Goal: Task Accomplishment & Management: Complete application form

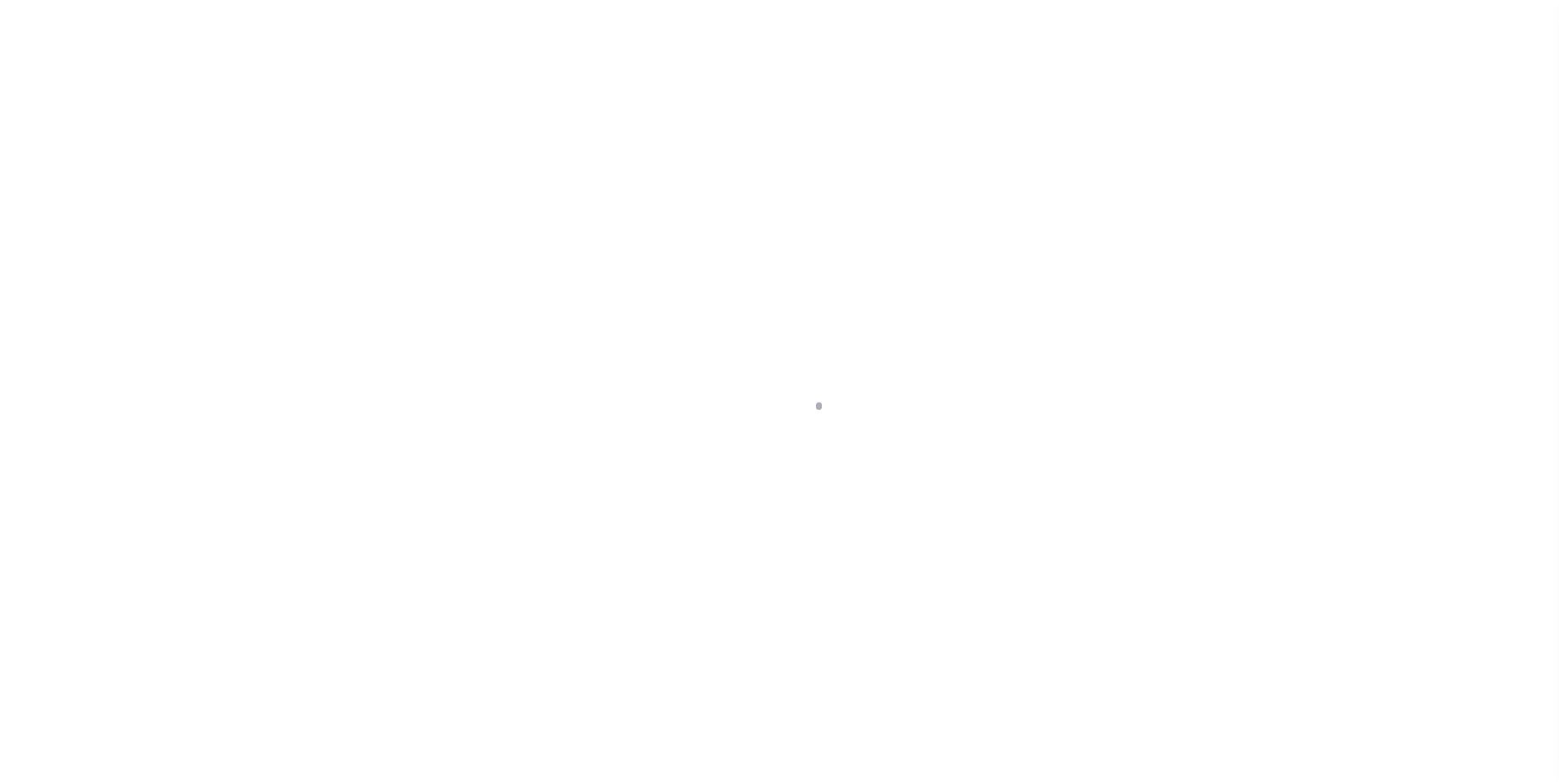
scroll to position [16, 0]
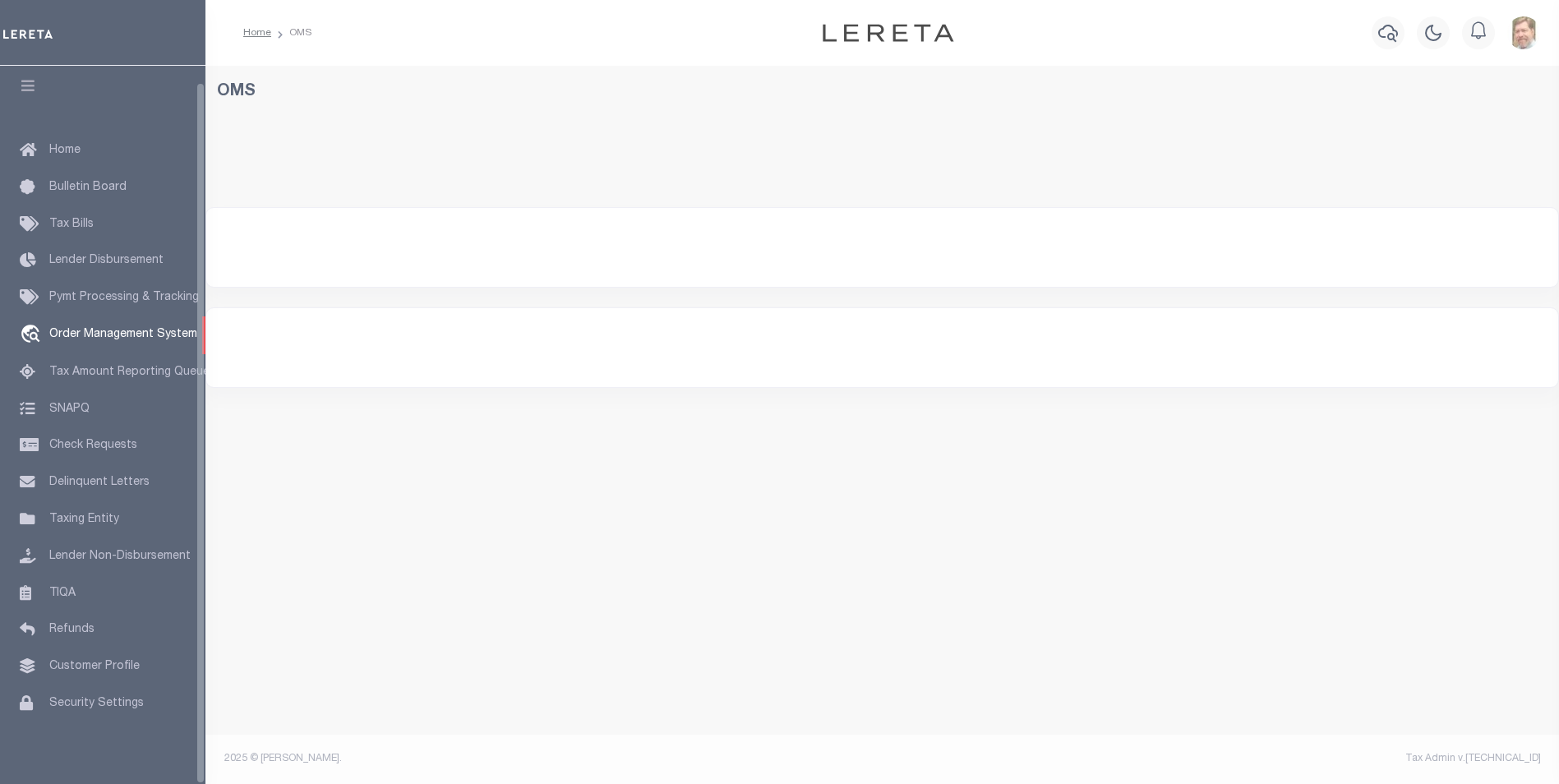
select select "200"
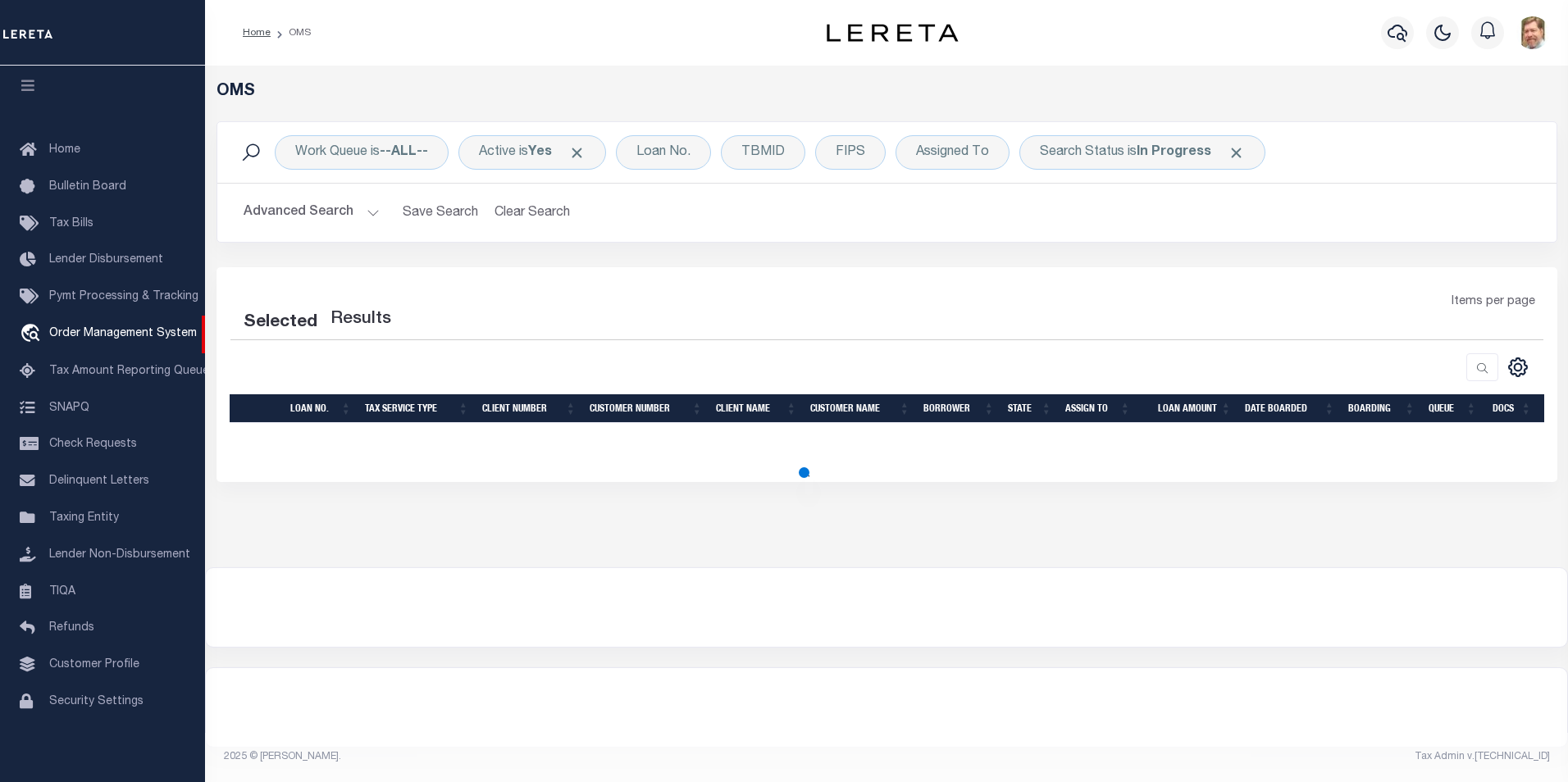
select select "200"
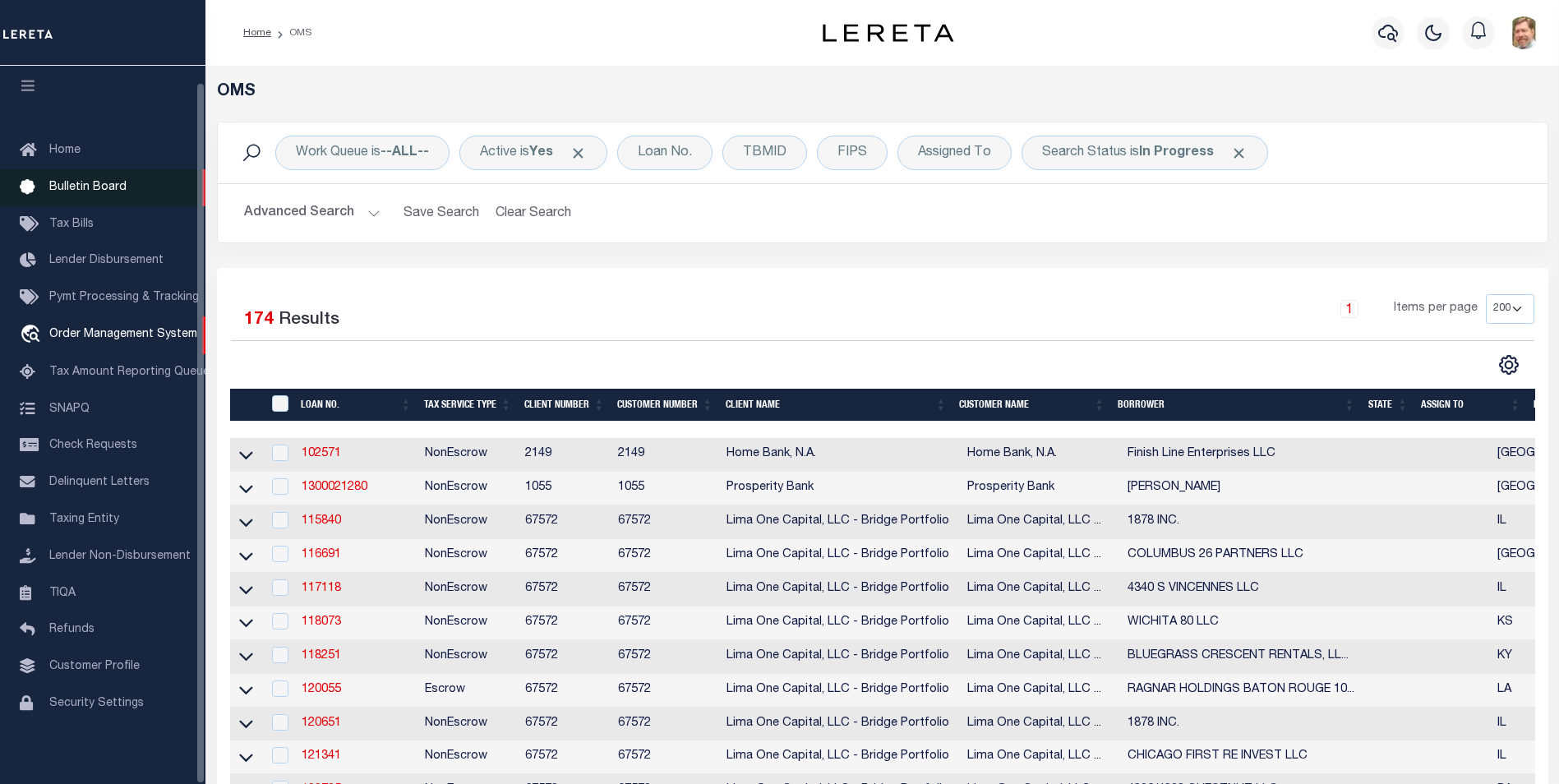
click at [66, 182] on span "Bulletin Board" at bounding box center [87, 187] width 77 height 12
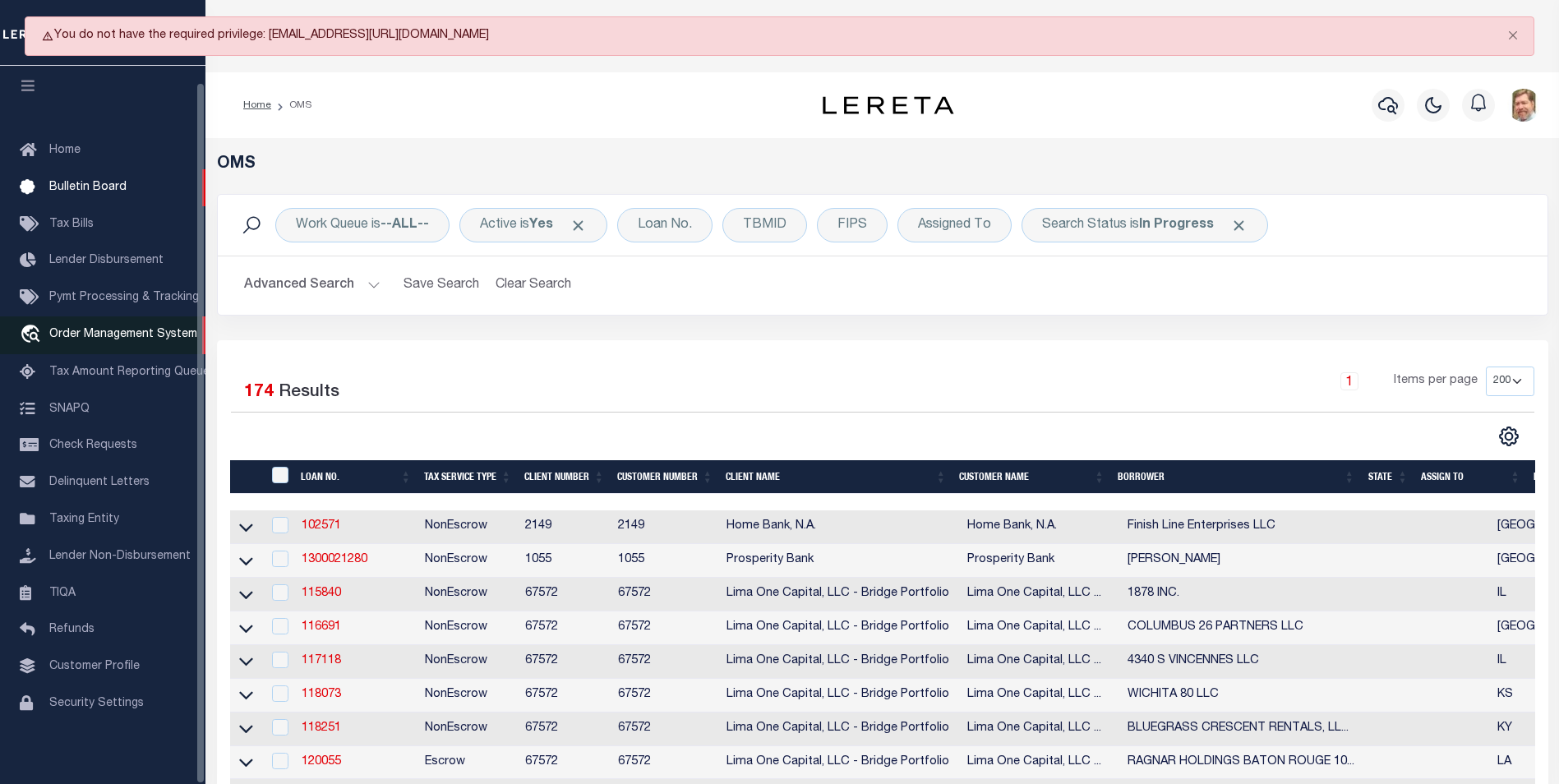
click at [132, 328] on span "Order Management System" at bounding box center [123, 334] width 148 height 12
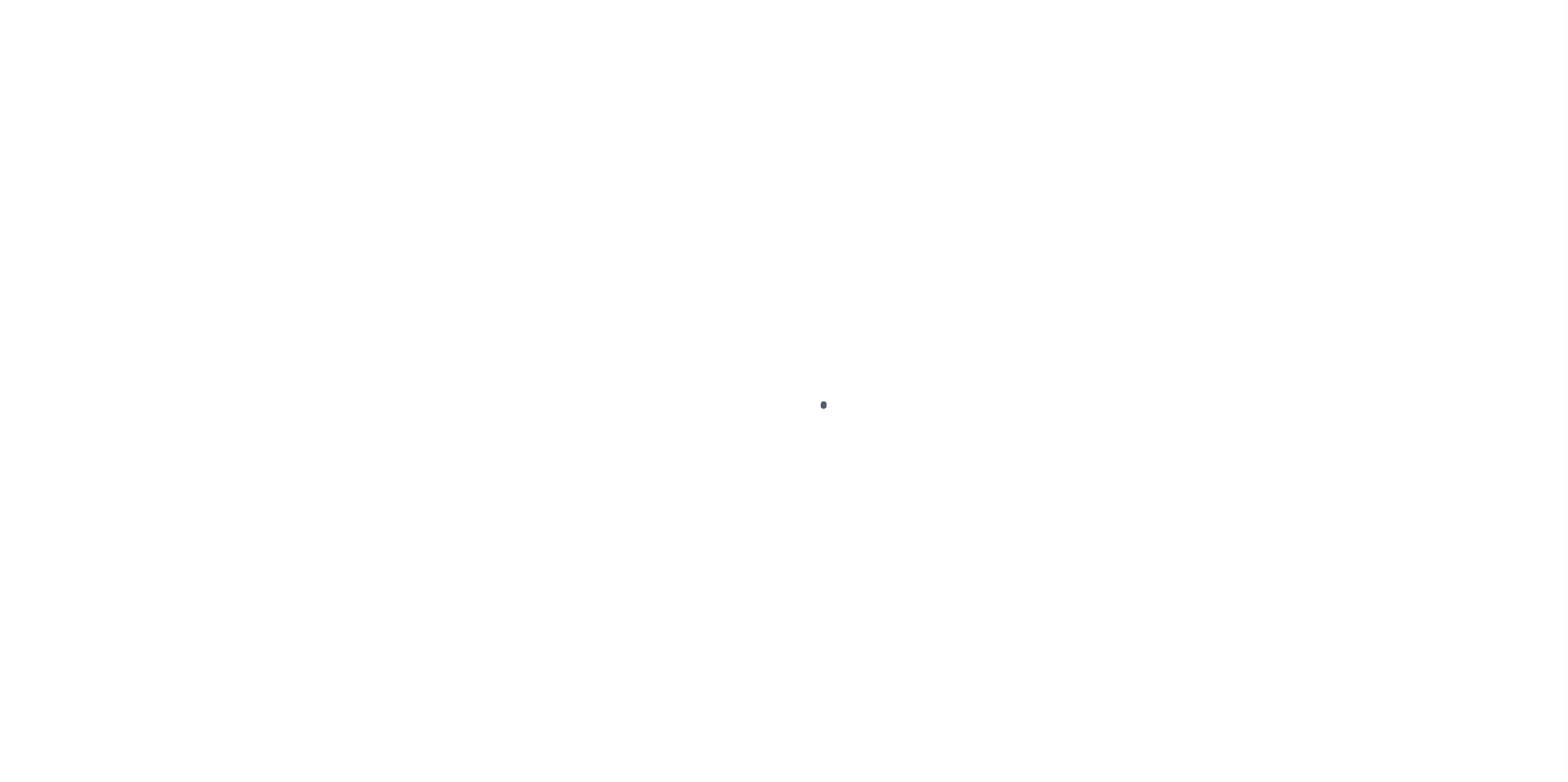
scroll to position [16, 0]
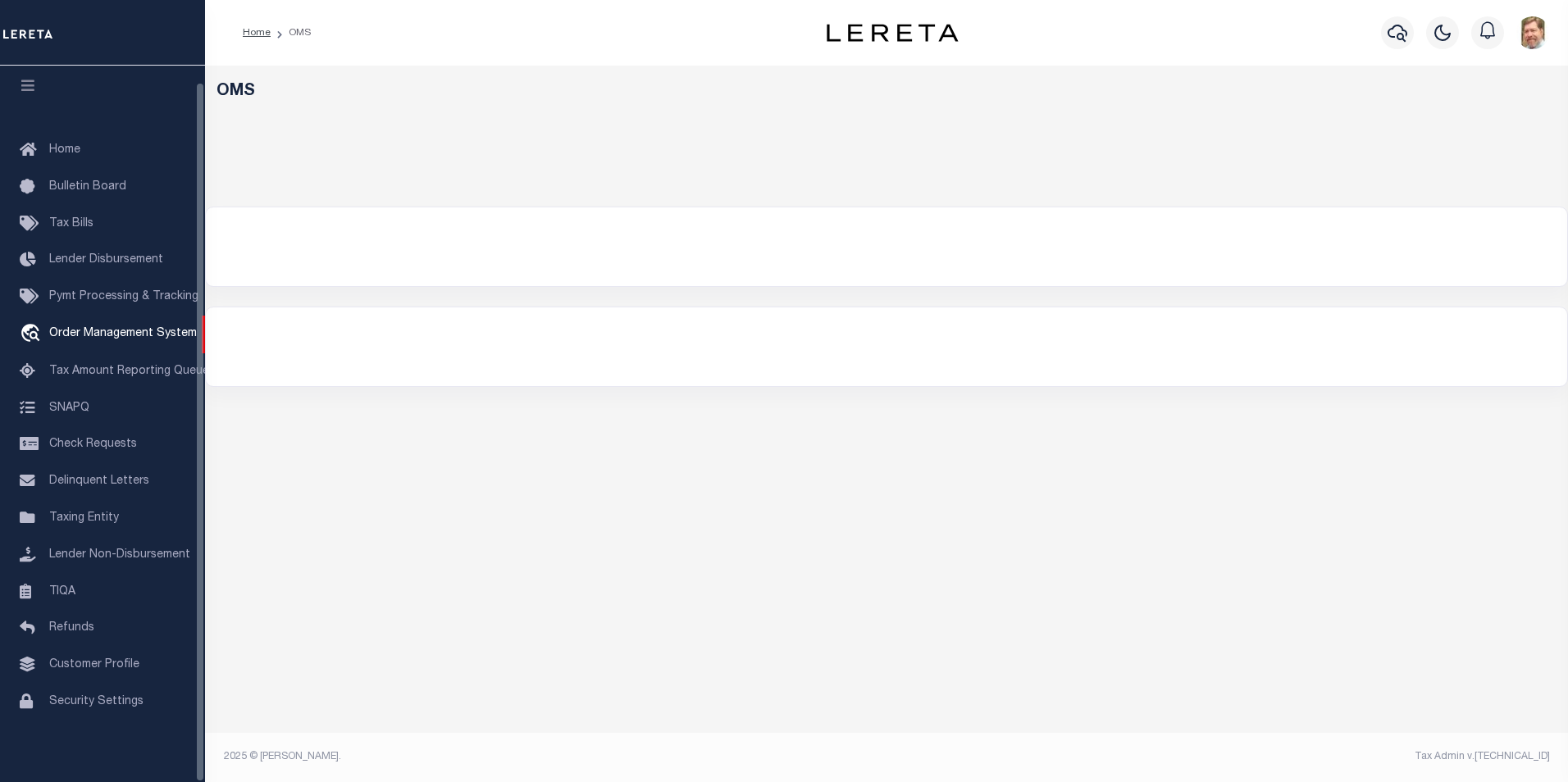
select select "200"
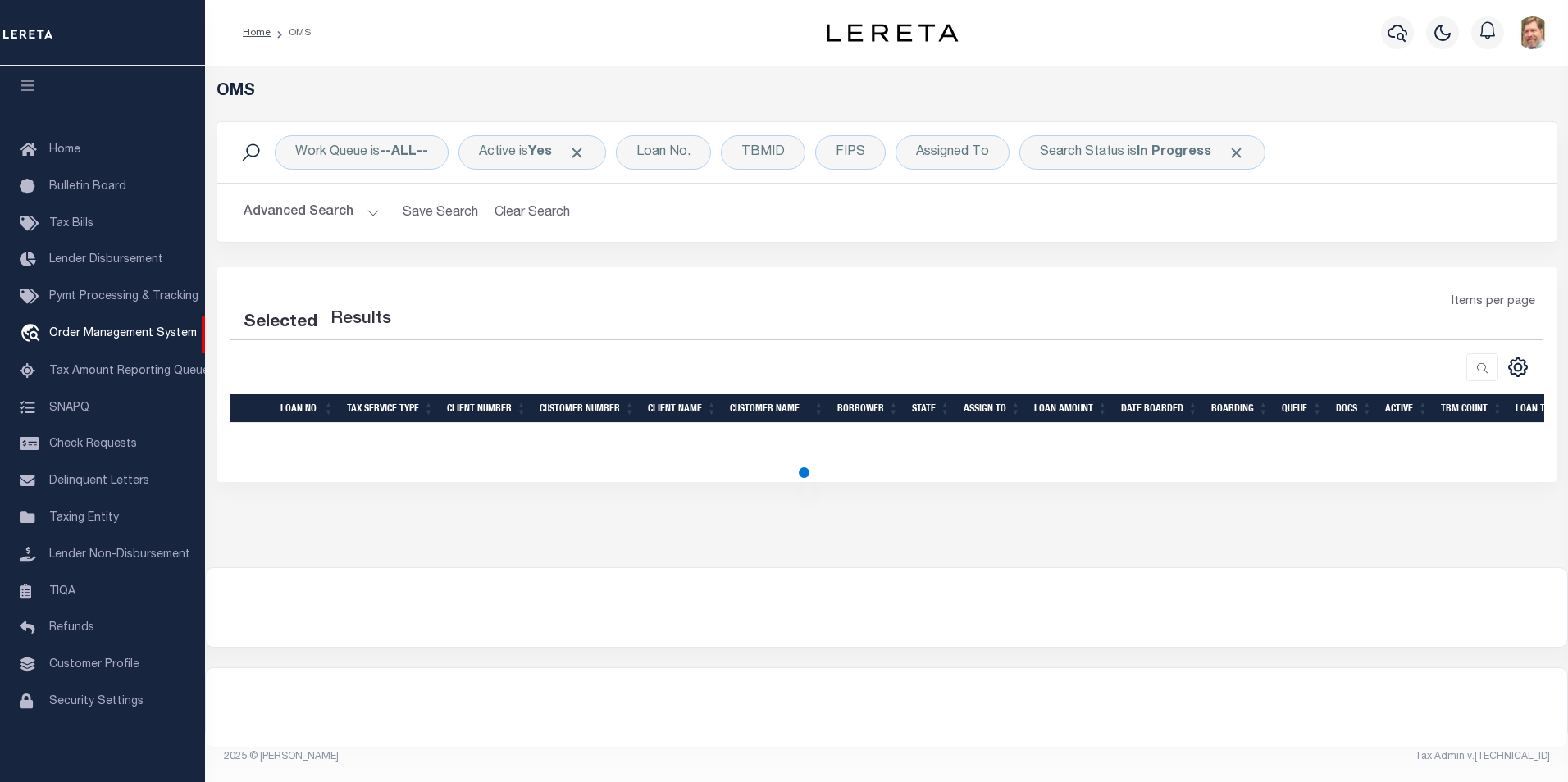
select select "200"
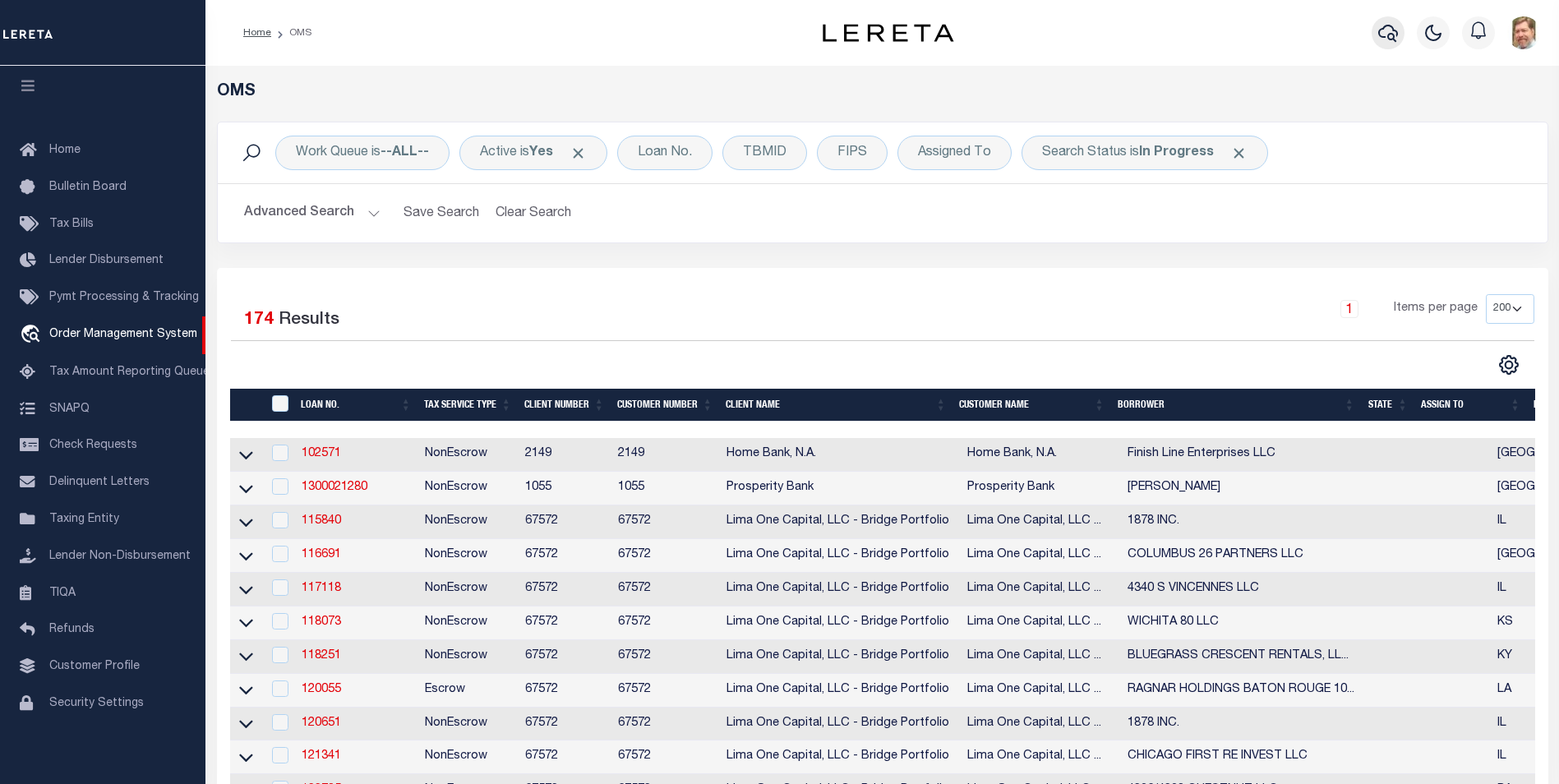
click at [1392, 35] on icon "button" at bounding box center [1388, 33] width 20 height 17
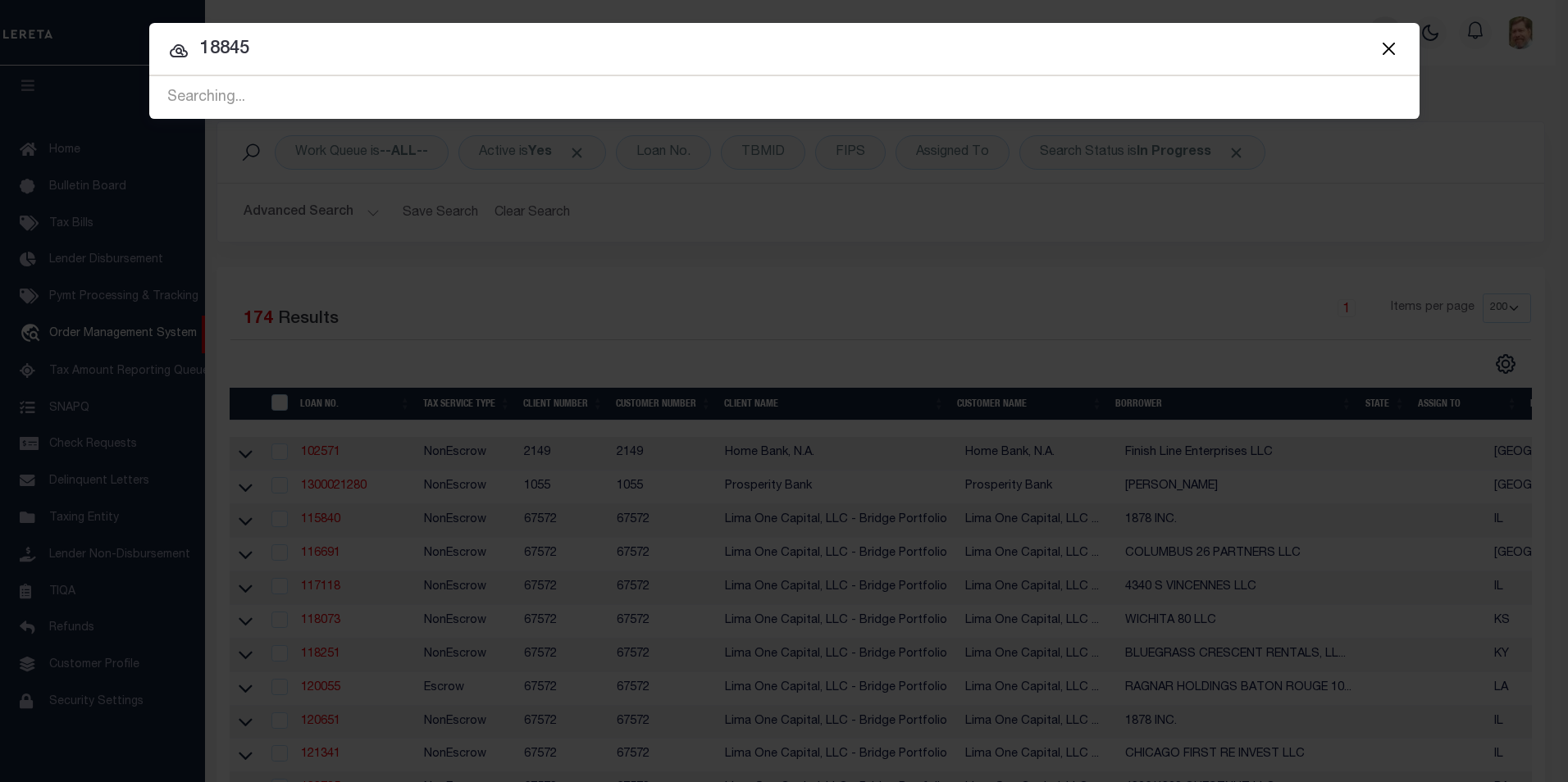
type input "18845"
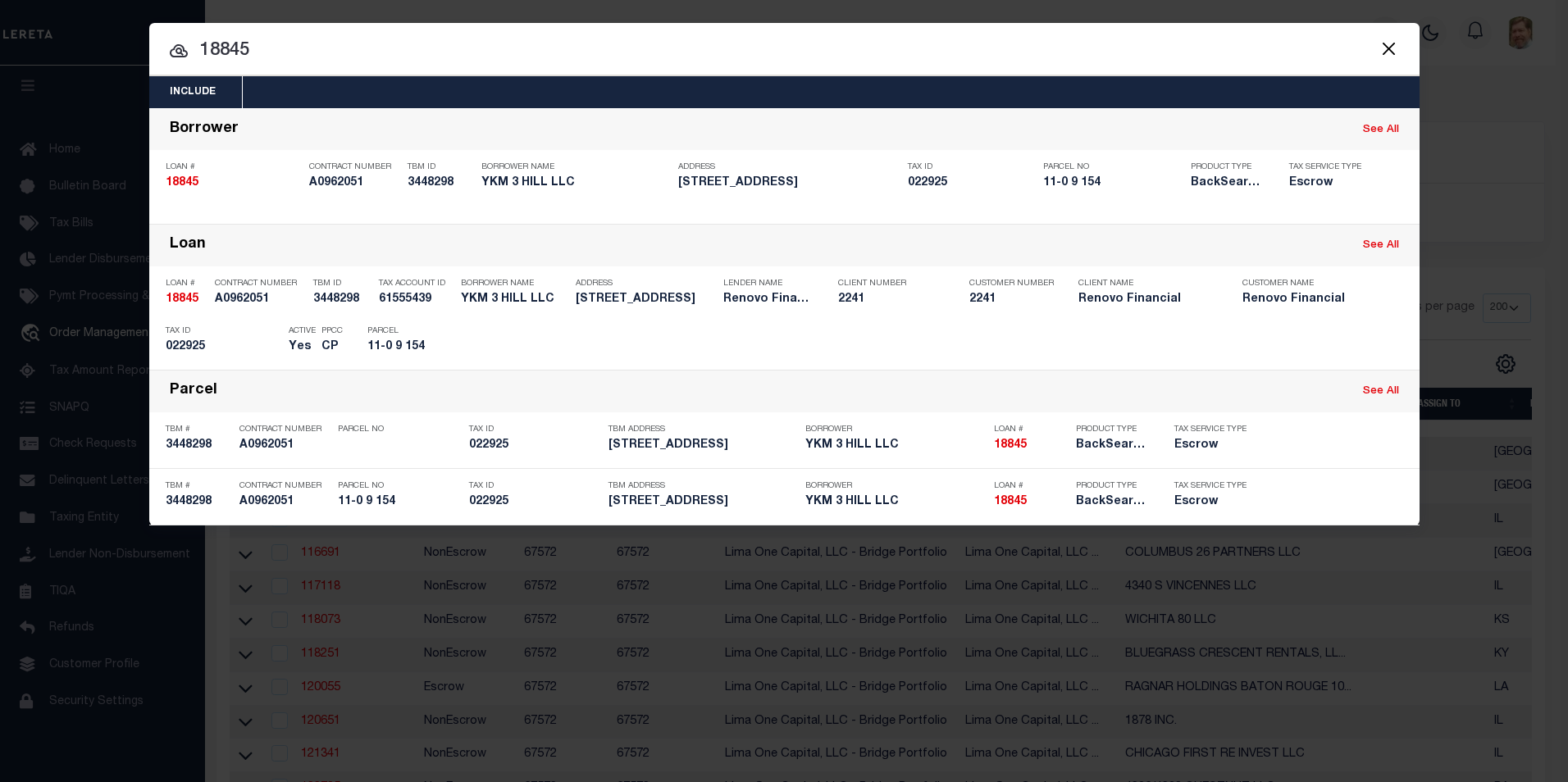
click at [1083, 13] on div "Include Loans TBM Customers Borrowers Payments (Lender Non-Disb) Payments (Lend…" at bounding box center [784, 391] width 1568 height 782
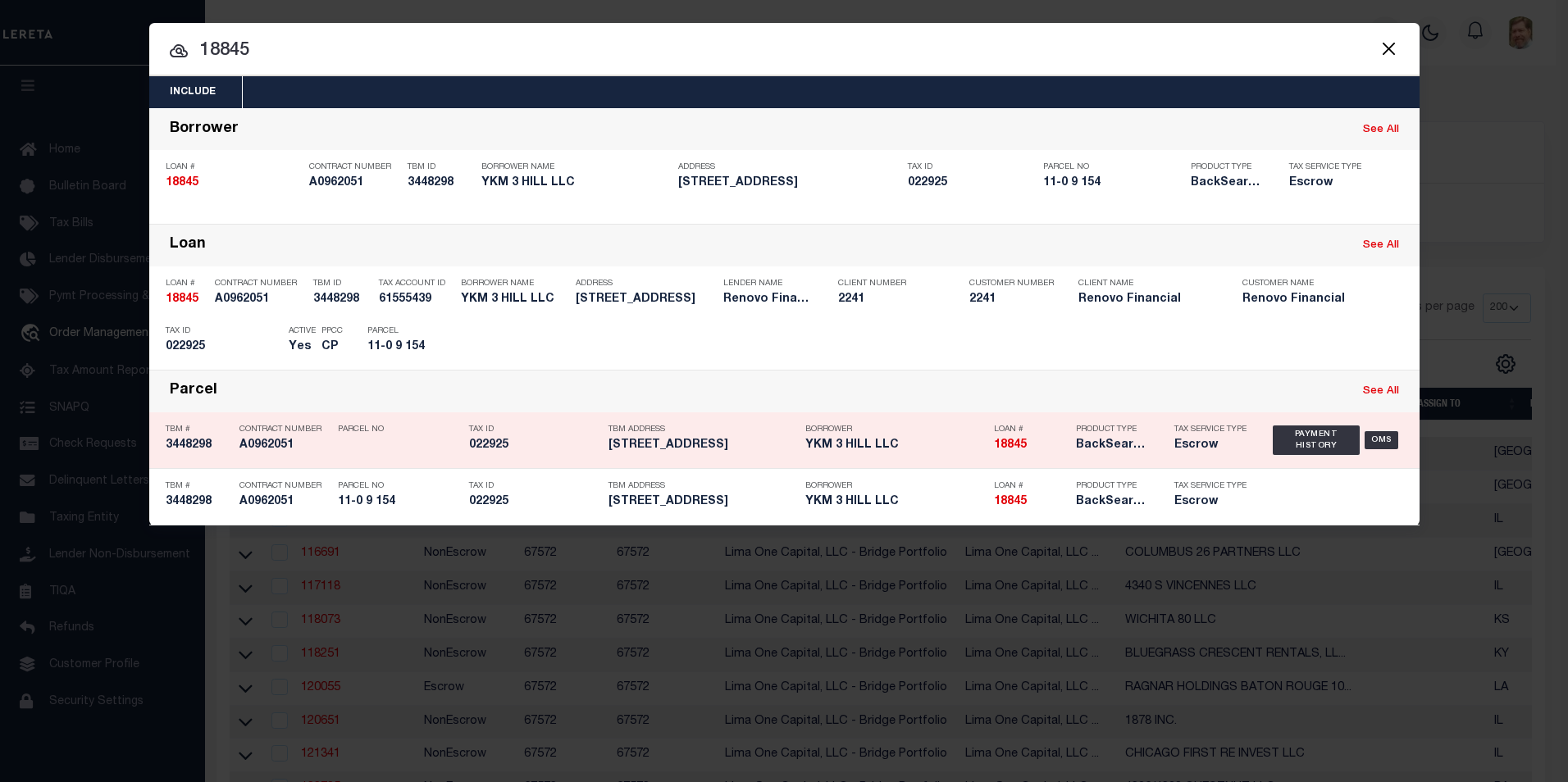
click at [903, 450] on h5 "YKM 3 HILL LLC" at bounding box center [895, 445] width 181 height 14
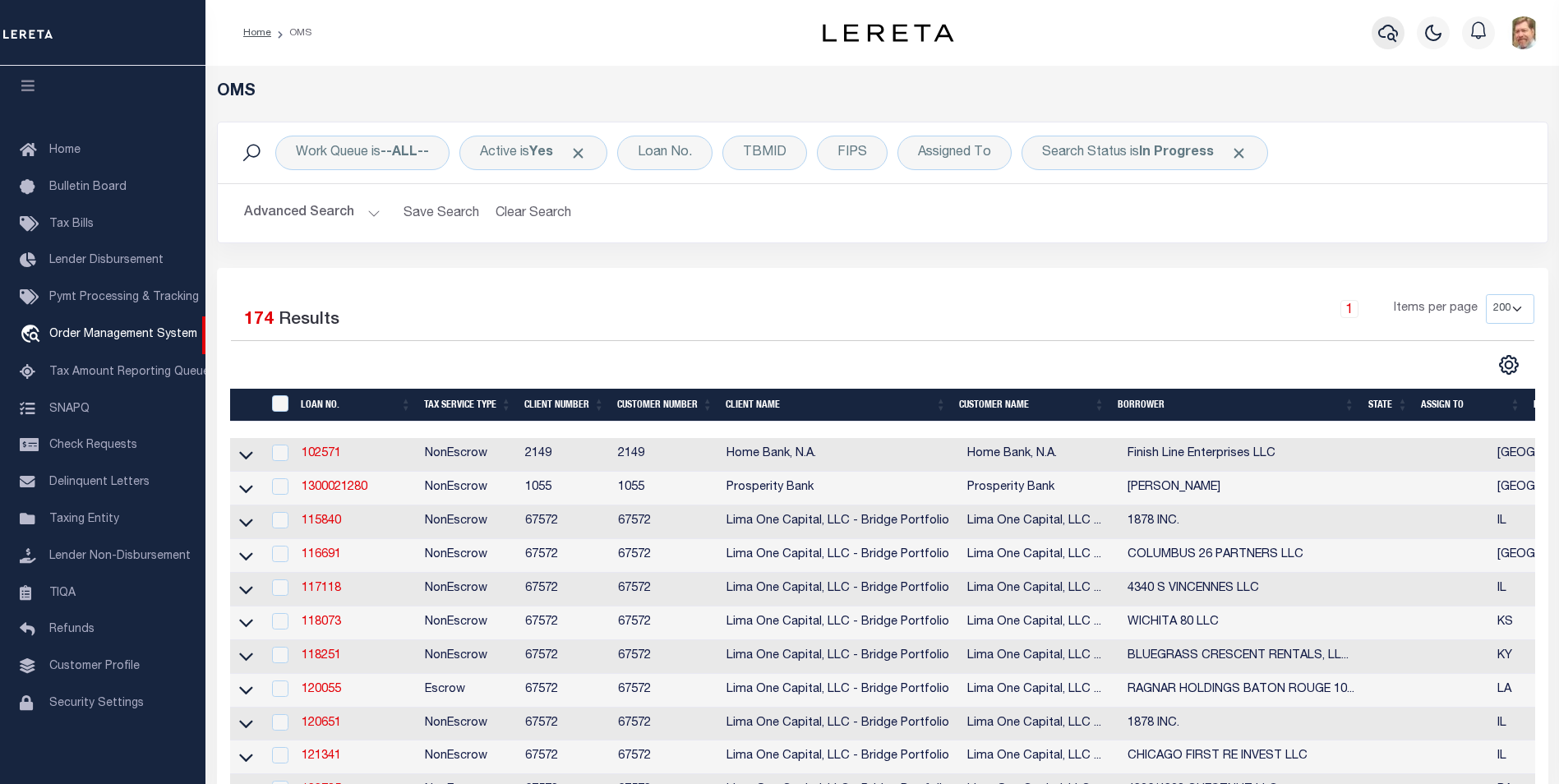
click at [1384, 31] on icon "button" at bounding box center [1388, 33] width 20 height 20
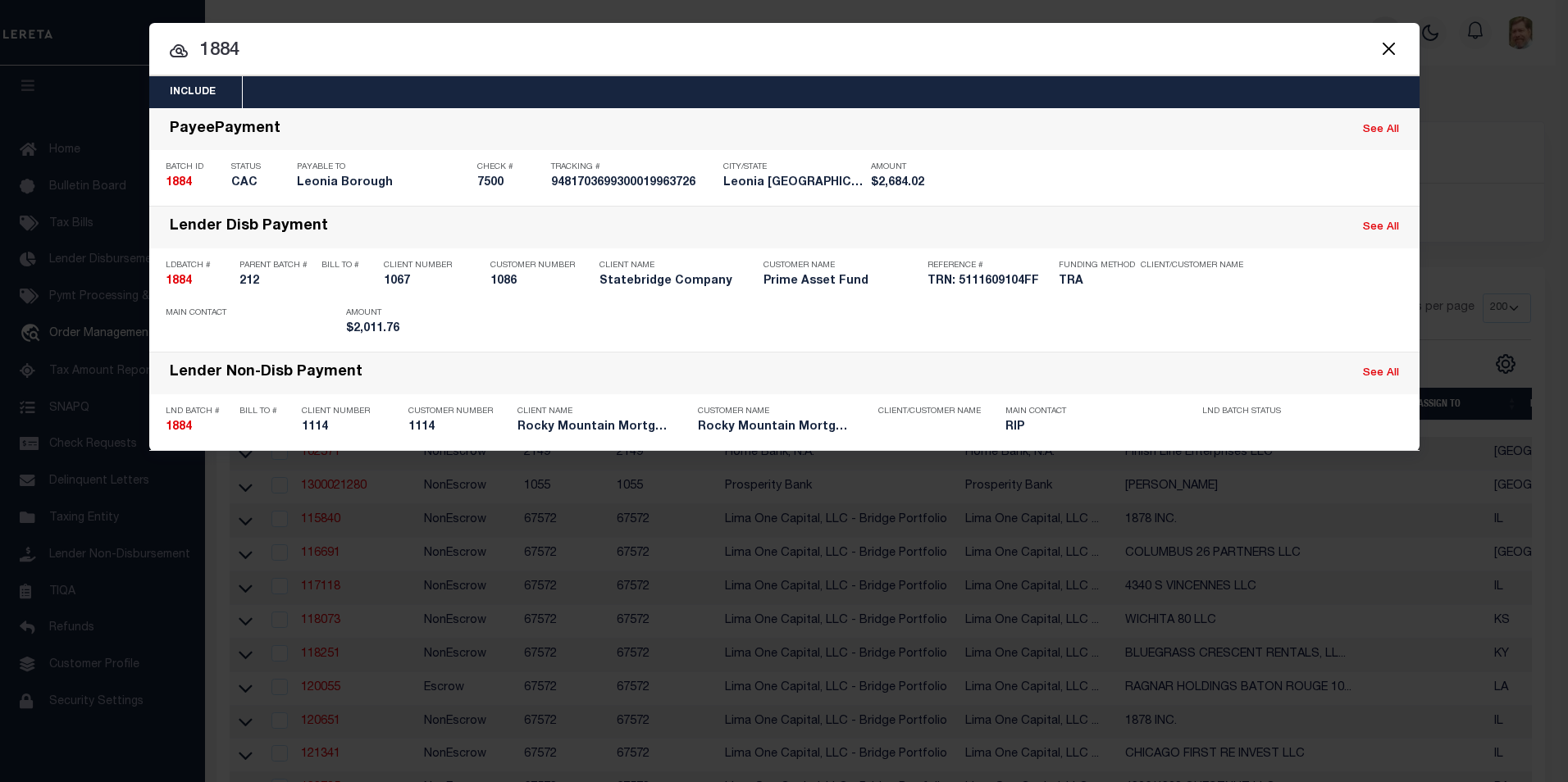
type input "18845"
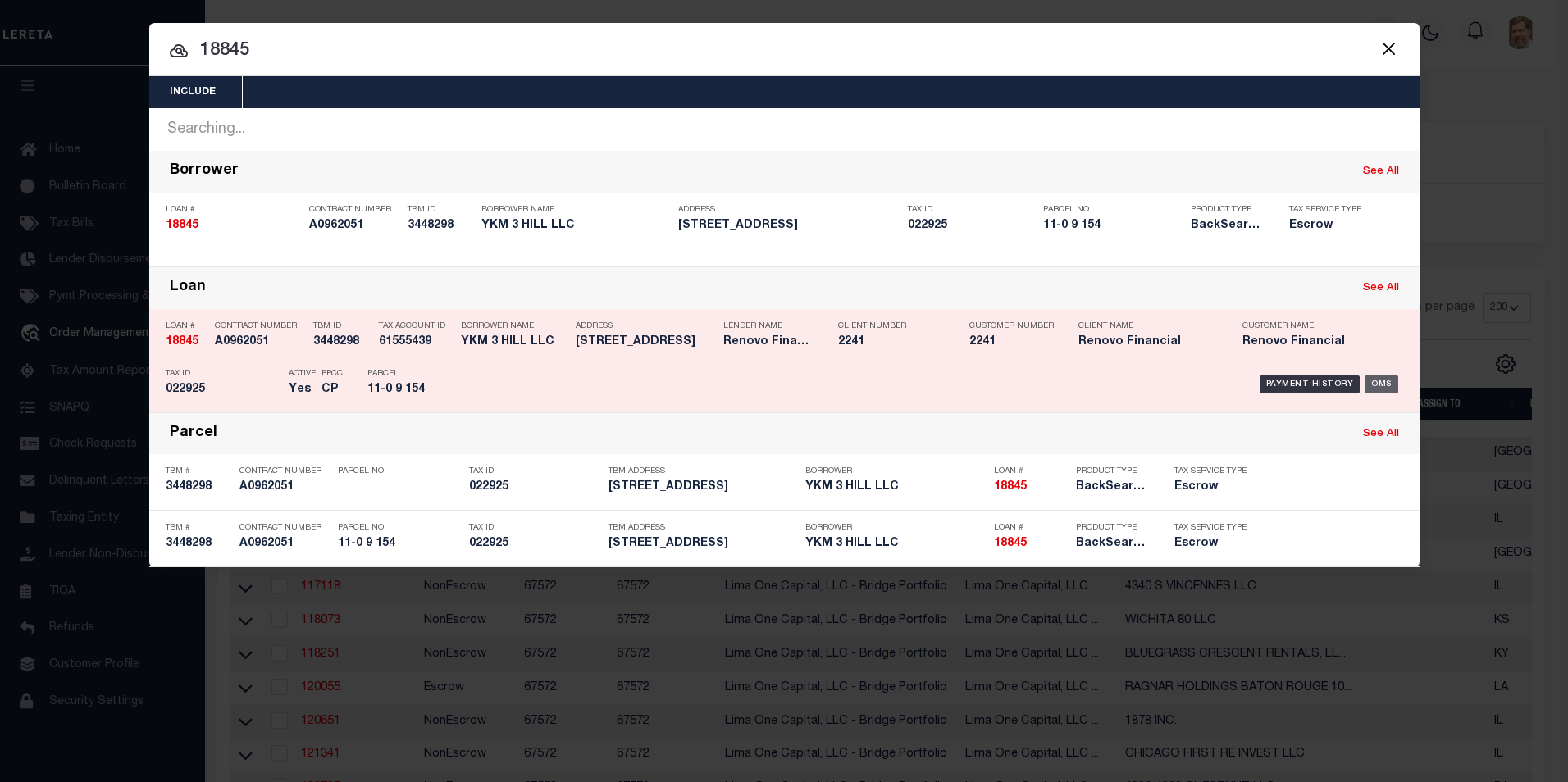
click at [1388, 385] on div "OMS" at bounding box center [1380, 385] width 34 height 18
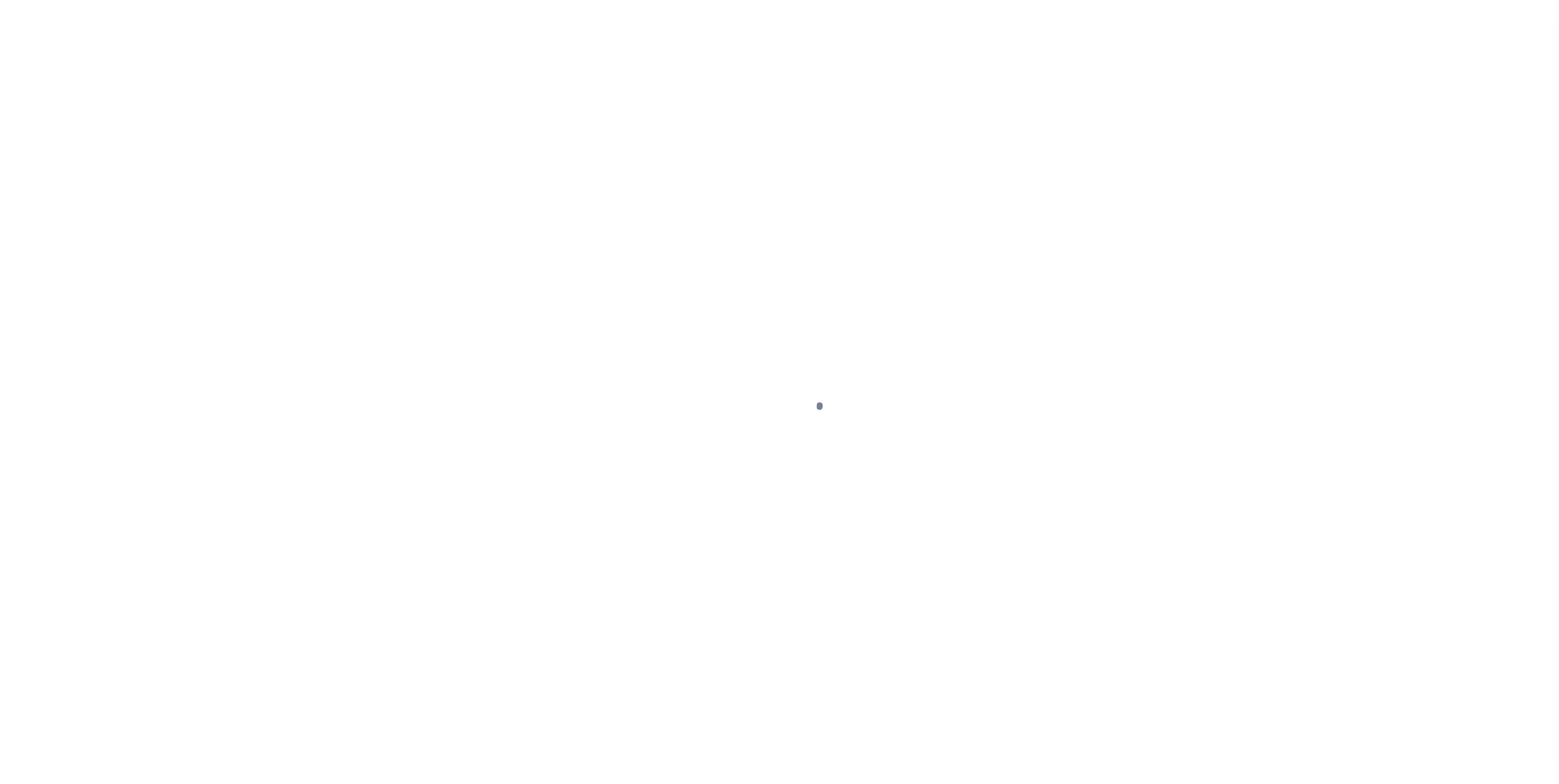
select select "400"
select select "Escrow"
type input "[STREET_ADDRESS]"
type input "[GEOGRAPHIC_DATA]"
type input "a0kUS00000AV3E3"
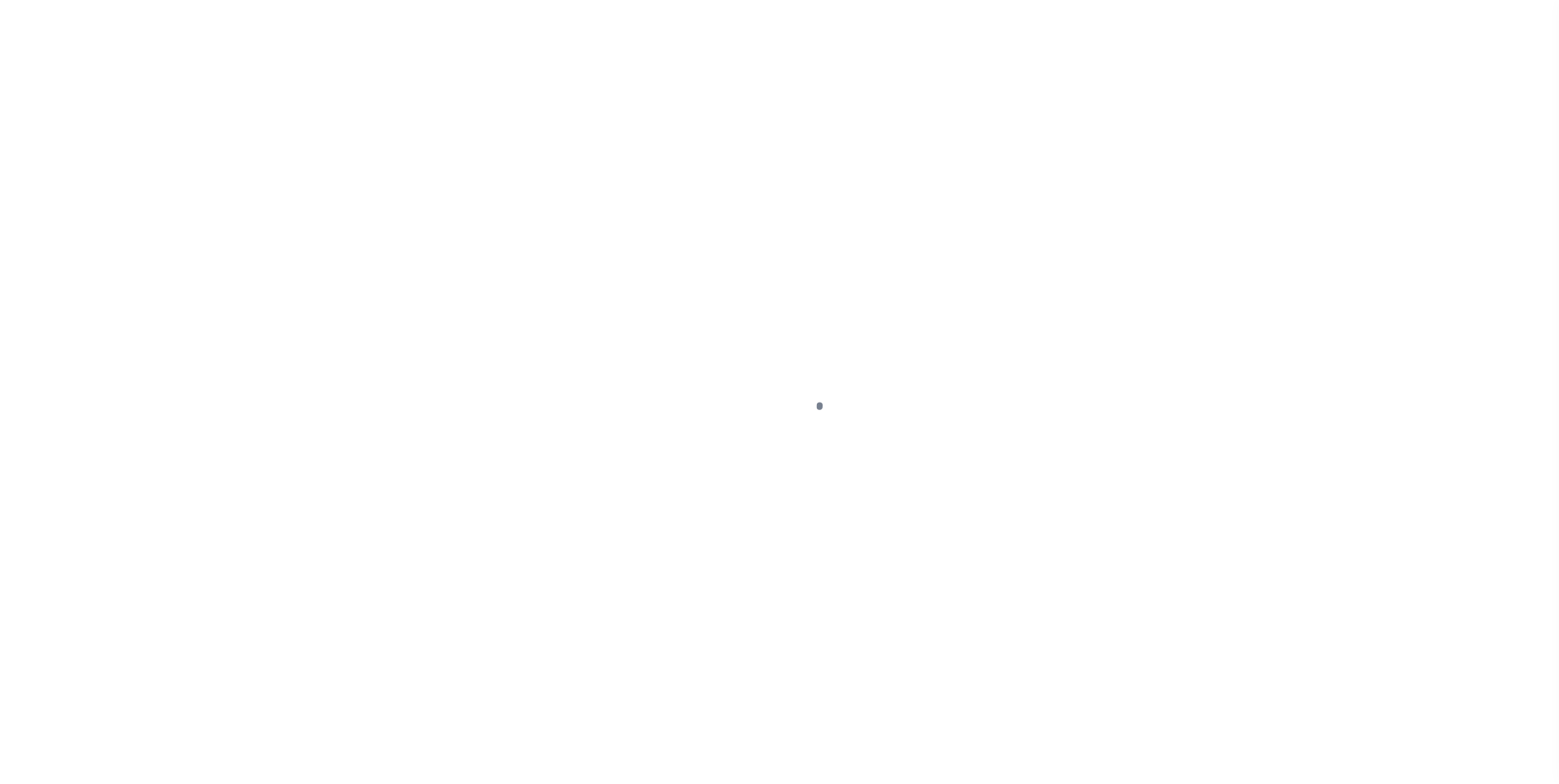
type input "CT"
select select
type textarea "LEGAL REQUIRED"
select select "14701"
select select "25066"
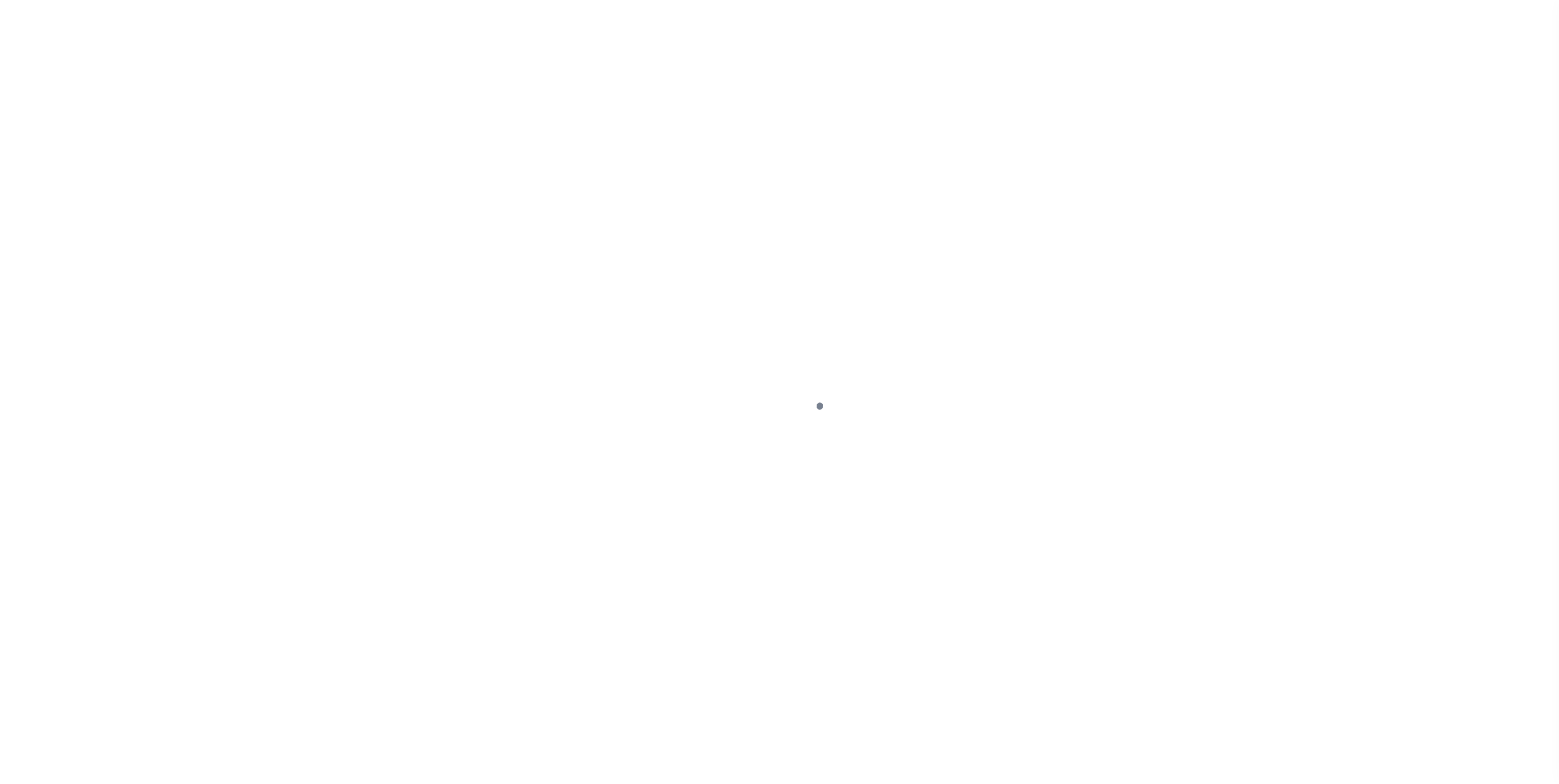
select select "2"
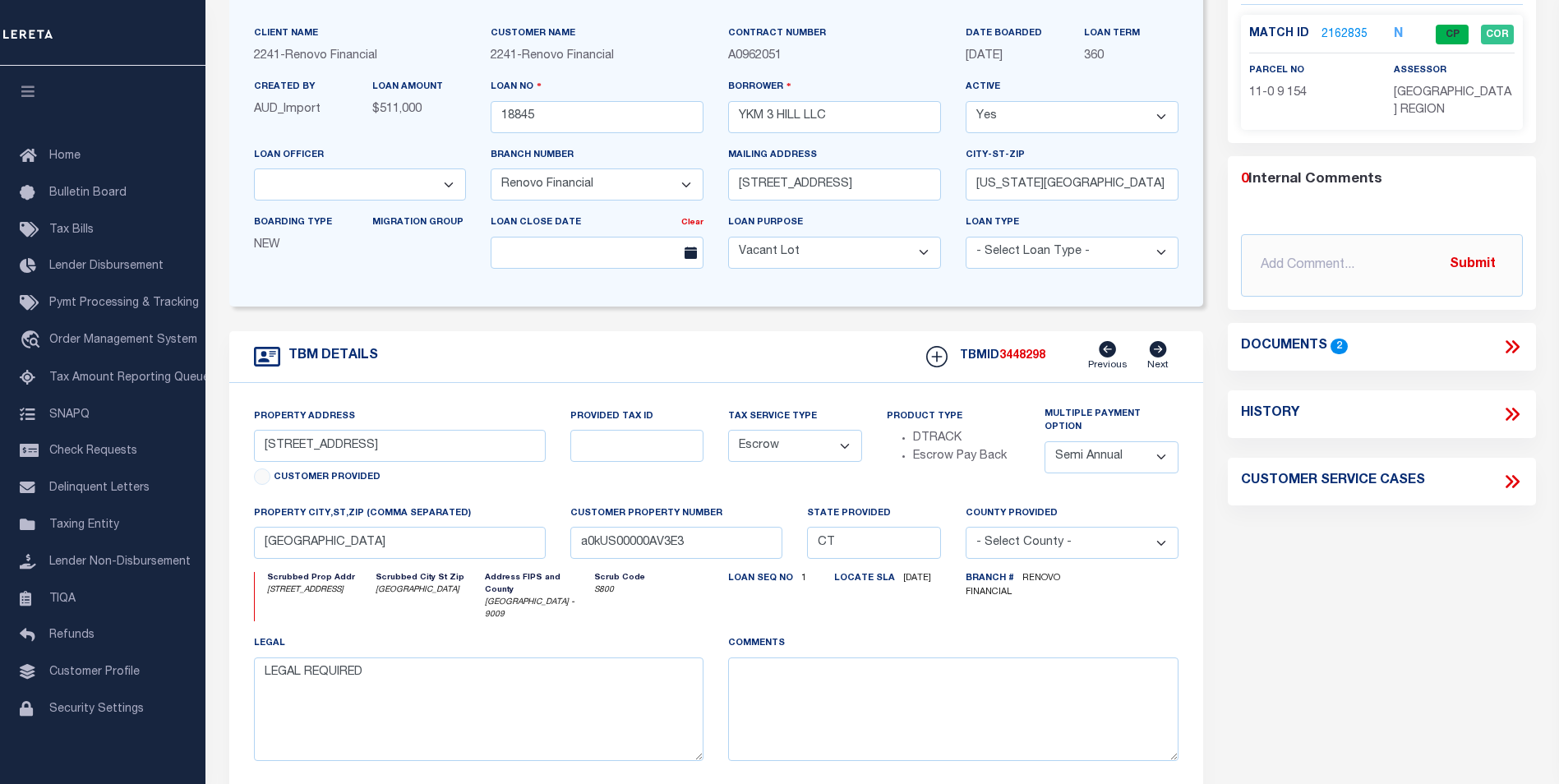
scroll to position [246, 0]
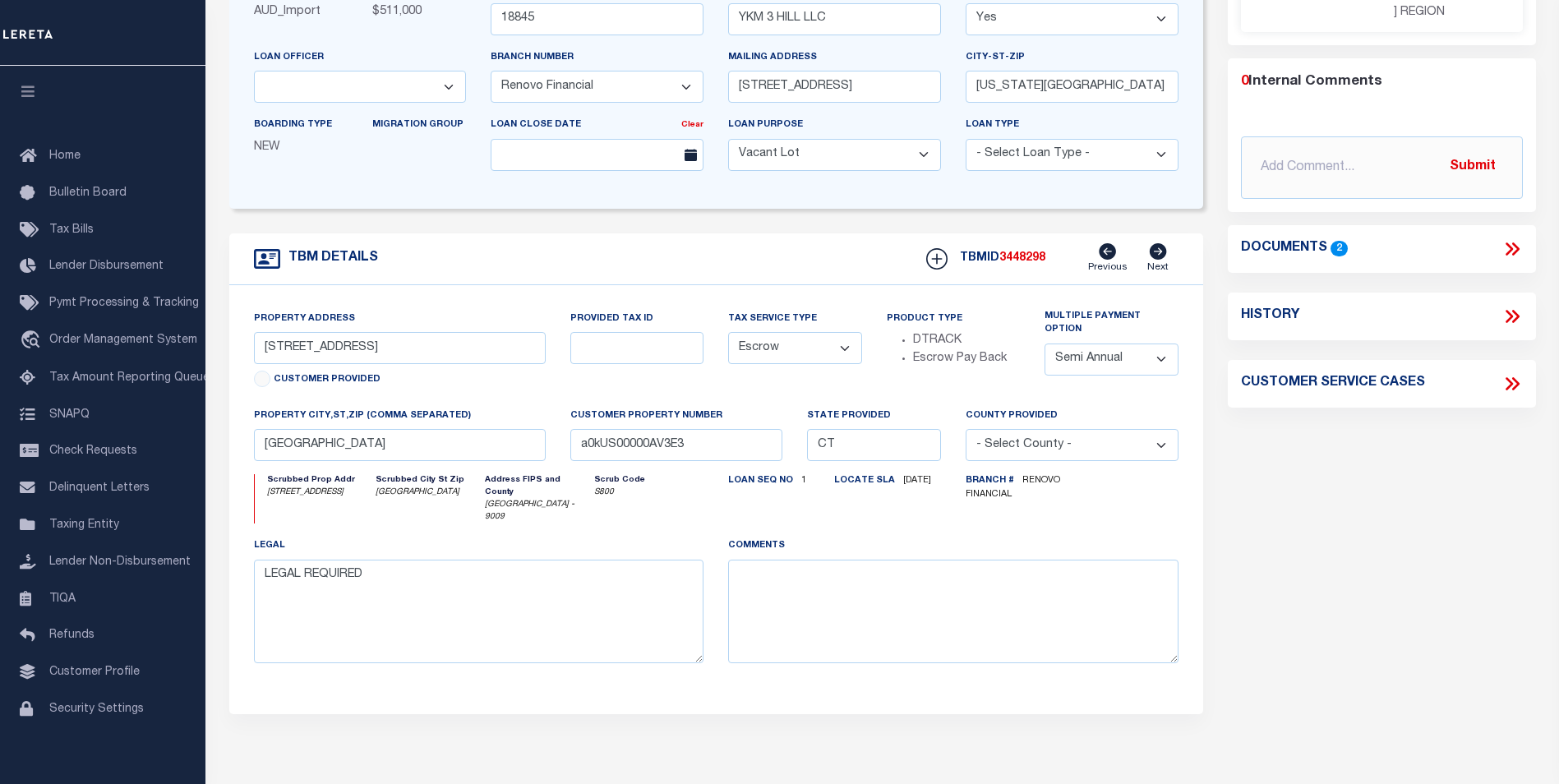
click at [1450, 485] on div "Parcel Summary Match ID 2162835 N parcel no 11-0 9 154 assessor" at bounding box center [1382, 317] width 333 height 923
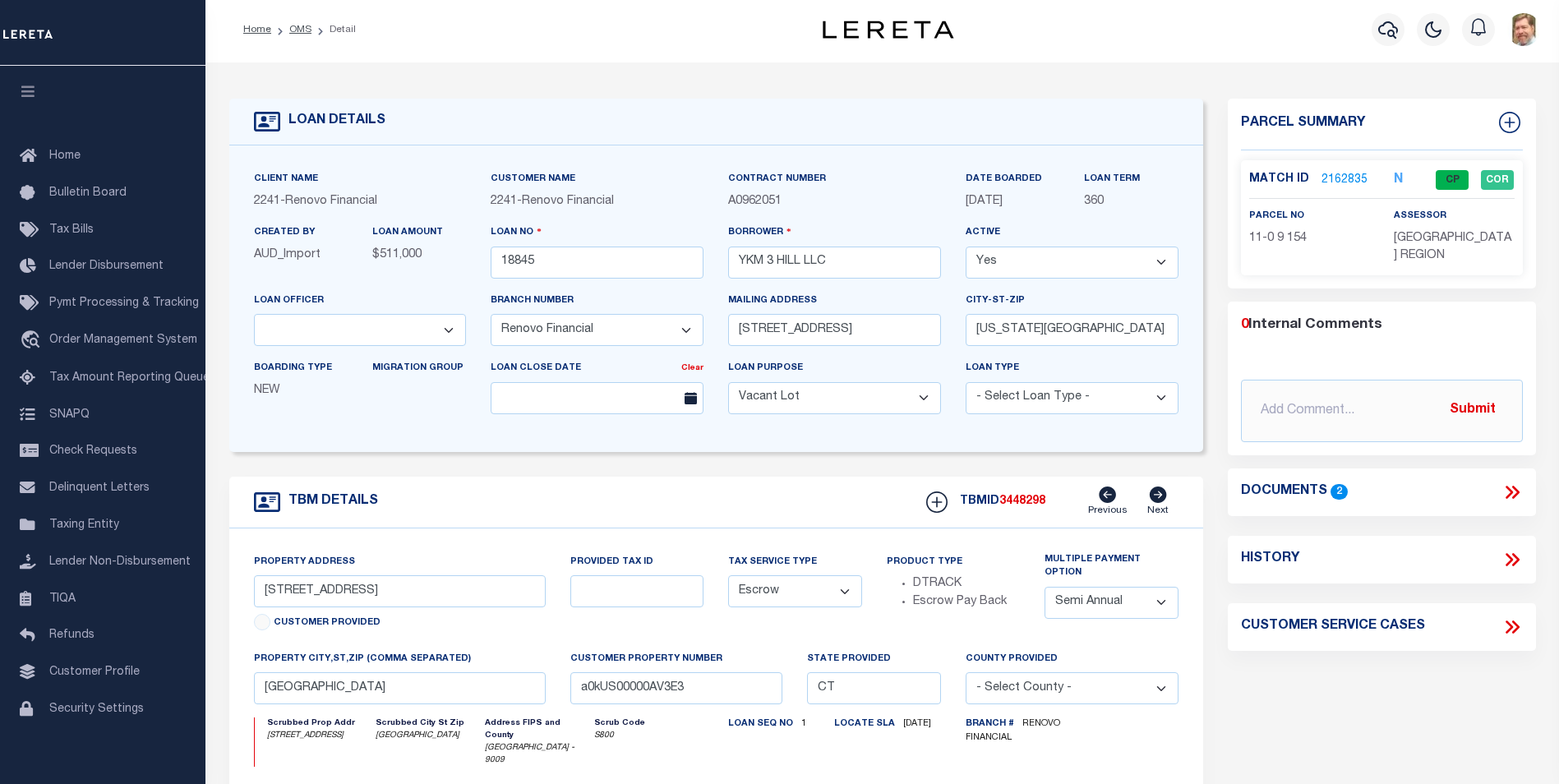
scroll to position [0, 0]
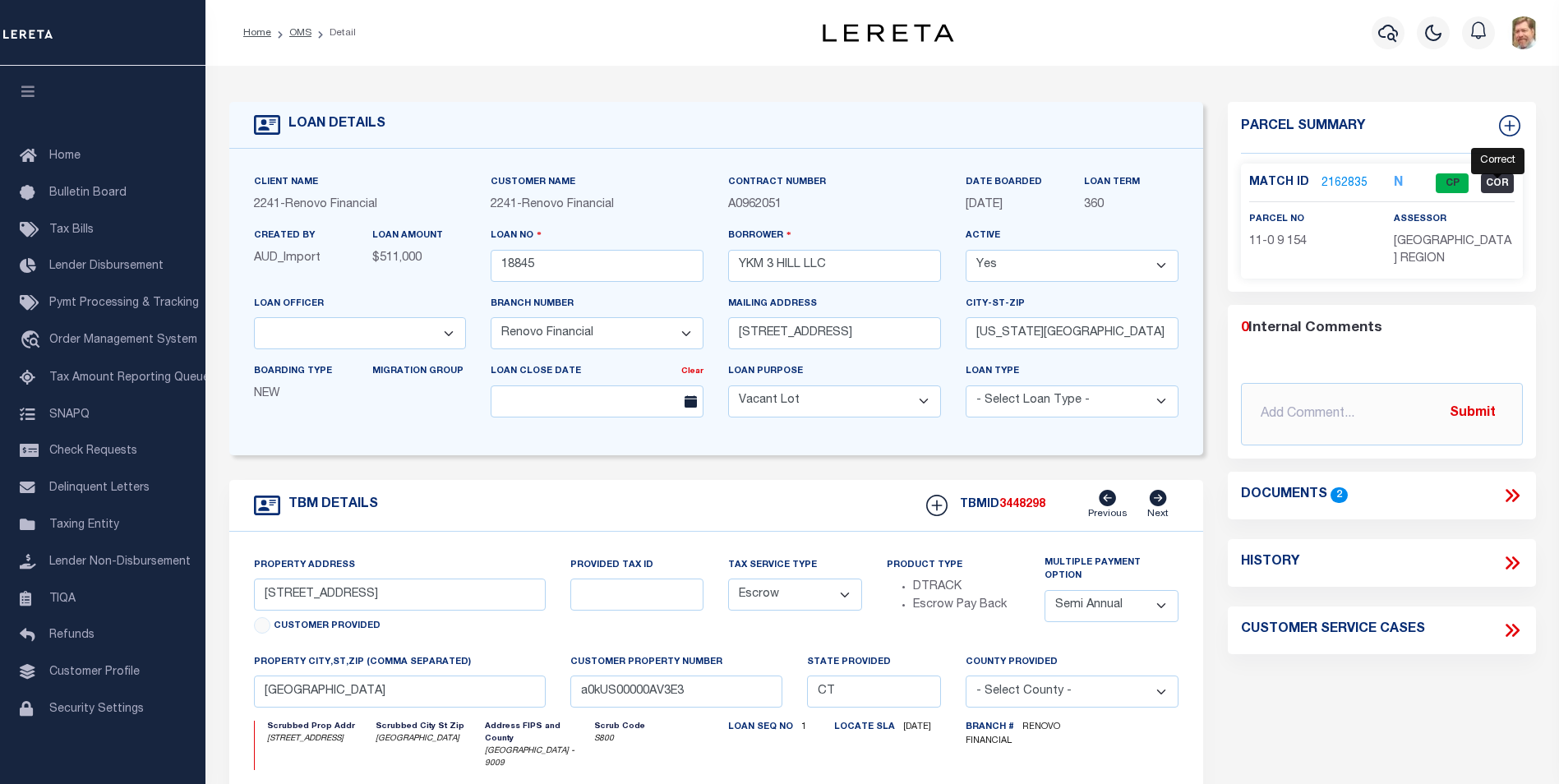
click at [1490, 178] on span "COR" at bounding box center [1497, 184] width 33 height 20
click at [1346, 140] on h4 "Parcel Summary" at bounding box center [1382, 134] width 282 height 38
click at [1350, 180] on link "2162835" at bounding box center [1344, 183] width 46 height 17
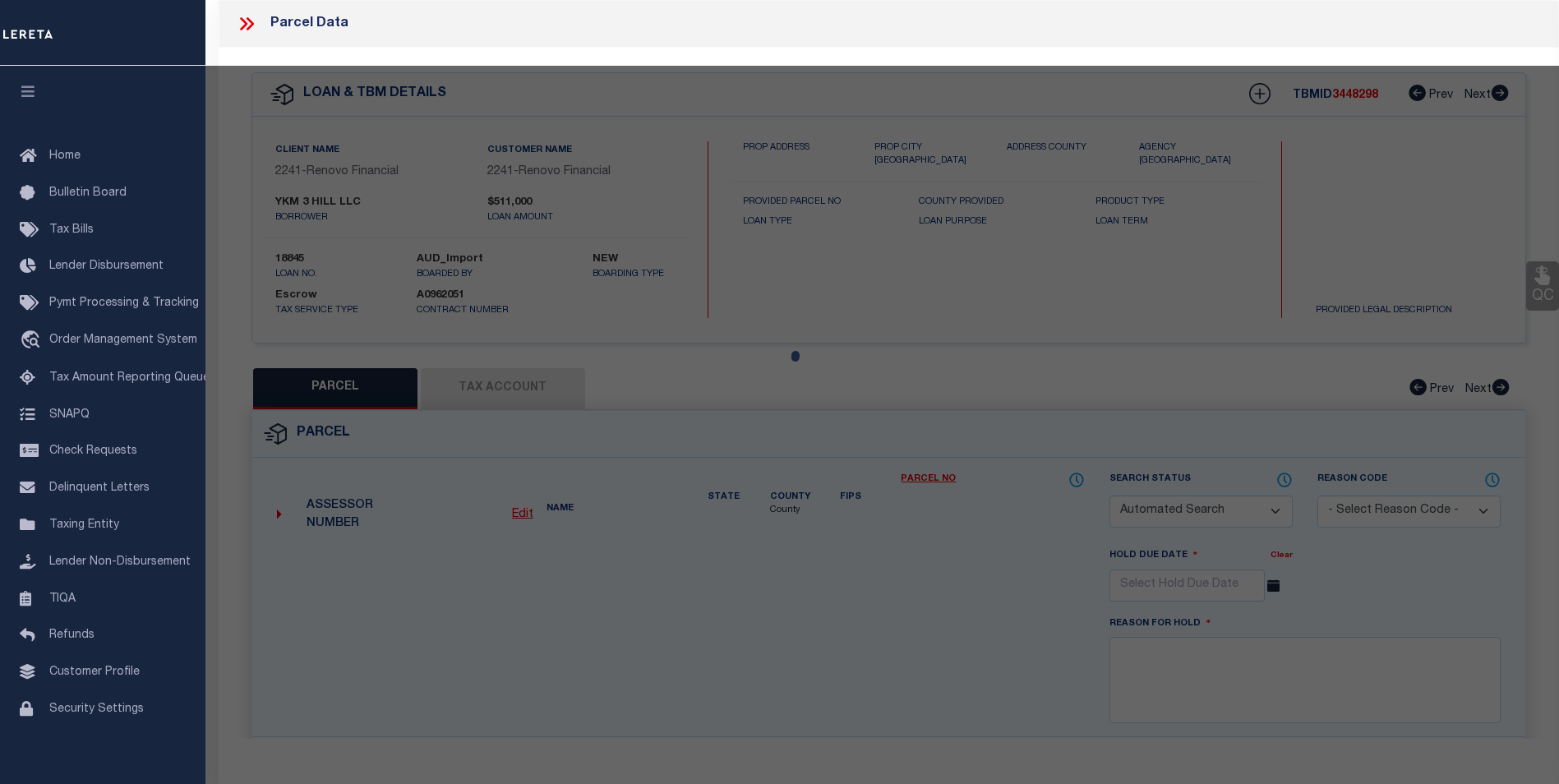
checkbox input "false"
select select "CP"
type input "YKM 3 HILL LLC"
select select "AGW"
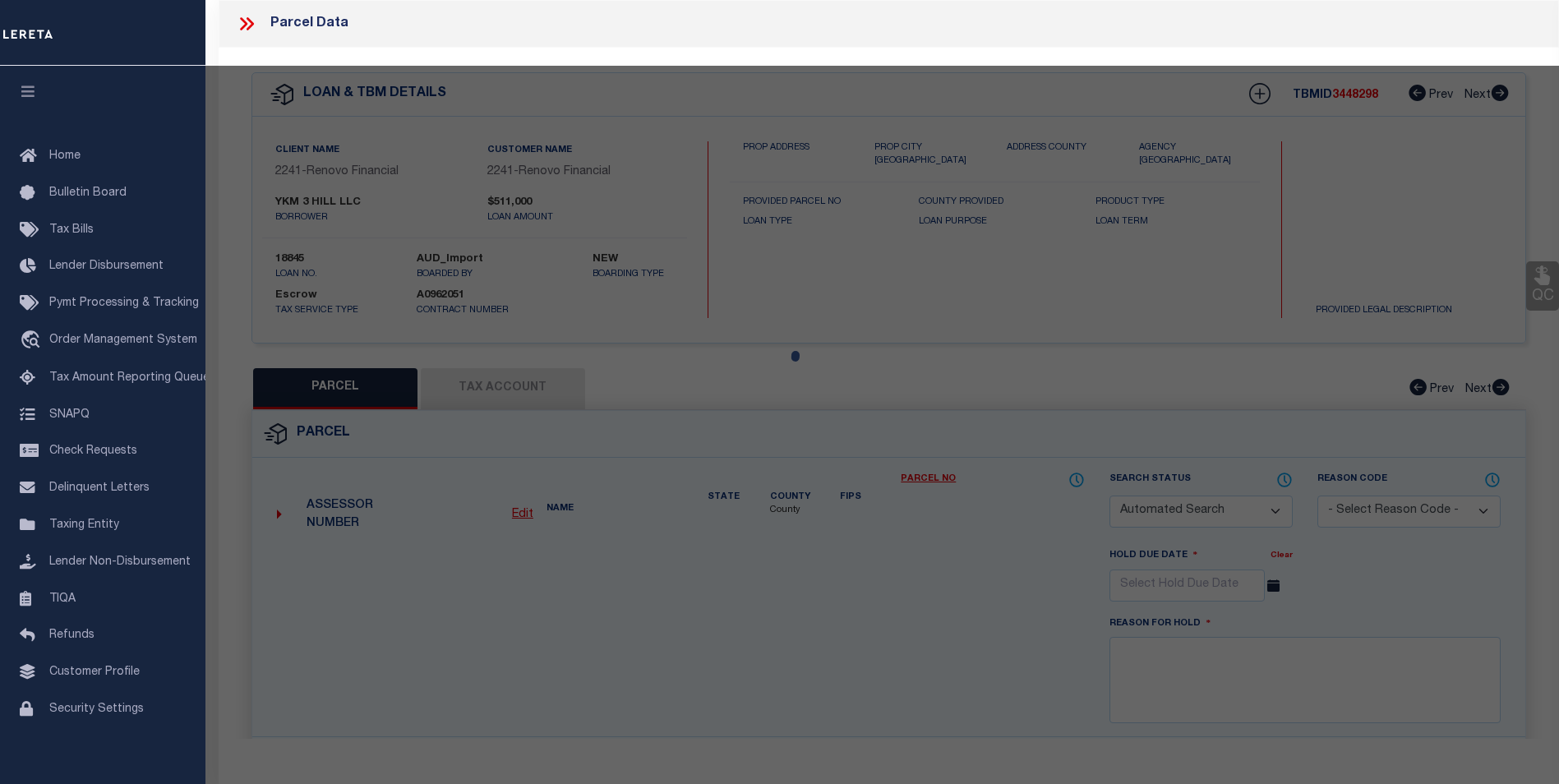
select select
type input "3 HILL ST"
checkbox input "false"
type input "Seymour, CT 06483"
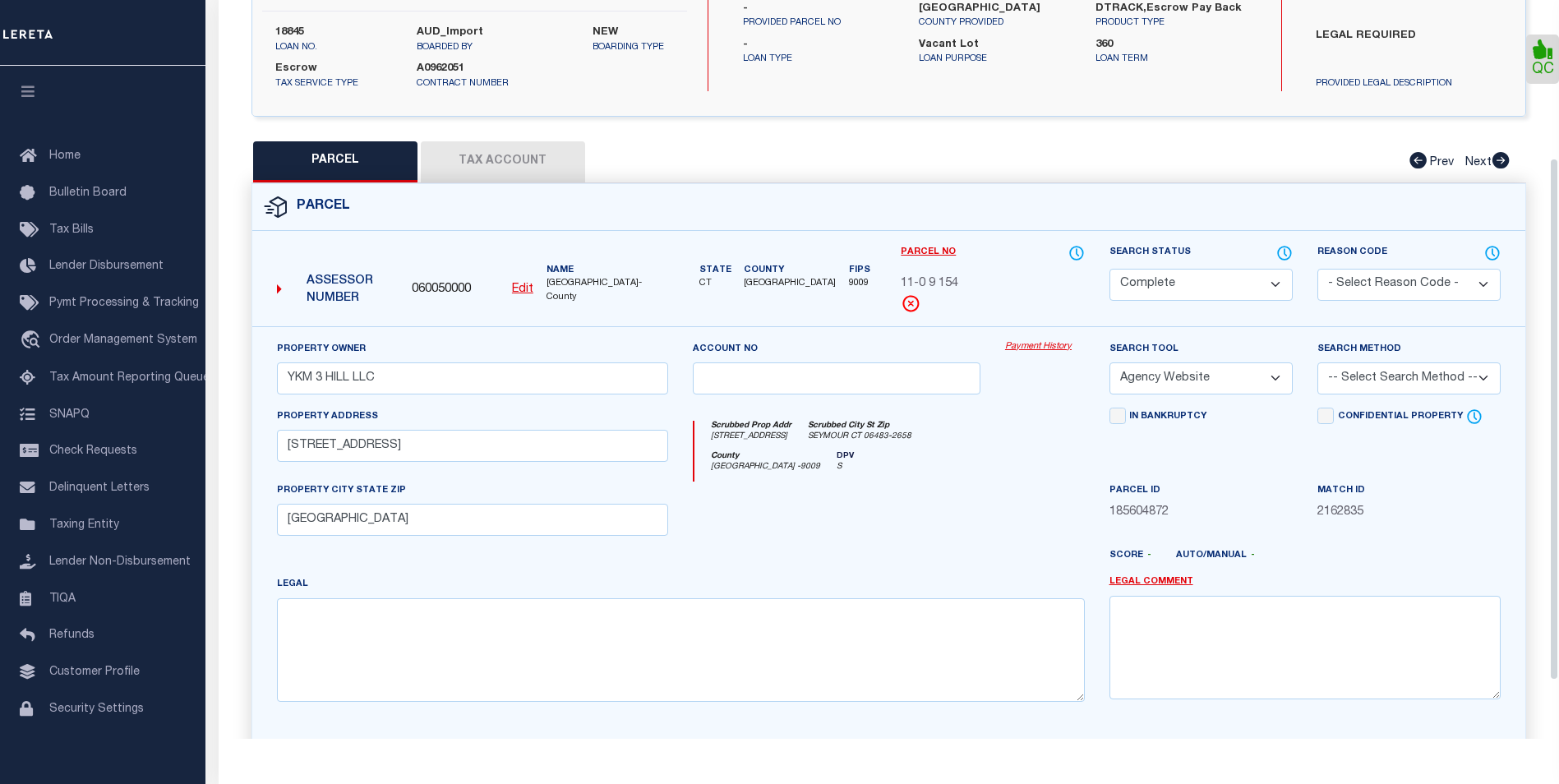
scroll to position [223, 0]
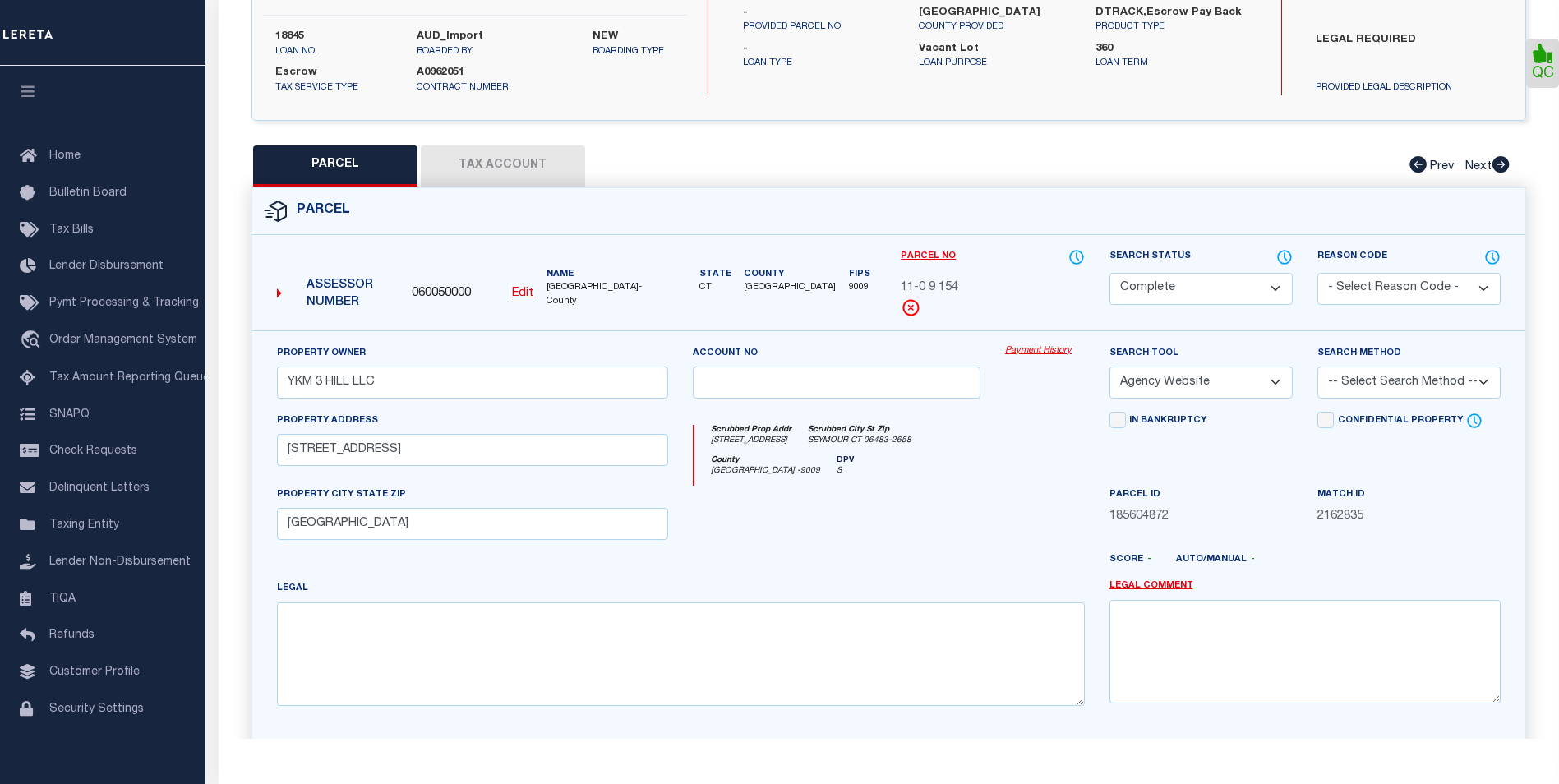
click at [504, 166] on button "Tax Account" at bounding box center [503, 166] width 165 height 41
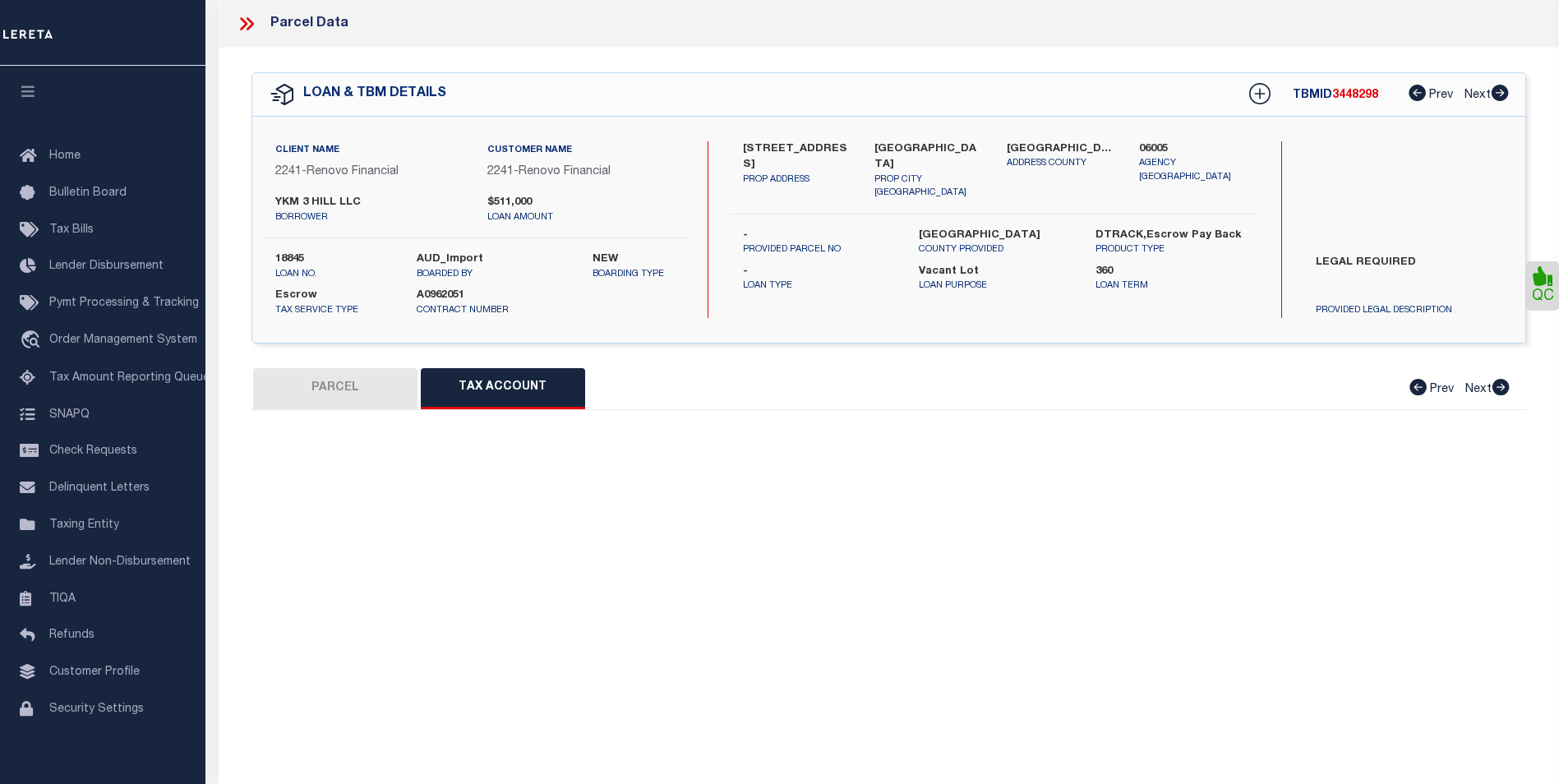
scroll to position [0, 0]
select select "100"
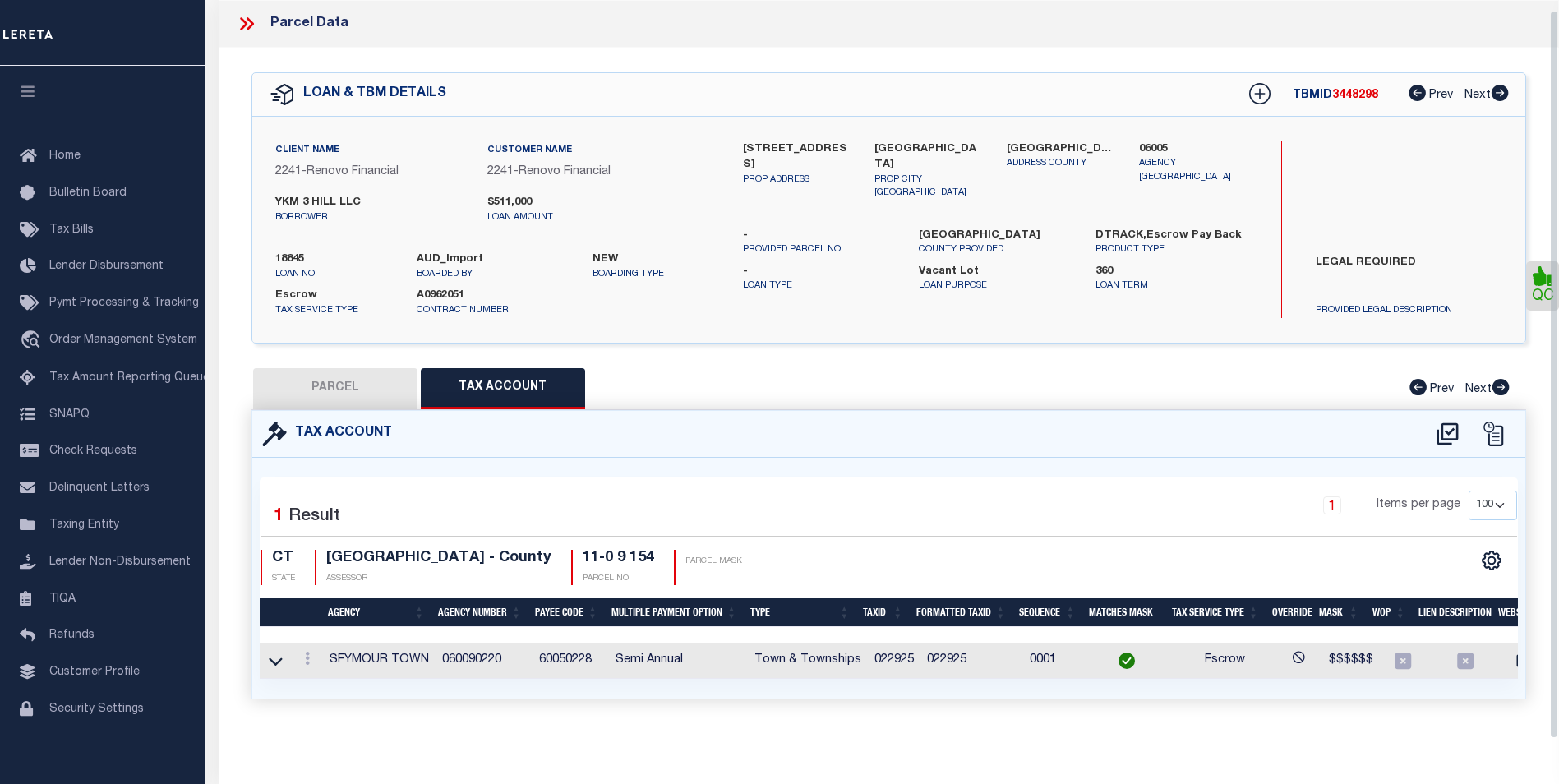
scroll to position [10, 0]
click at [712, 432] on div "Tax Account" at bounding box center [889, 434] width 1273 height 46
click at [348, 385] on button "PARCEL" at bounding box center [335, 388] width 165 height 41
select select "AS"
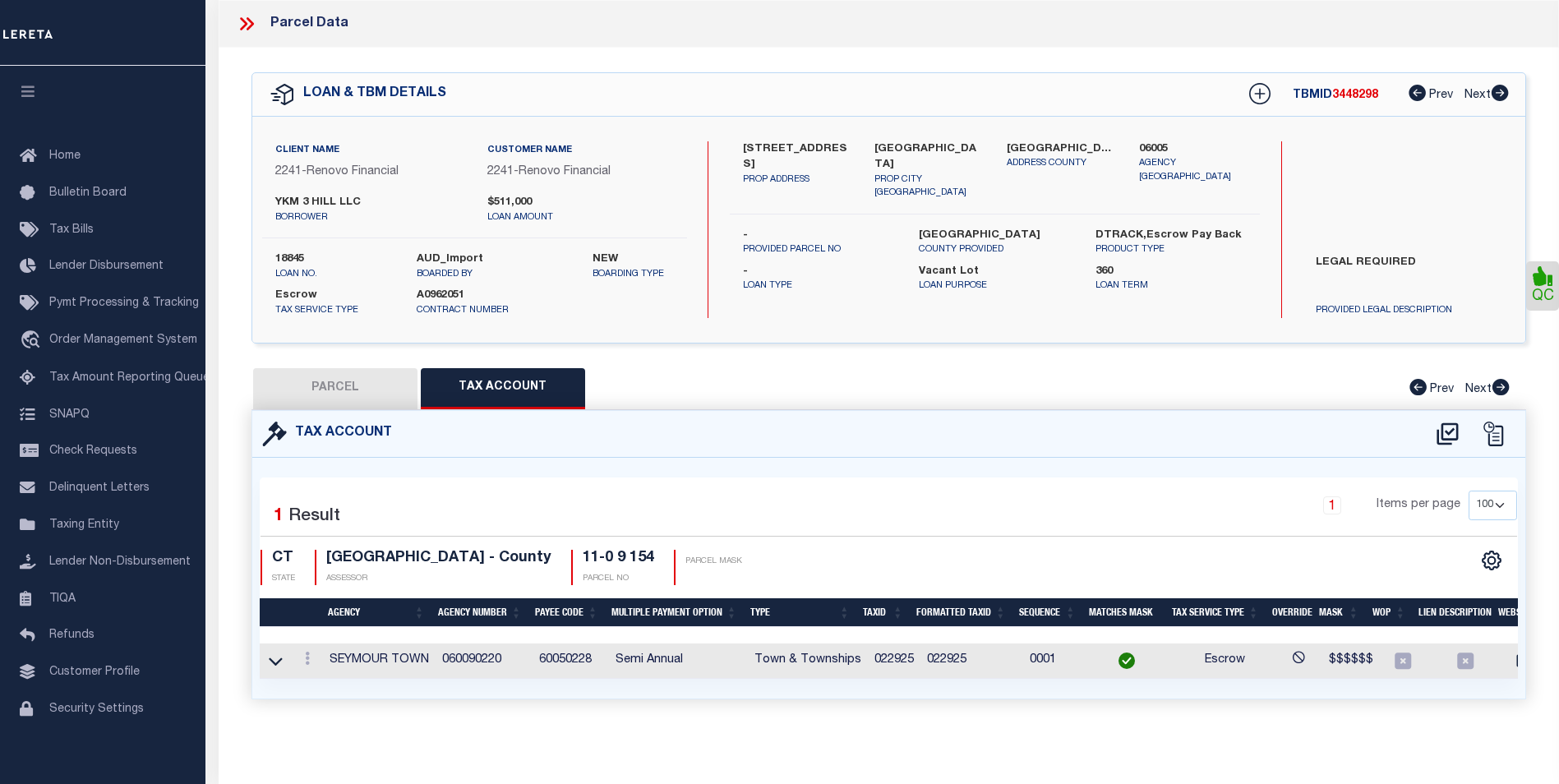
select select
checkbox input "false"
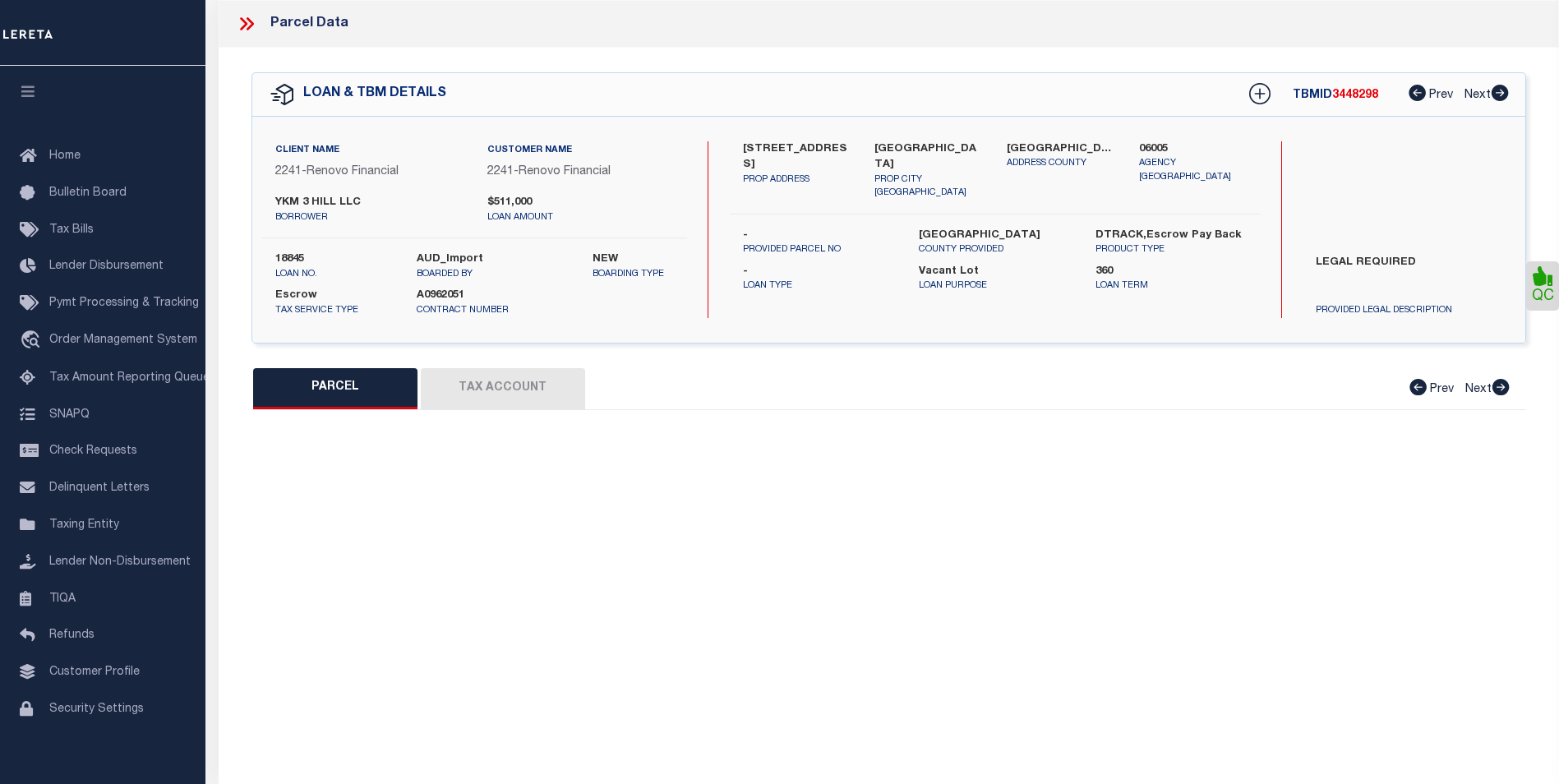
select select "CP"
type input "YKM 3 HILL LLC"
select select "AGW"
select select
type input "3 HILL ST"
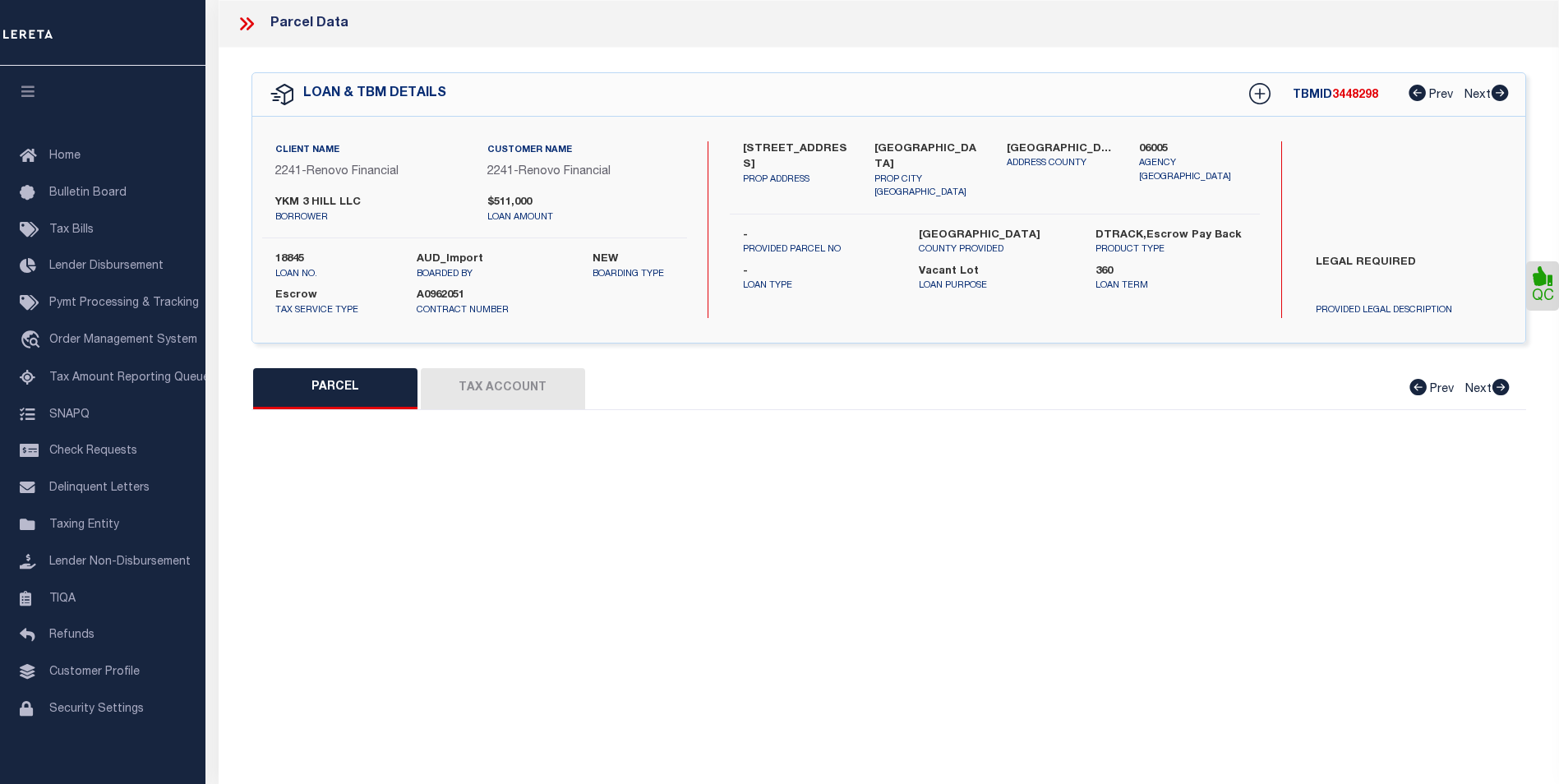
checkbox input "false"
type input "Seymour, CT 06483"
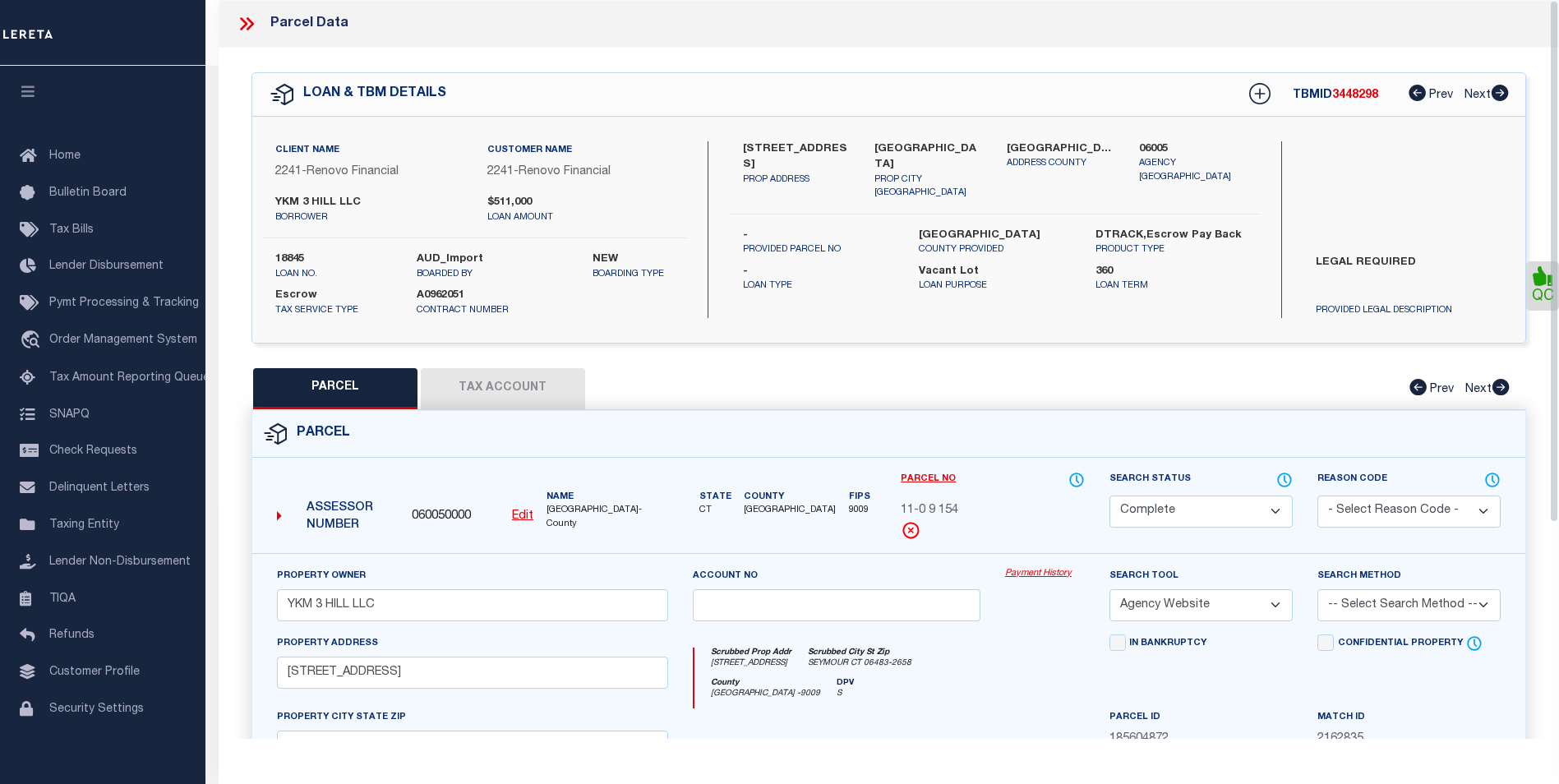
click at [478, 383] on button "Tax Account" at bounding box center [503, 388] width 165 height 41
select select "100"
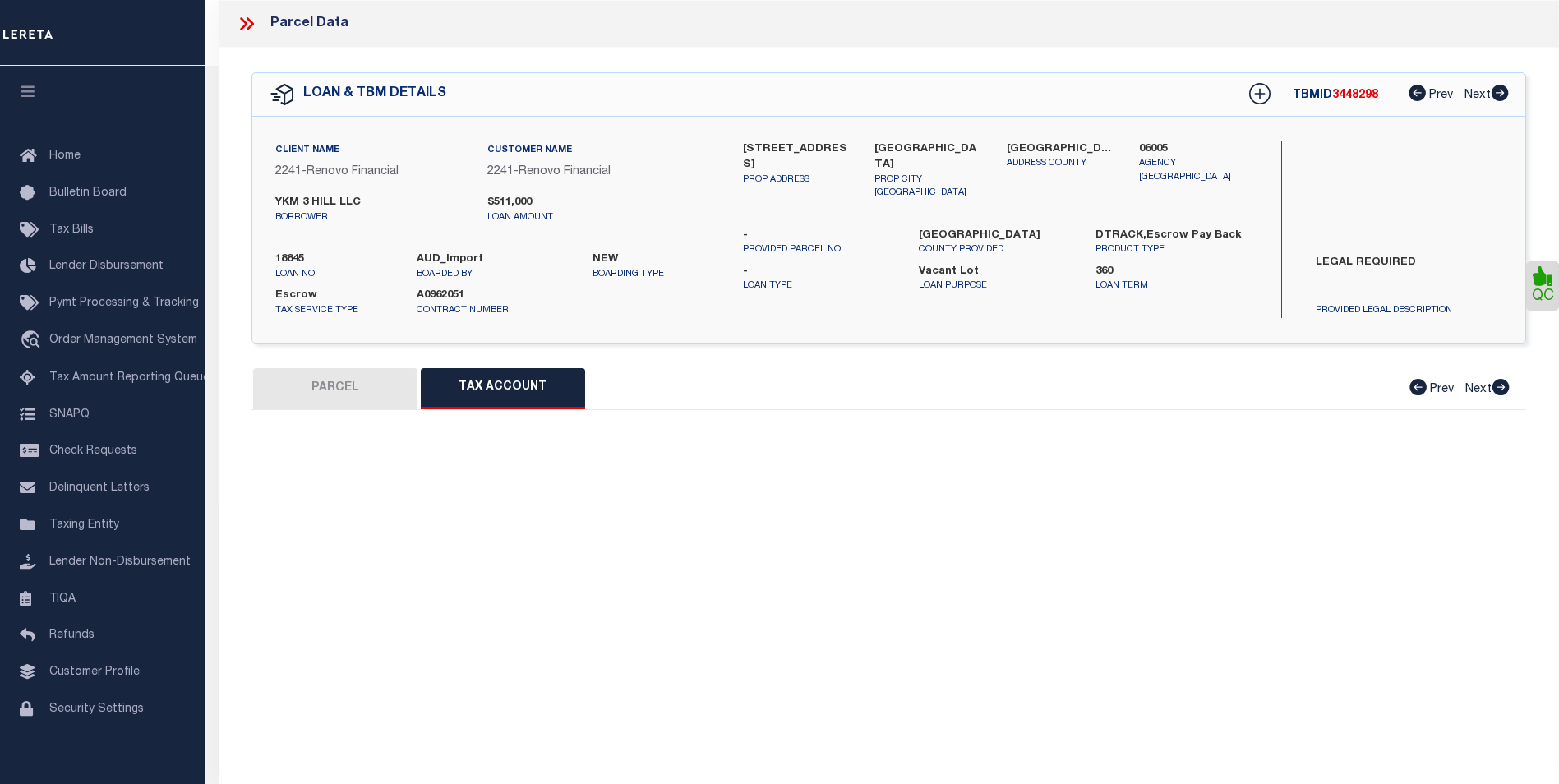
select select "100"
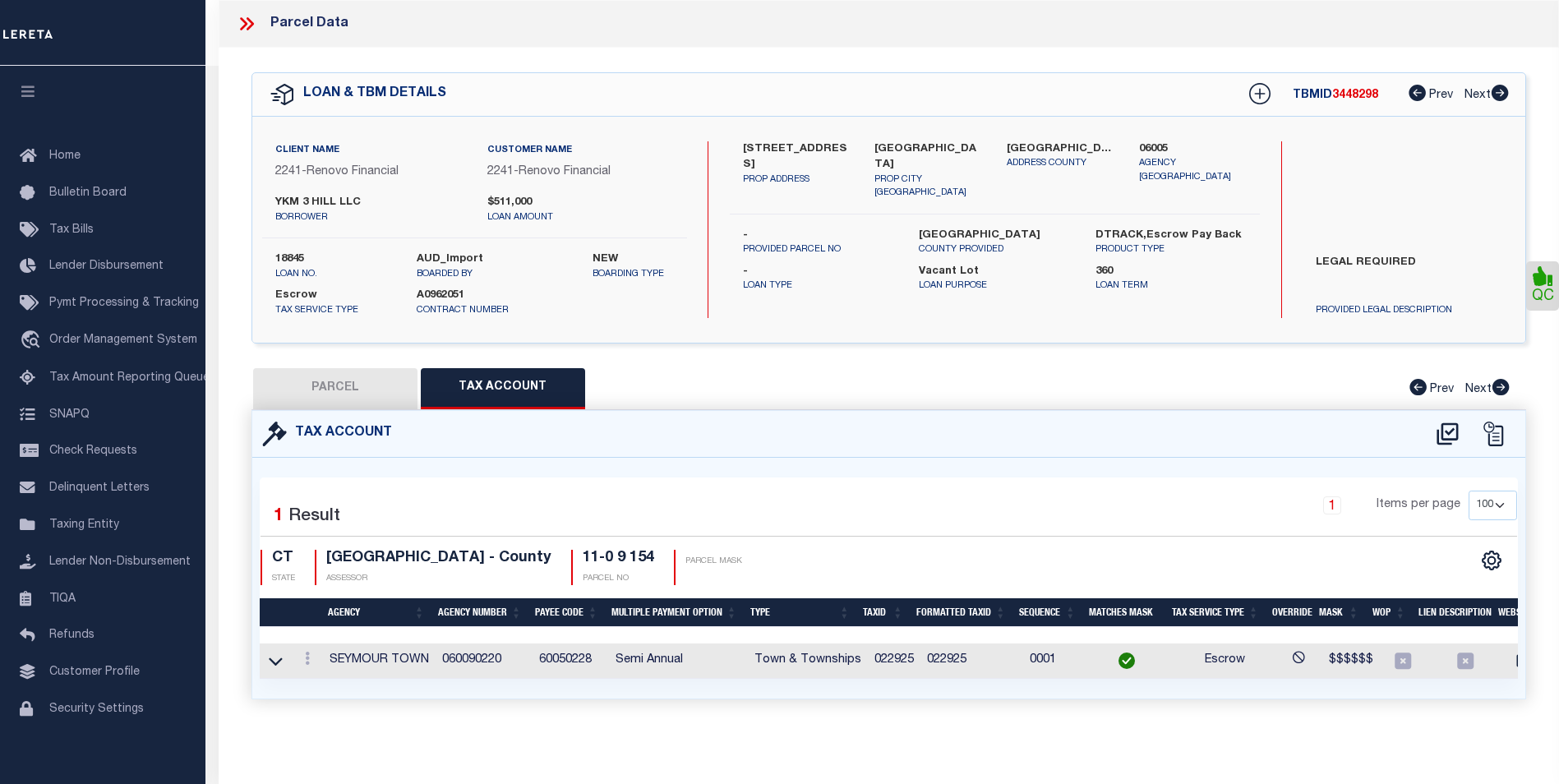
click at [900, 382] on div "PARCEL Tax Account Prev Next" at bounding box center [888, 388] width 1274 height 41
click at [311, 383] on button "PARCEL" at bounding box center [335, 388] width 165 height 41
select select "AS"
select select
checkbox input "false"
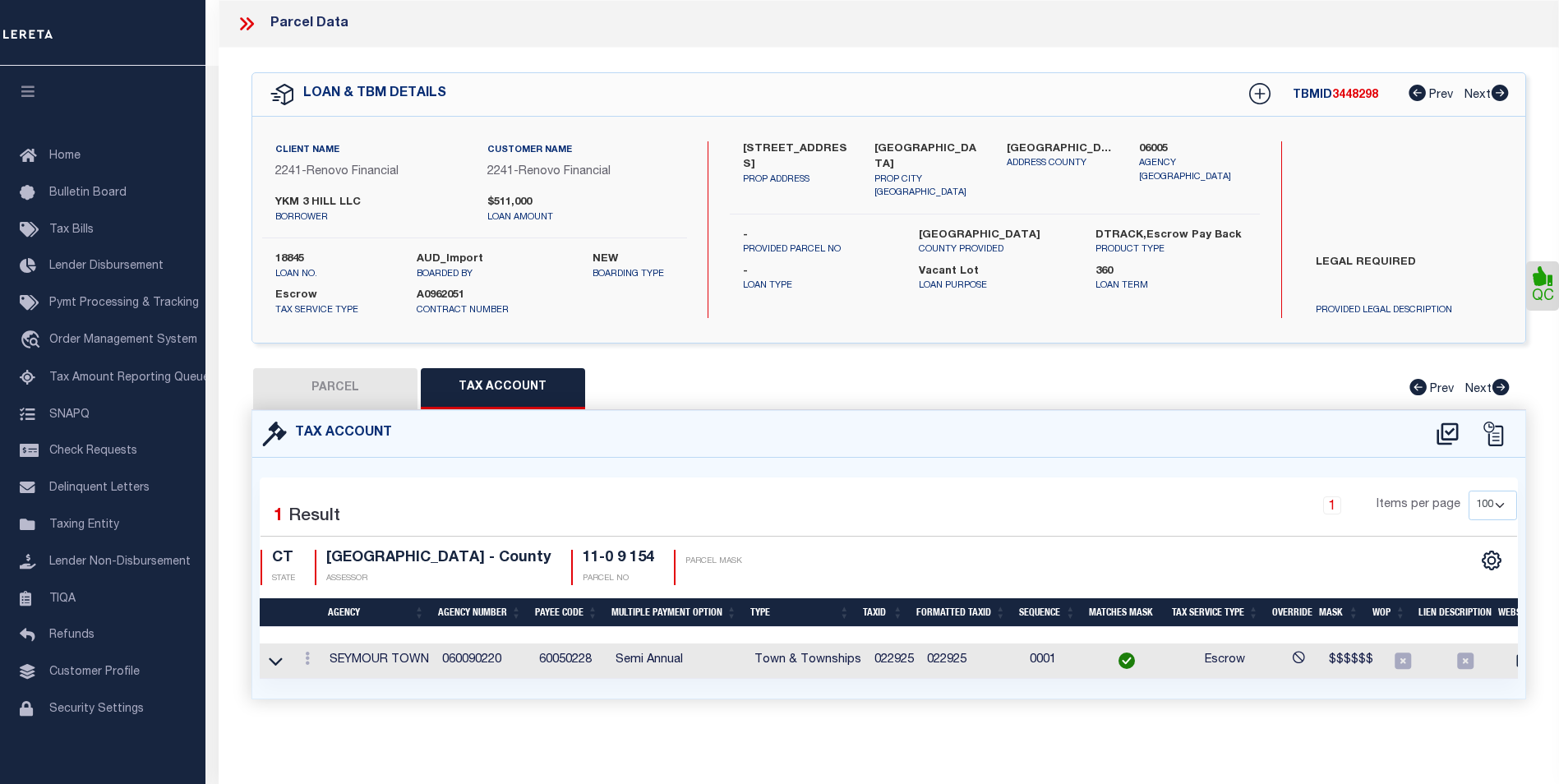
checkbox input "false"
select select "CP"
type input "YKM 3 HILL LLC"
select select "AGW"
select select
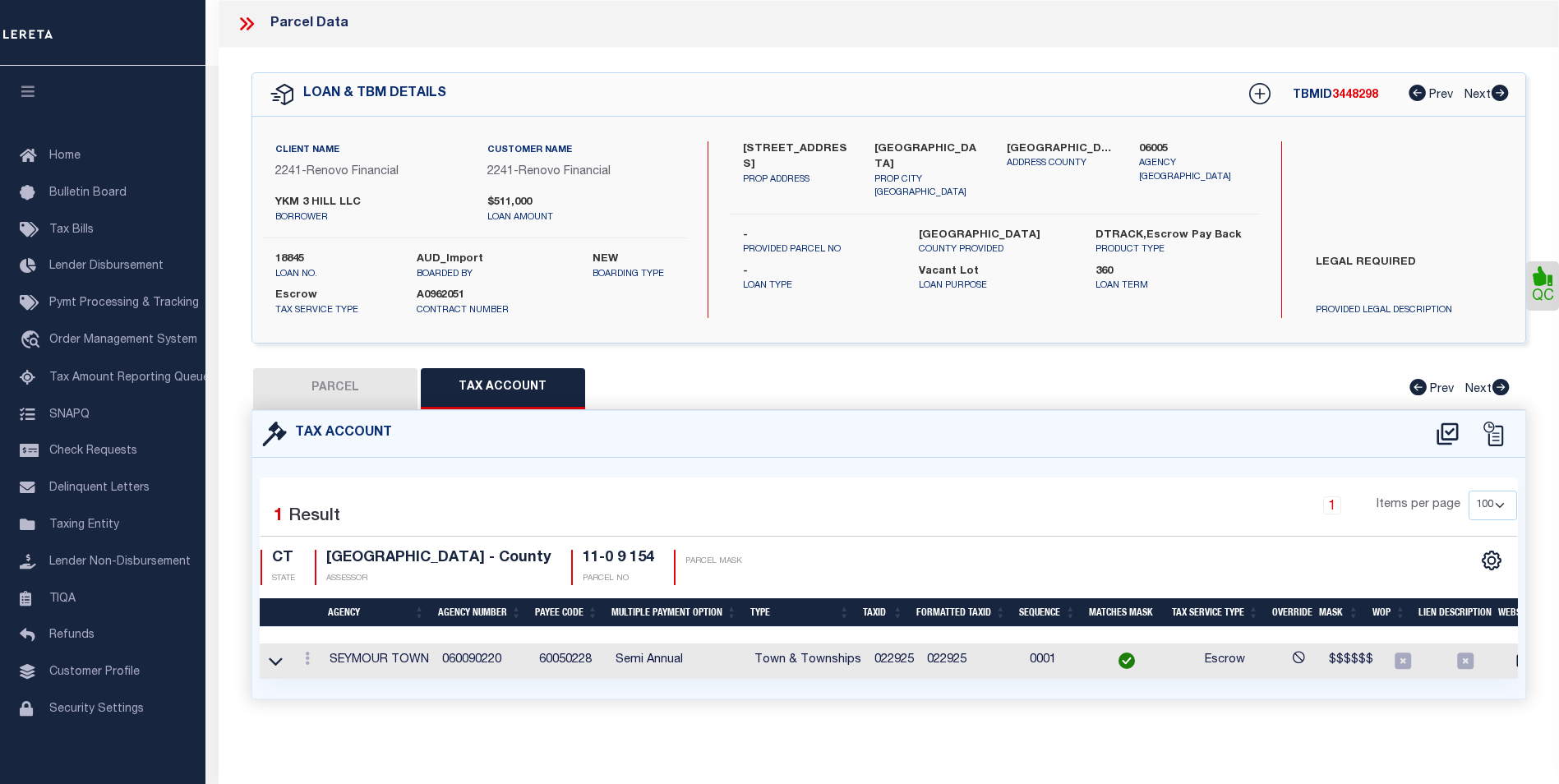
type input "3 HILL ST"
checkbox input "false"
type input "Seymour, CT 06483"
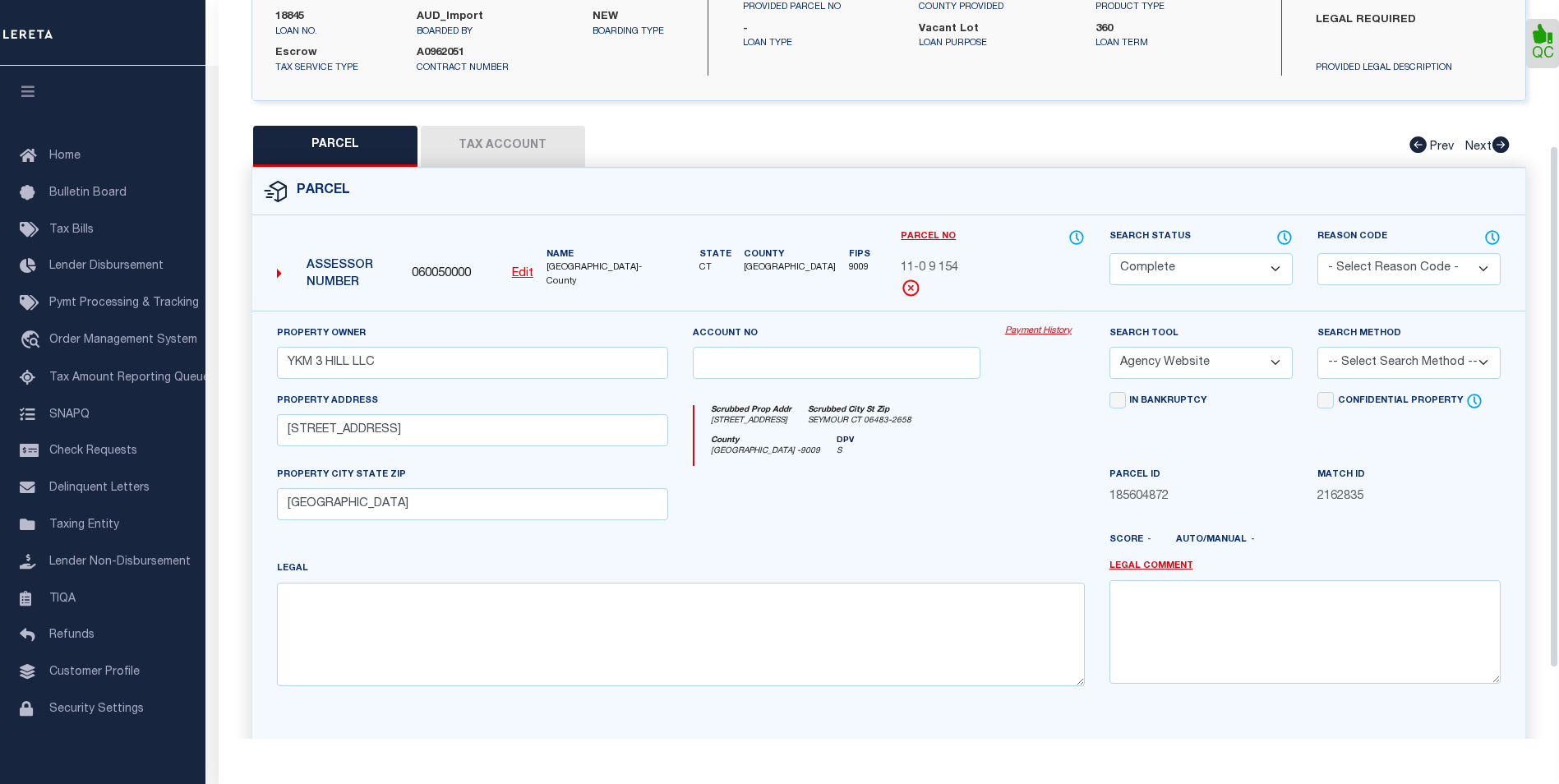
scroll to position [246, 0]
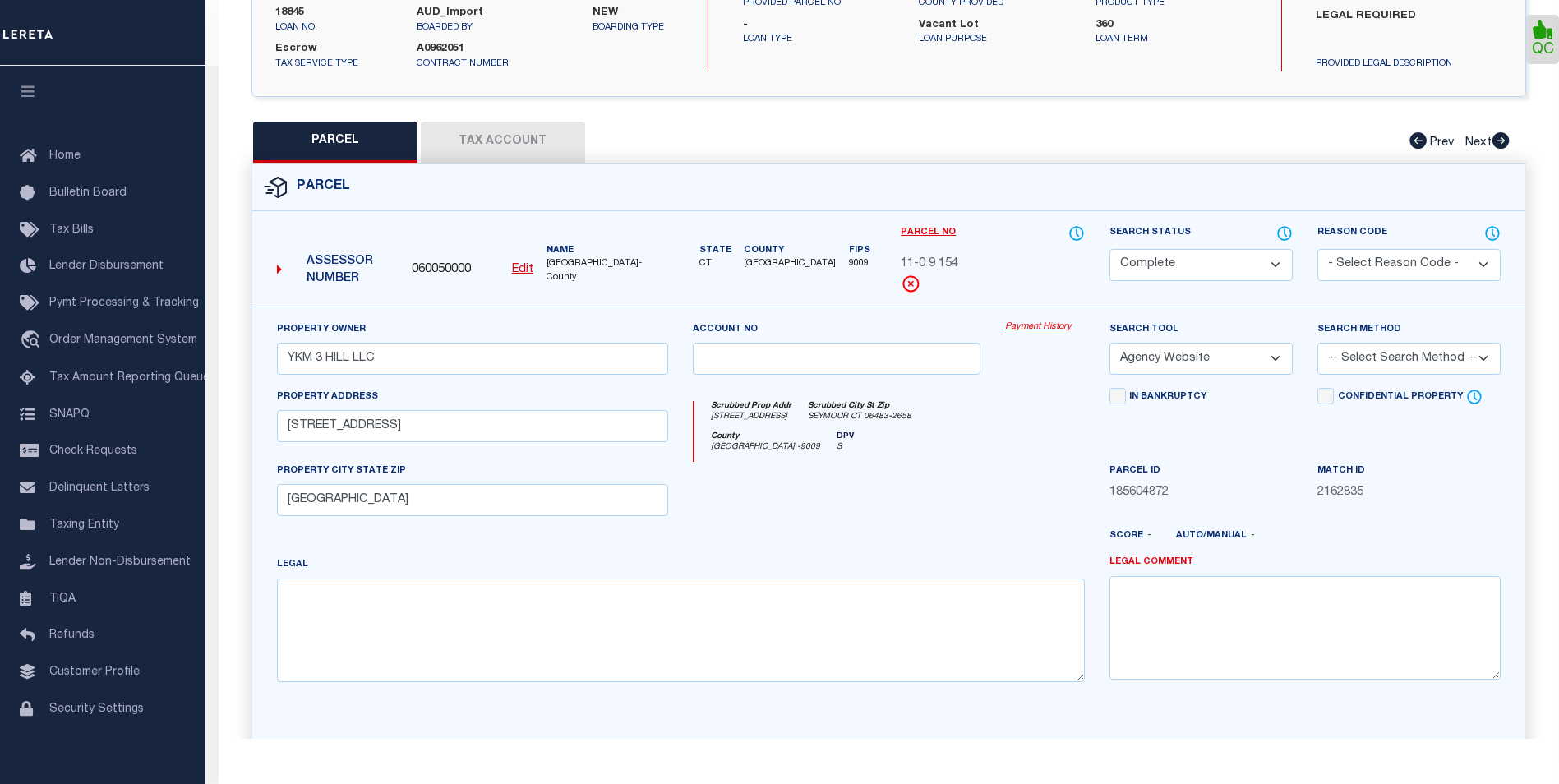
click at [1030, 326] on link "Payment History" at bounding box center [1045, 327] width 80 height 14
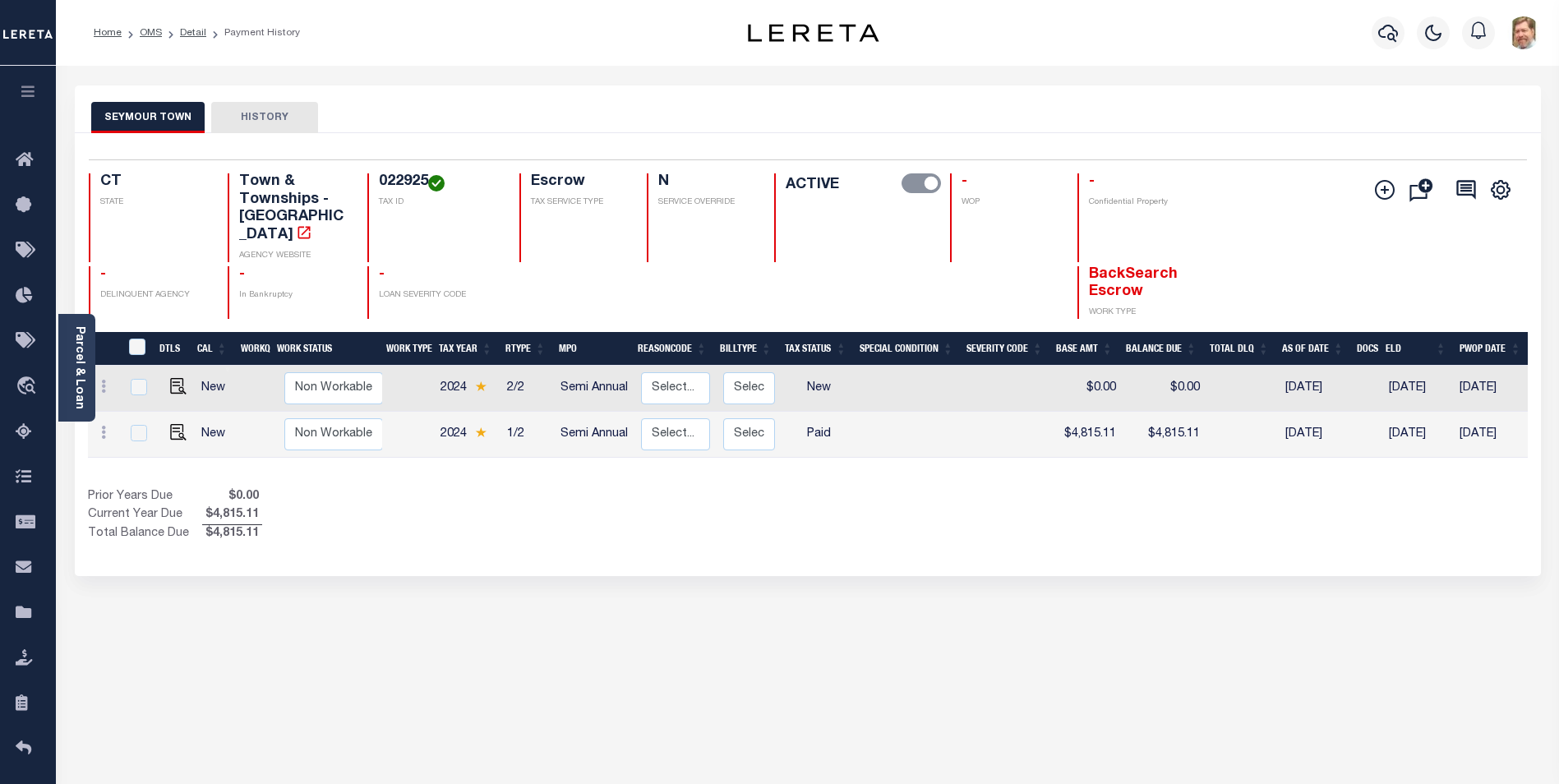
click at [481, 565] on div "SEYMOUR TOWN HISTORY Selected 2 Results" at bounding box center [808, 558] width 1491 height 944
click at [105, 426] on icon at bounding box center [103, 432] width 5 height 13
click at [749, 575] on div "SEYMOUR TOWN HISTORY Selected 2 Results" at bounding box center [808, 558] width 1491 height 944
click at [170, 424] on img "" at bounding box center [178, 432] width 16 height 16
checkbox input "true"
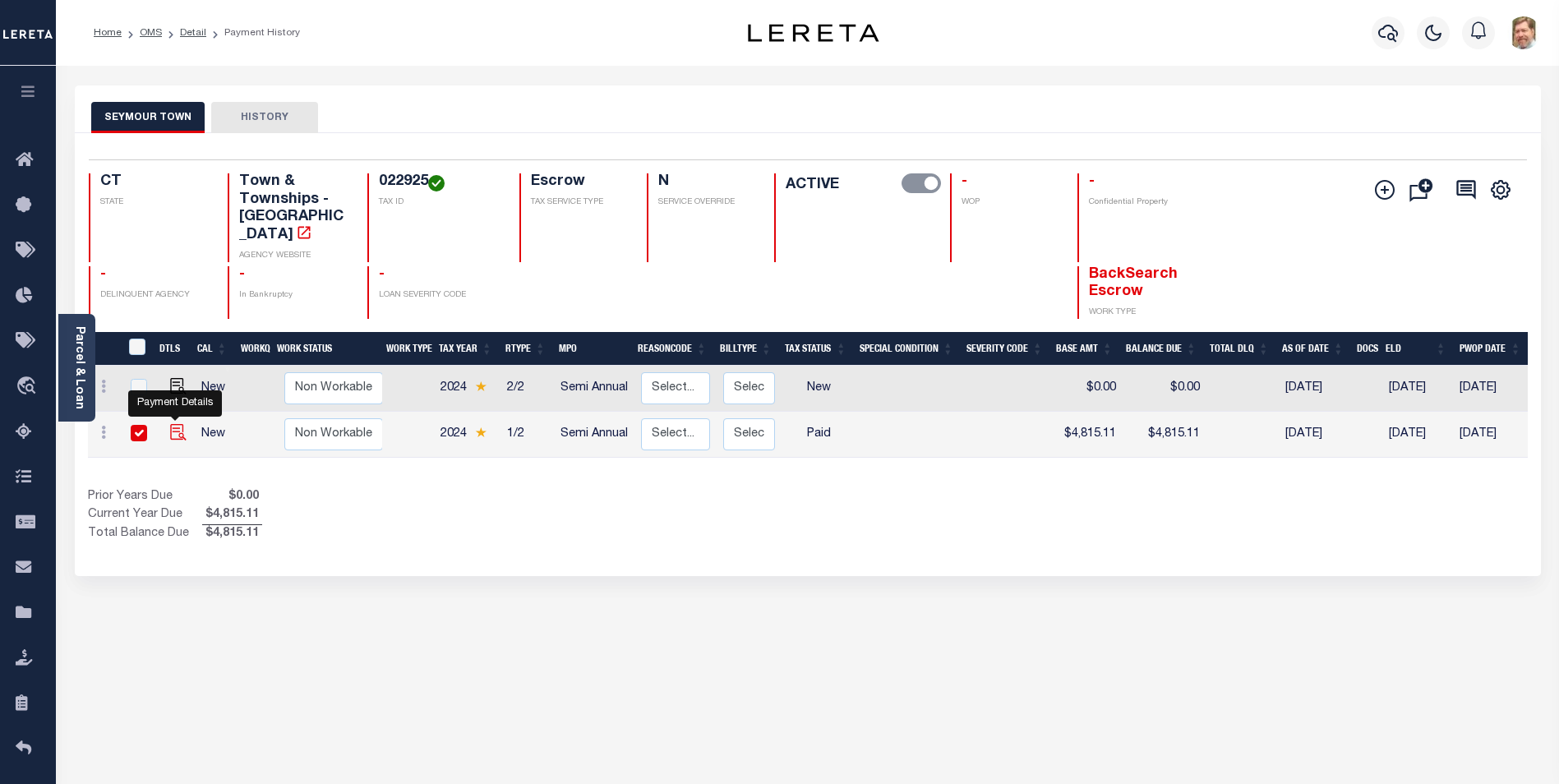
checkbox input "true"
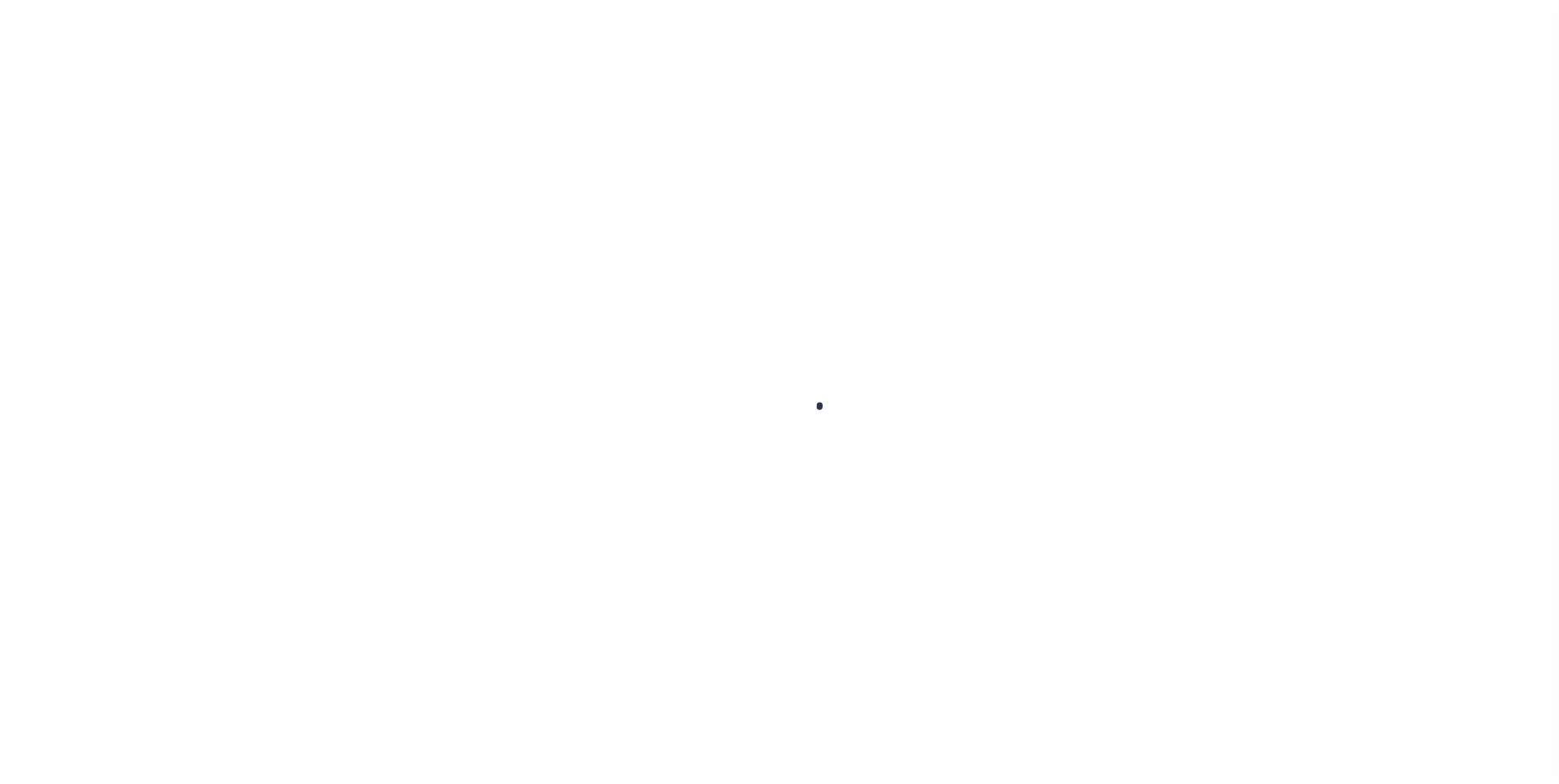
checkbox input "false"
type textarea "LER RESPONSIBLE FOR P&I IAO: 144.45"
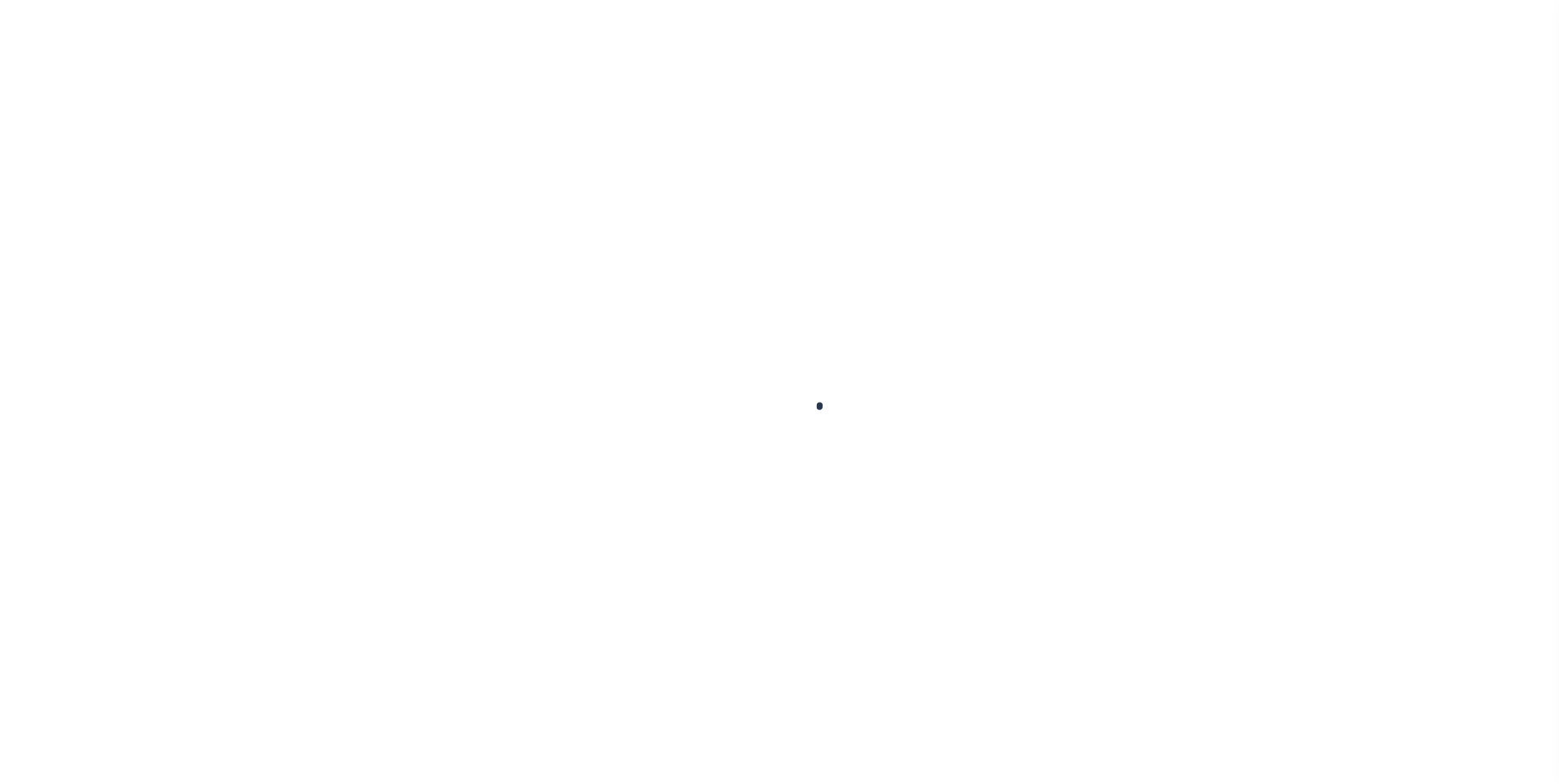
type input "0022925"
type input "[DATE]"
select select "PYD"
type input "$4,815.11"
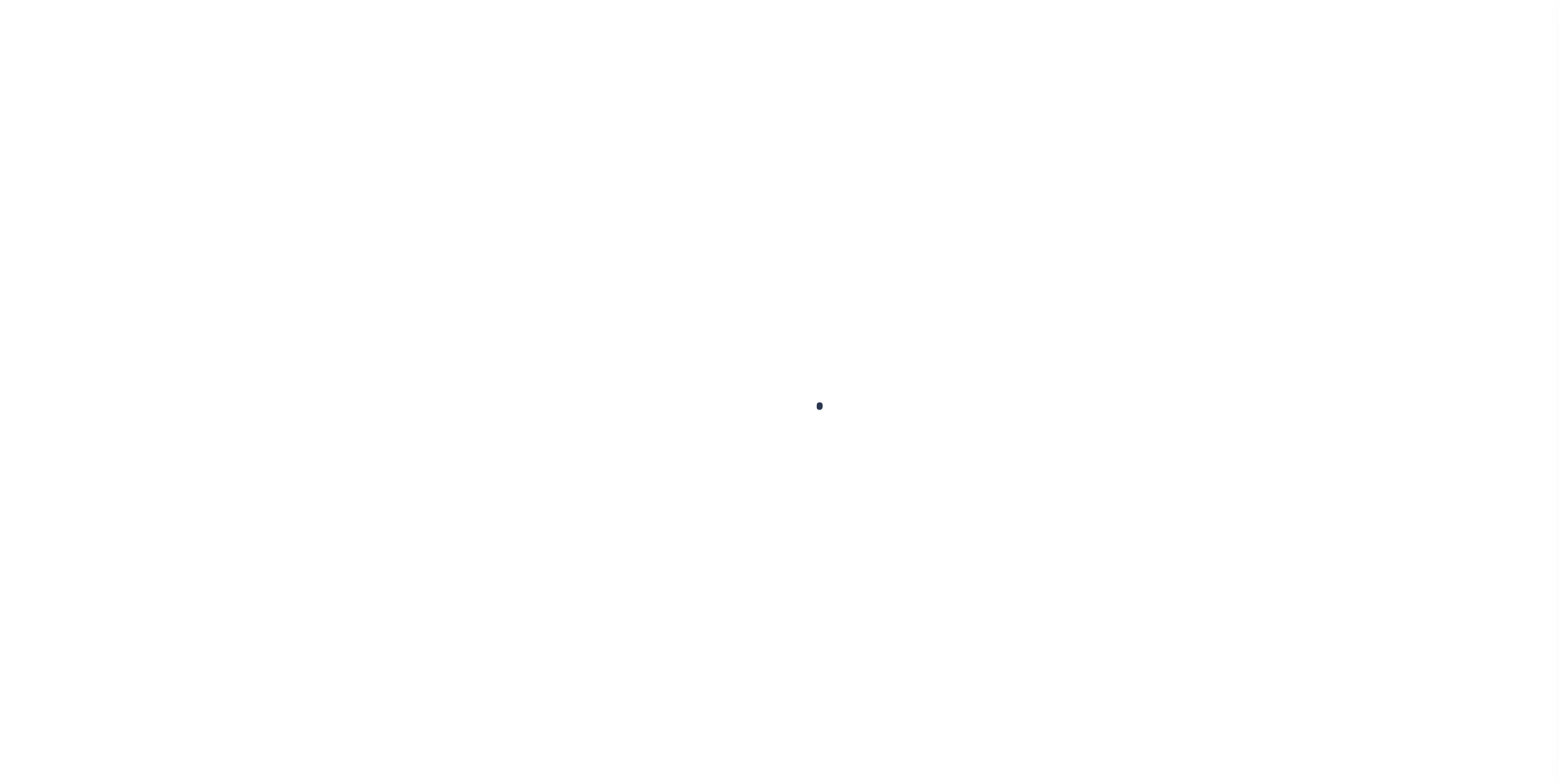
type input "$4,815.11"
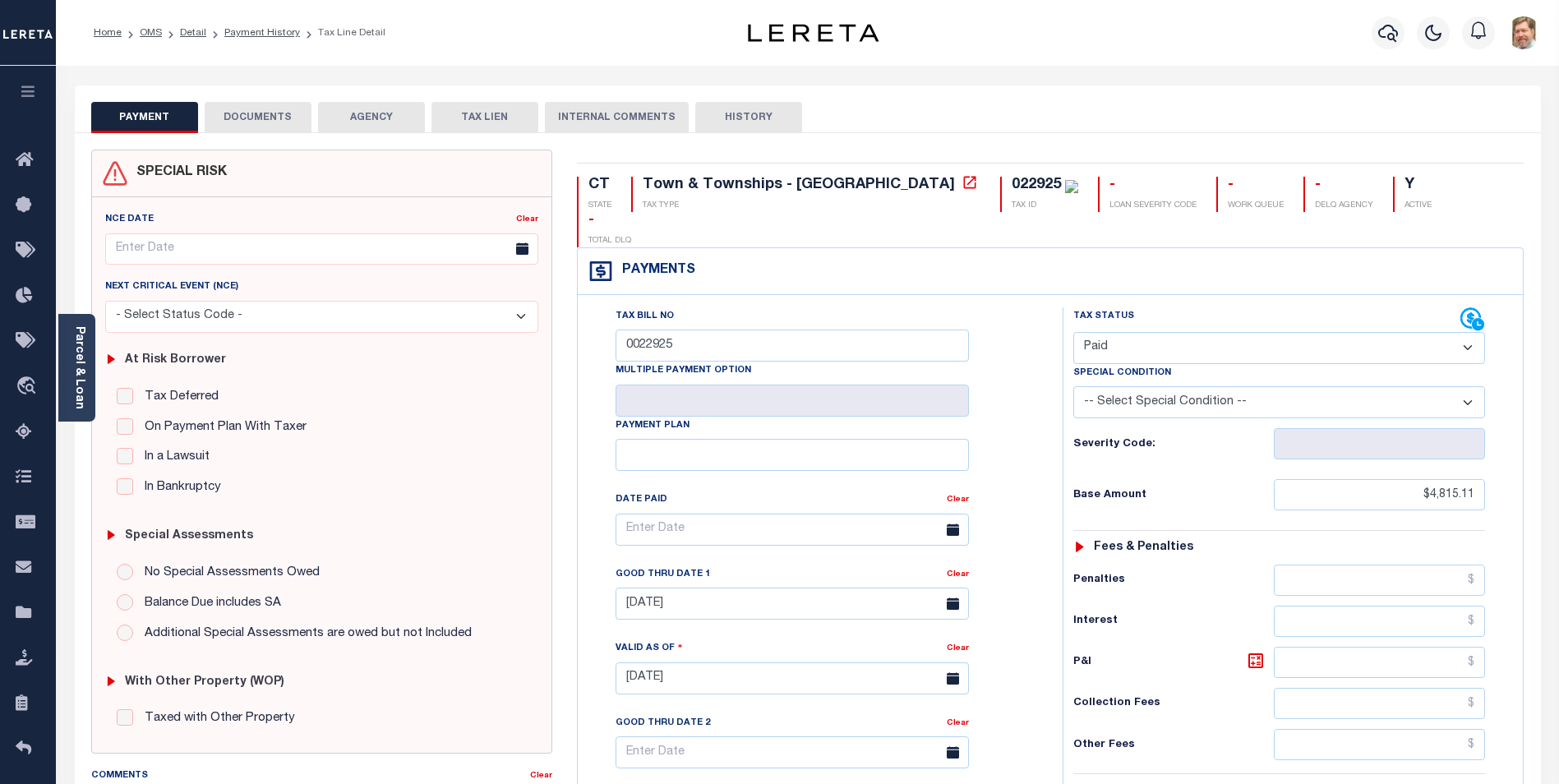
click at [724, 116] on button "HISTORY" at bounding box center [748, 117] width 106 height 31
select select "50"
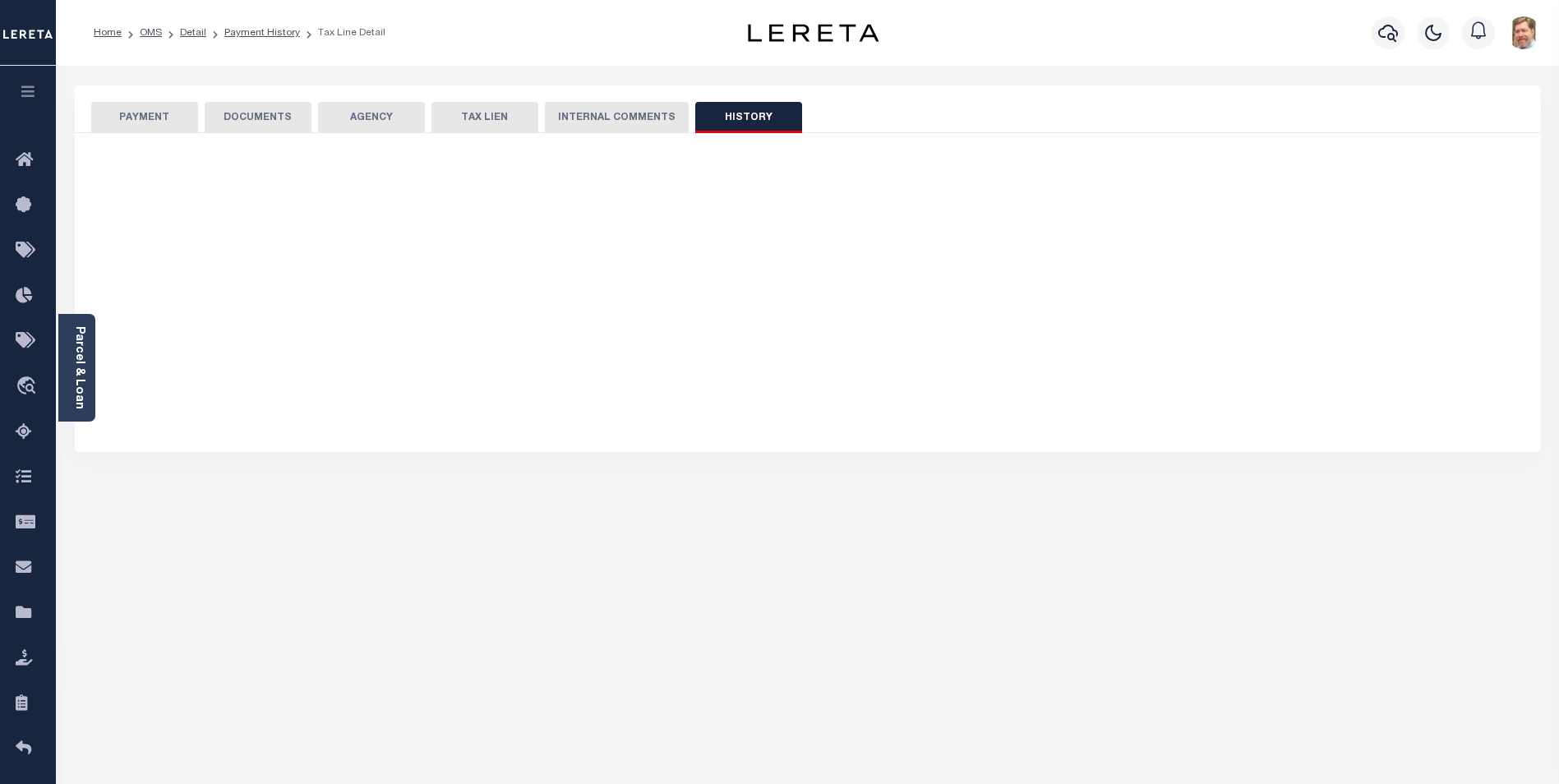
select select "50"
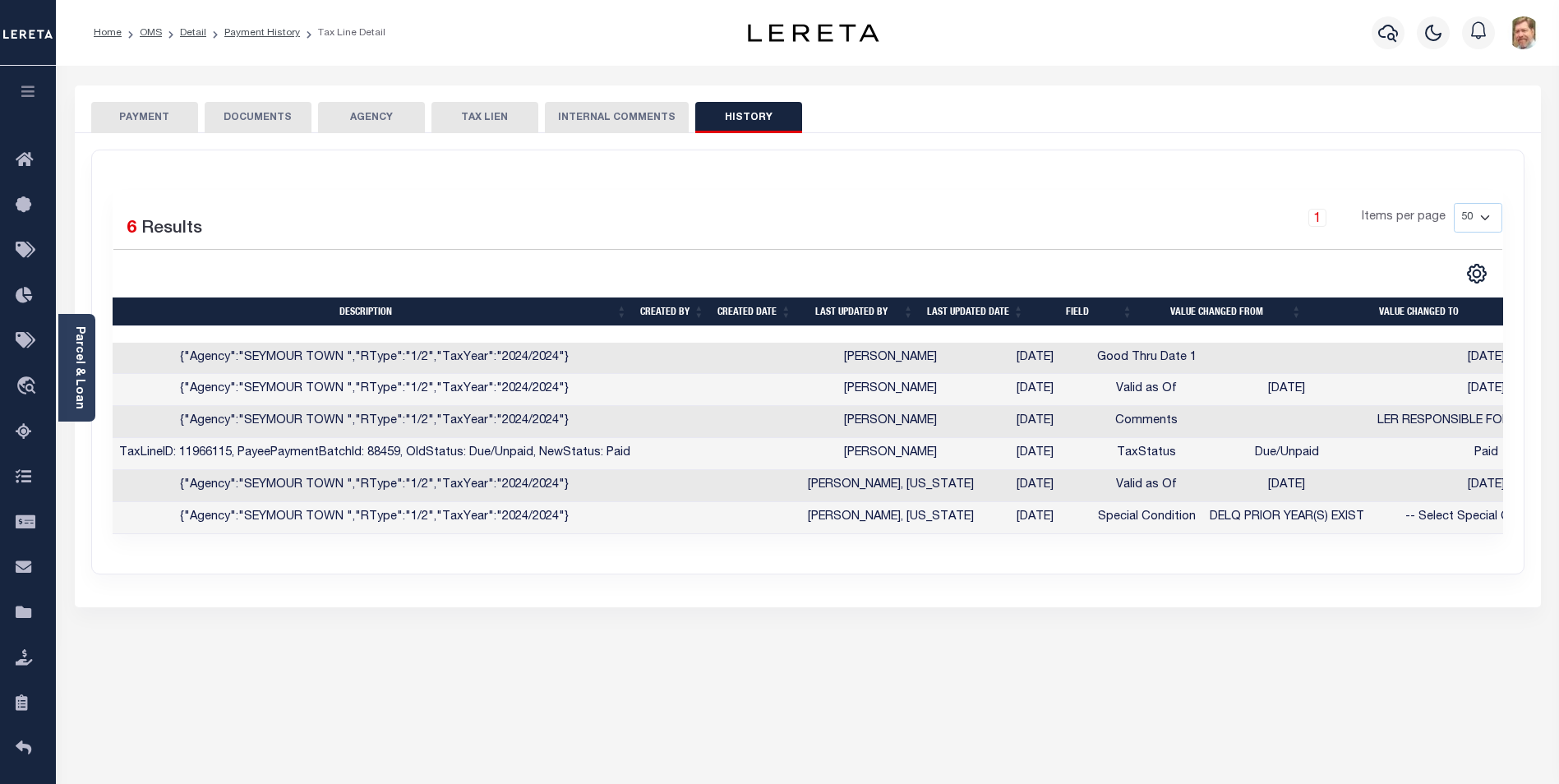
click at [135, 114] on button "PAYMENT" at bounding box center [144, 117] width 106 height 31
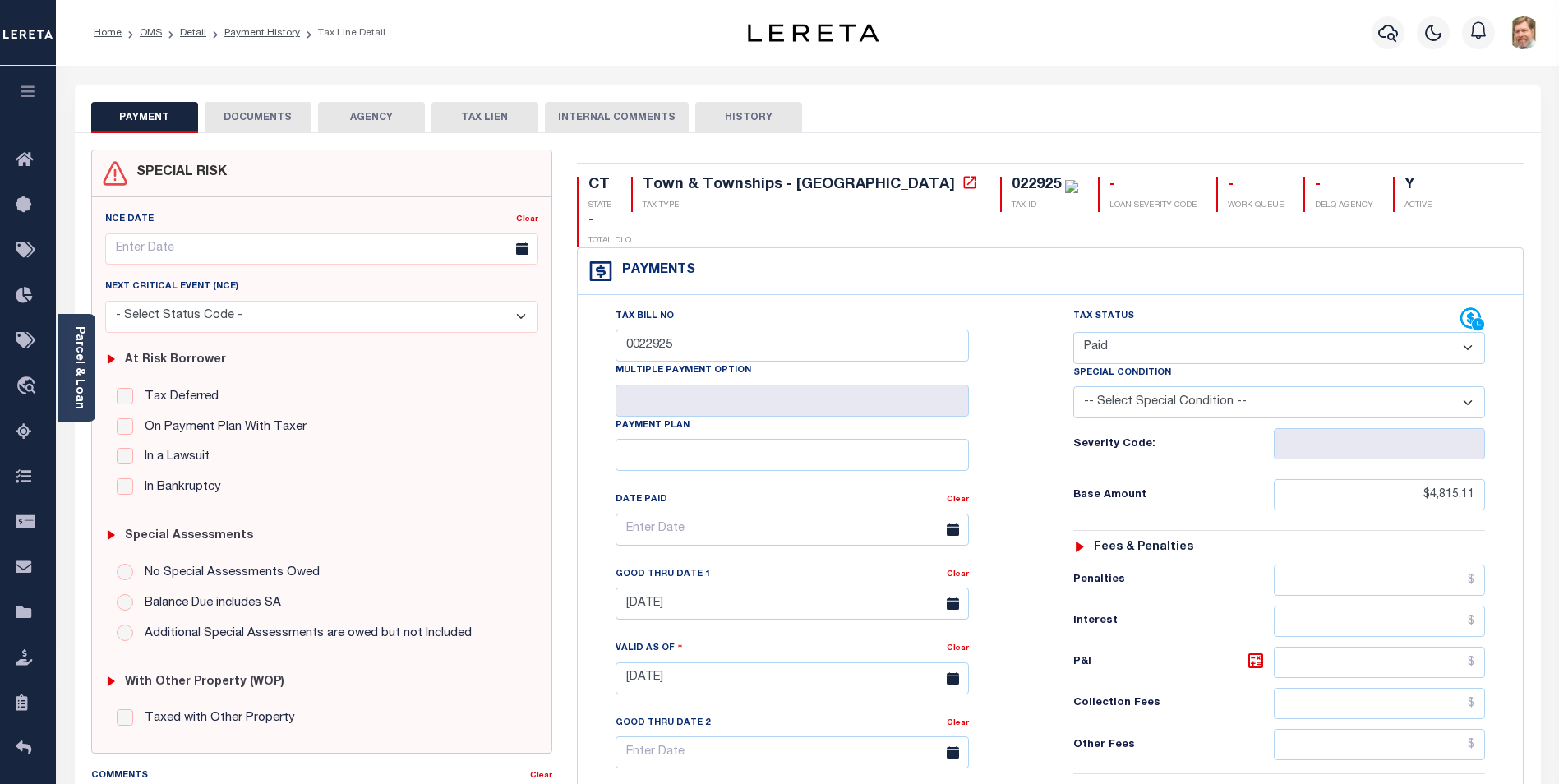
click at [484, 118] on button "TAX LIEN" at bounding box center [484, 117] width 106 height 31
checkbox input "false"
radio input "true"
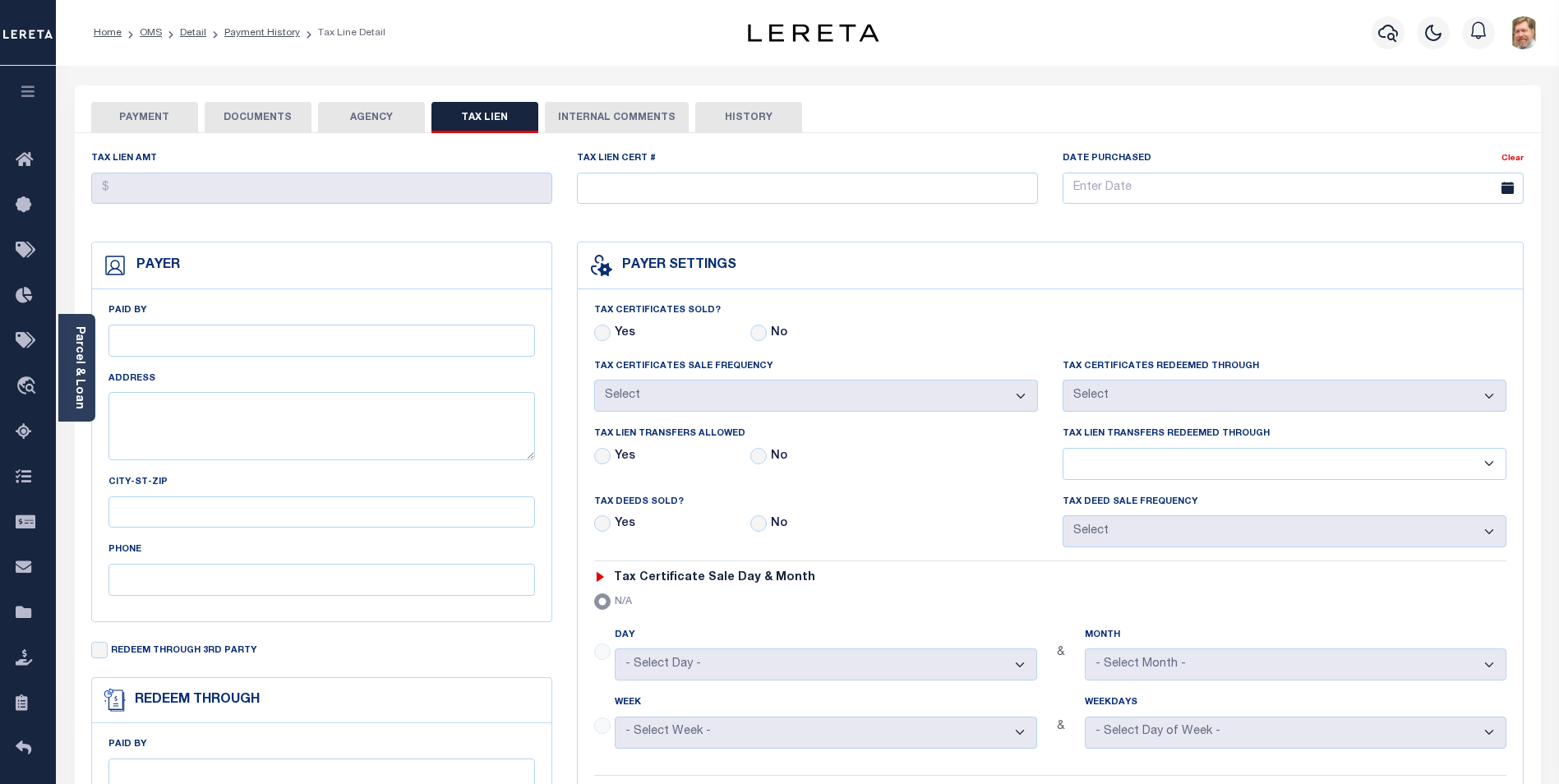
click at [135, 115] on button "PAYMENT" at bounding box center [144, 117] width 106 height 31
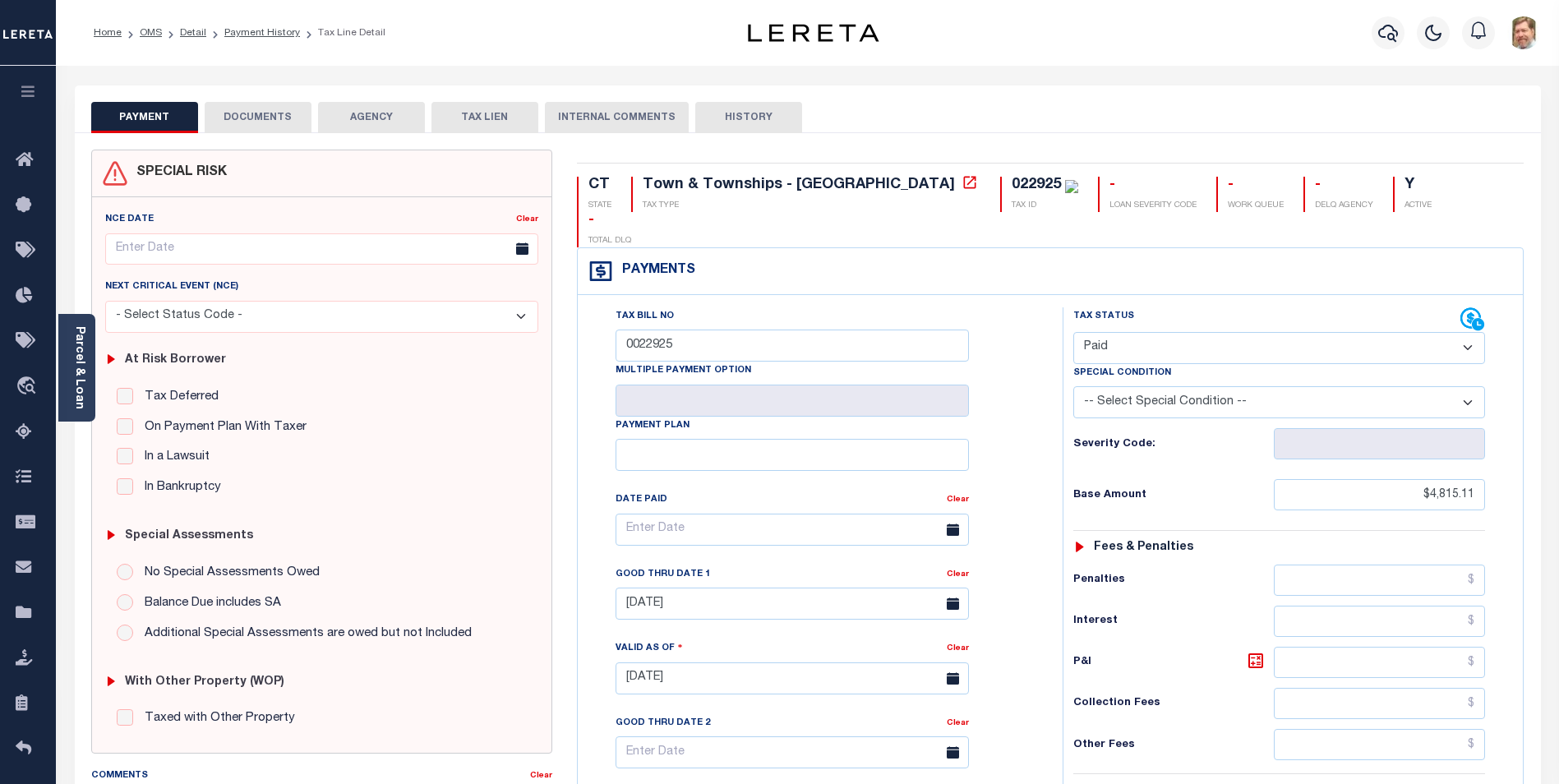
click at [731, 124] on button "HISTORY" at bounding box center [748, 117] width 106 height 31
select select "50"
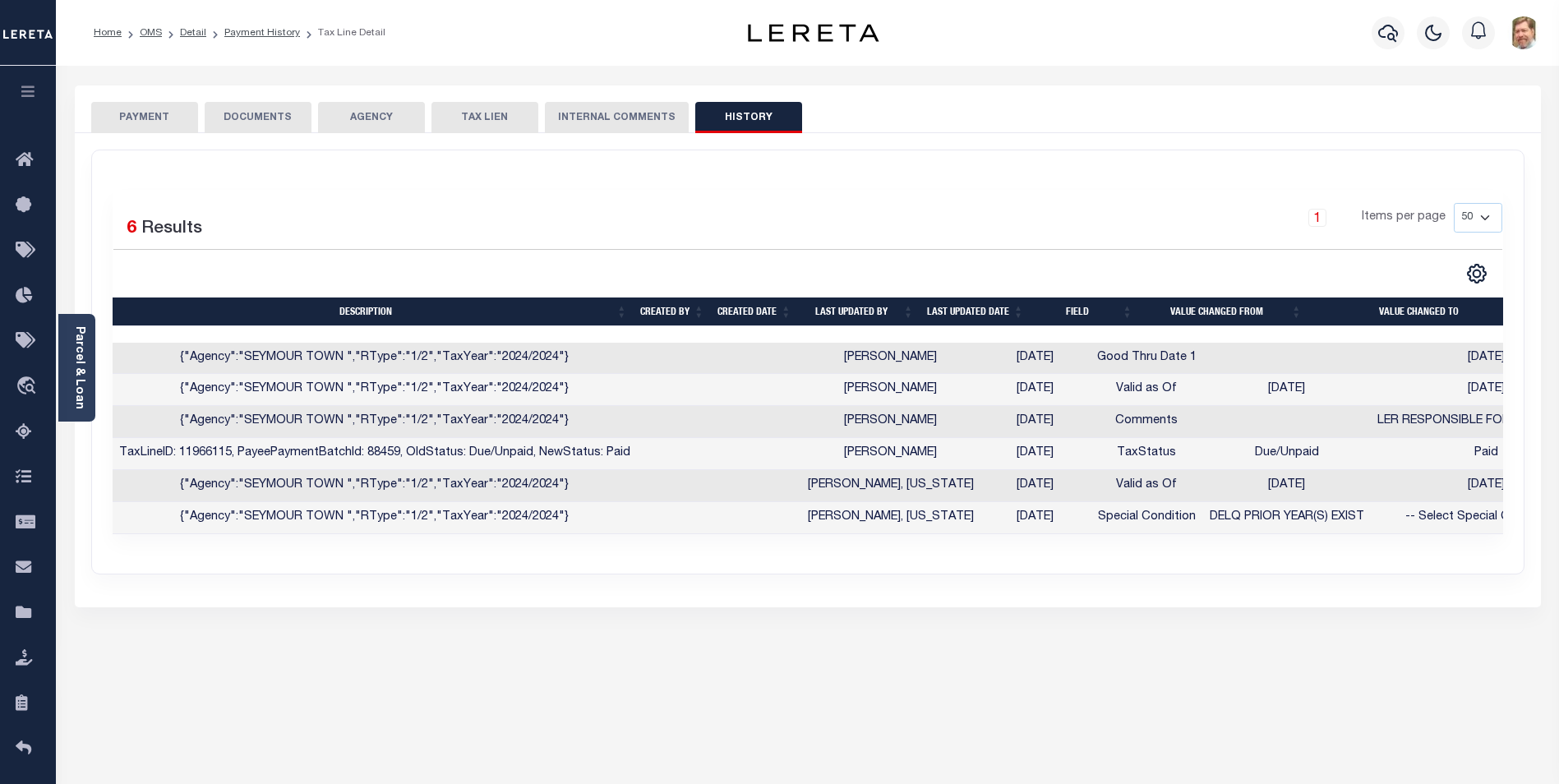
click at [139, 111] on button "PAYMENT" at bounding box center [144, 117] width 106 height 31
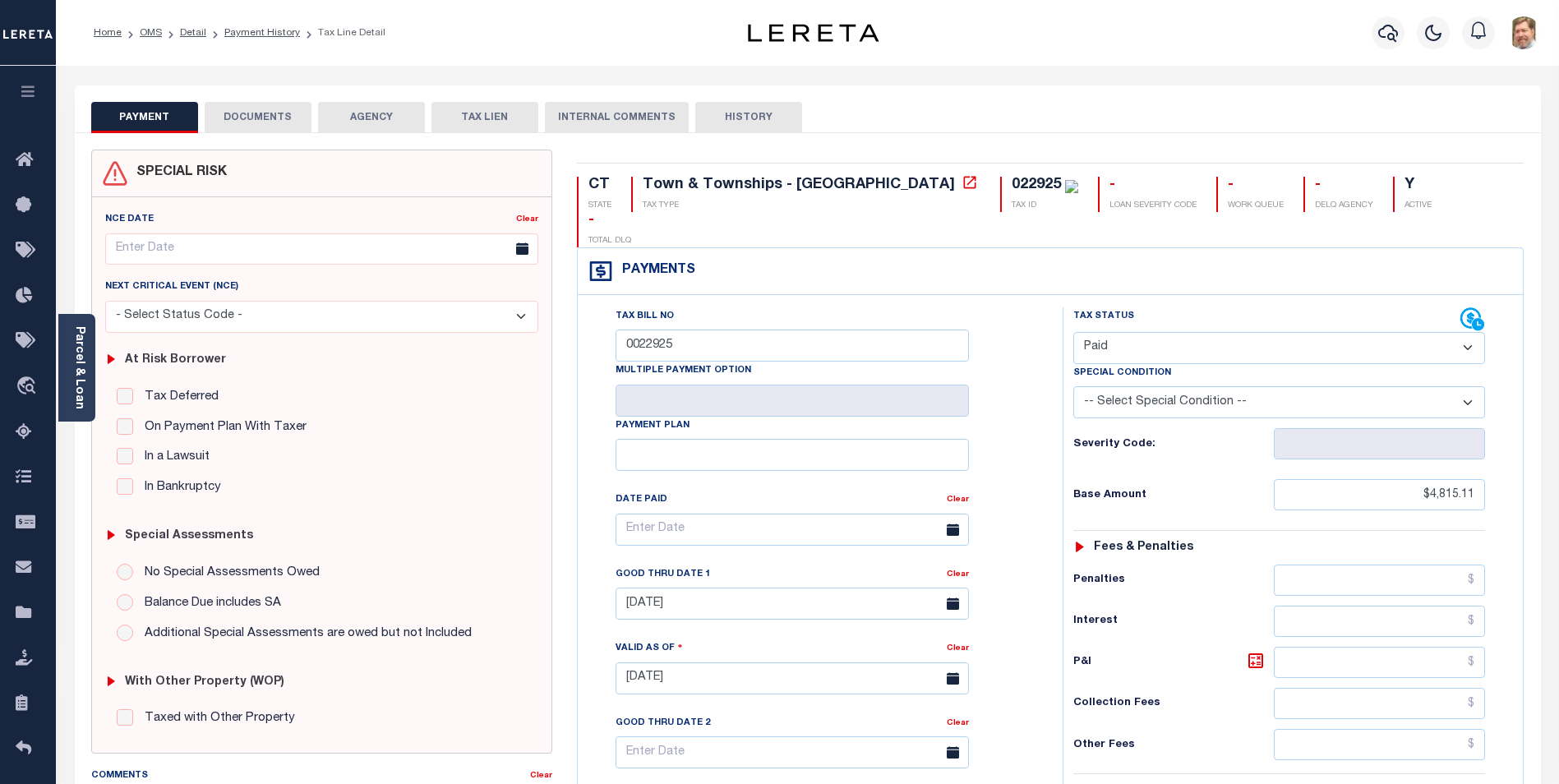
click at [152, 115] on button "PAYMENT" at bounding box center [144, 117] width 106 height 31
click at [592, 116] on button "INTERNAL COMMENTS" at bounding box center [617, 117] width 144 height 31
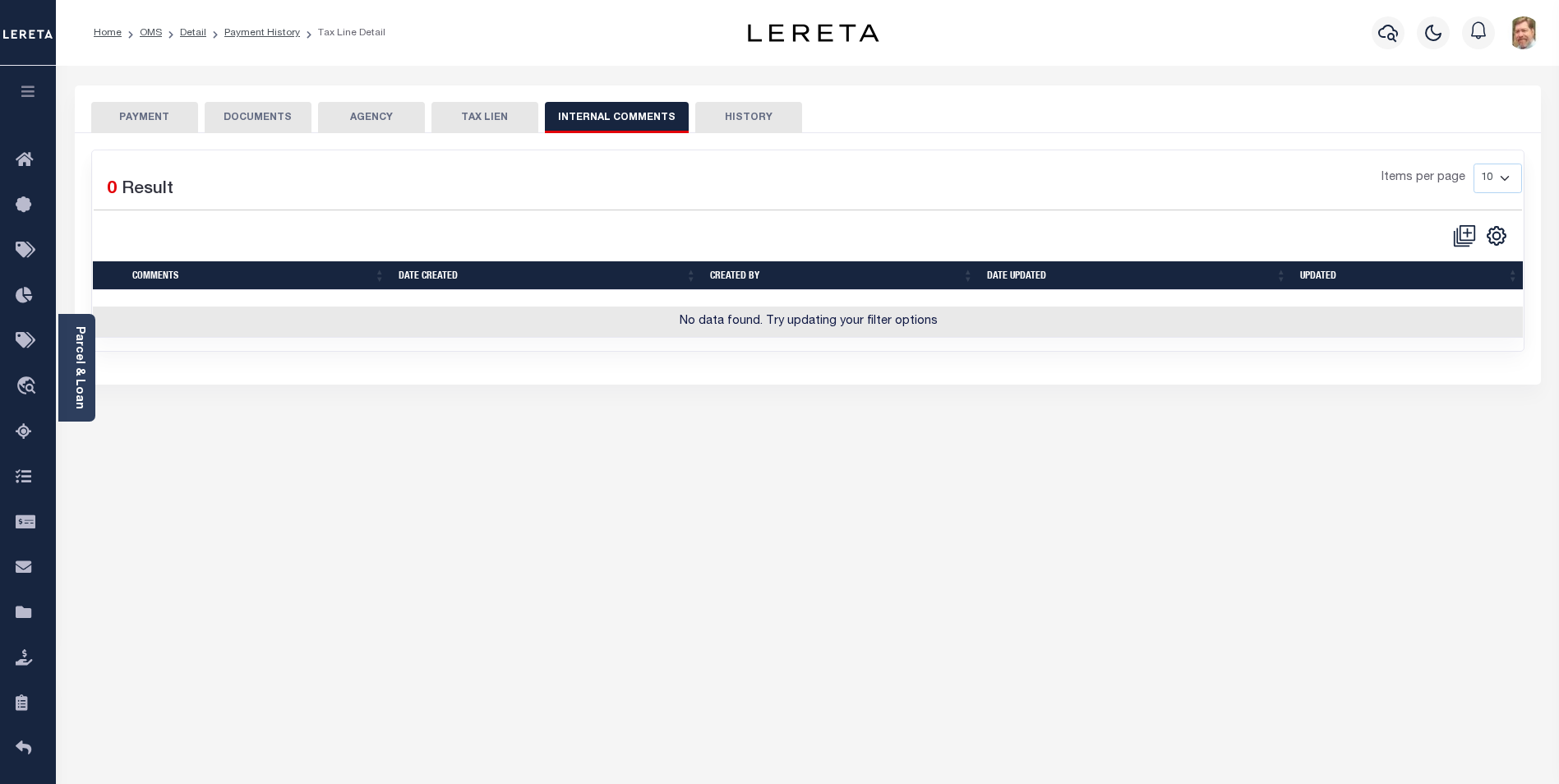
click at [485, 123] on button "TAX LIEN" at bounding box center [484, 117] width 106 height 31
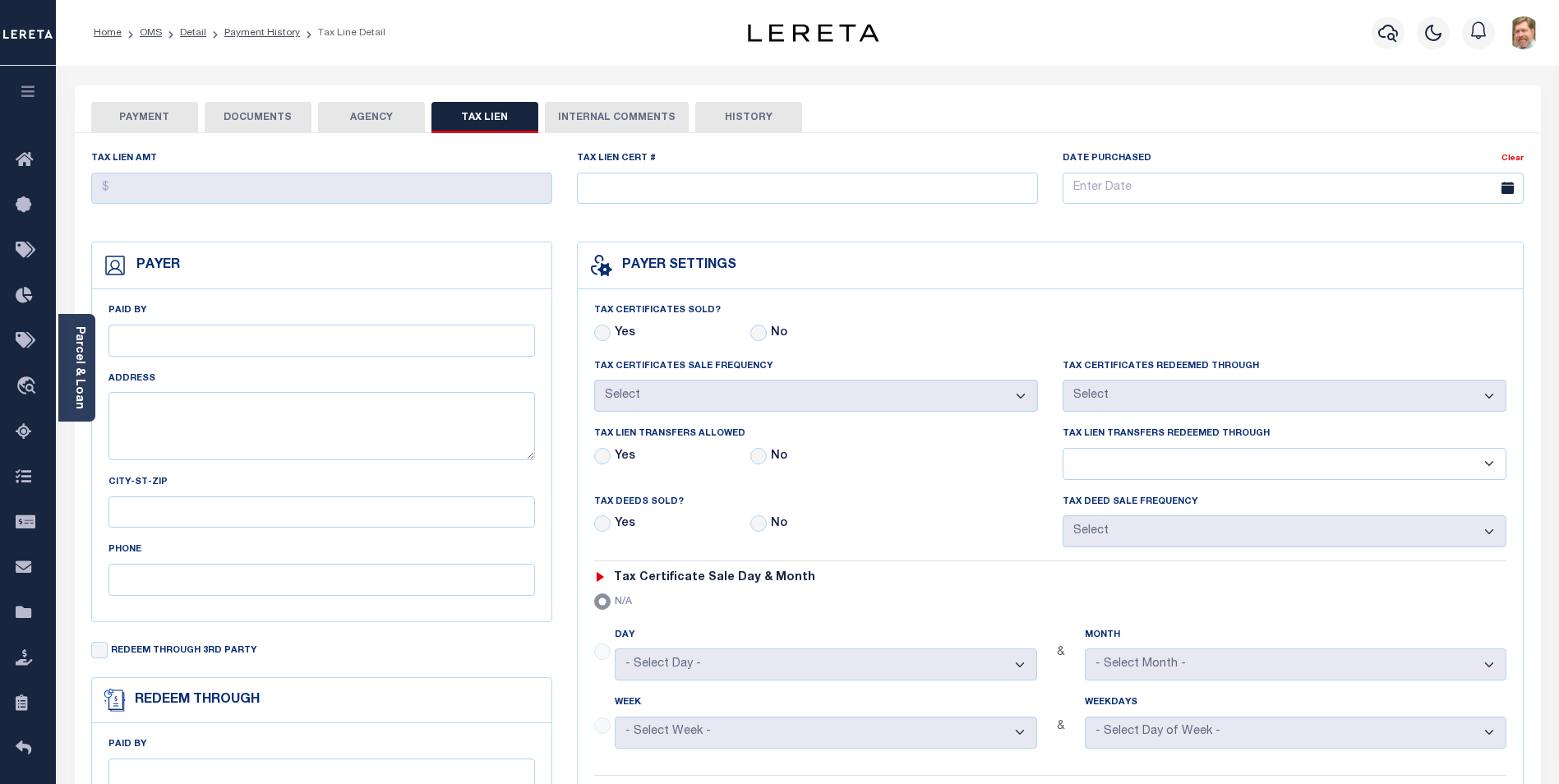
click at [374, 115] on button "AGENCY" at bounding box center [371, 117] width 106 height 31
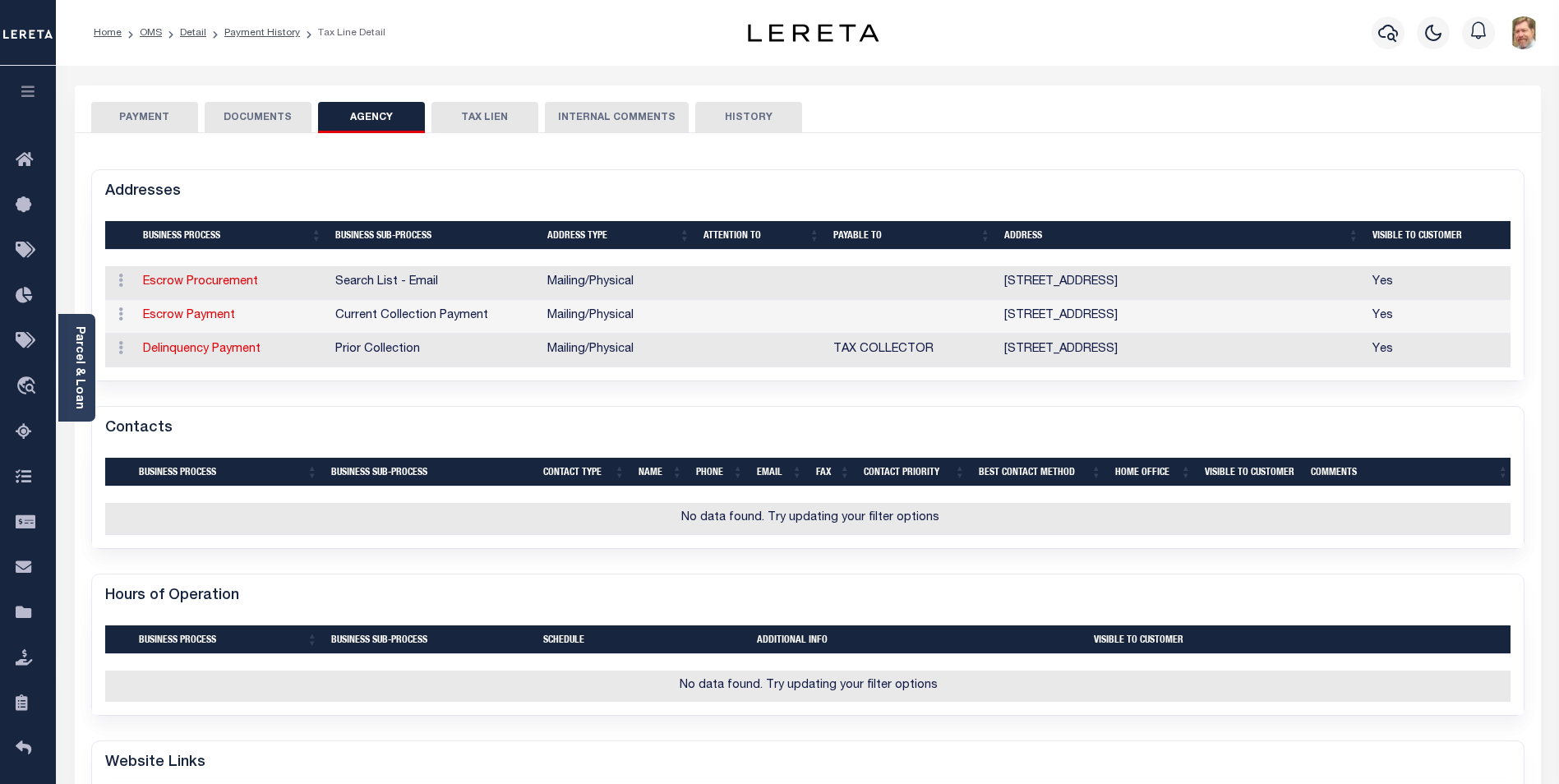
click at [260, 117] on button "DOCUMENTS" at bounding box center [257, 117] width 106 height 31
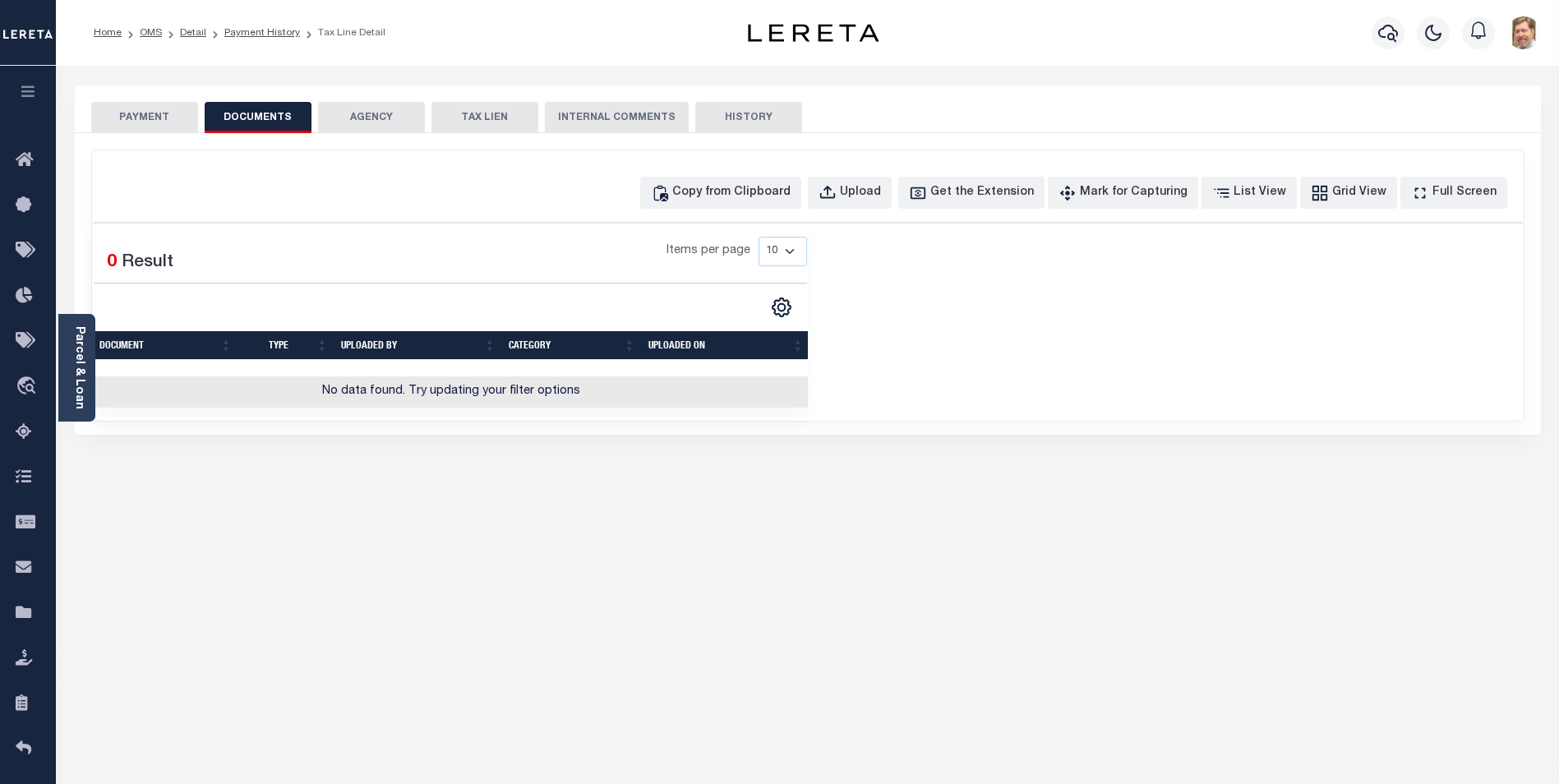
click at [130, 118] on button "PAYMENT" at bounding box center [144, 117] width 106 height 31
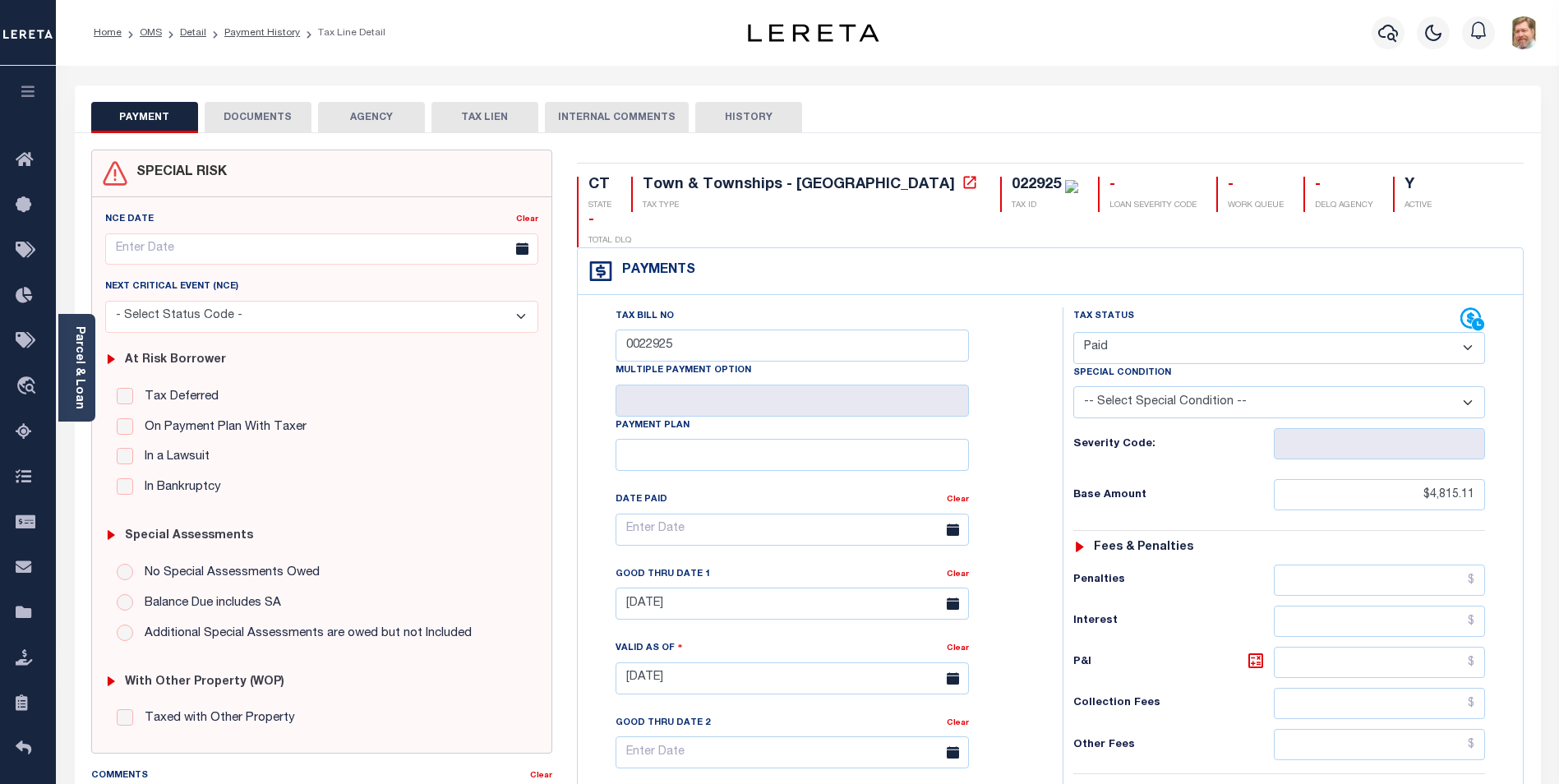
click at [1019, 97] on div "PAYMENT DOCUMENTS AGENCY DELINQUENT PAYEE TAX LIEN" at bounding box center [808, 109] width 1466 height 47
click at [196, 67] on div "Parcel & Loan Tax Bill Details 022925 TAX ID AGENCY 2024/2024 TAX YEAR 2025 -" at bounding box center [808, 651] width 1491 height 1171
click at [250, 30] on link "Payment History" at bounding box center [262, 33] width 75 height 10
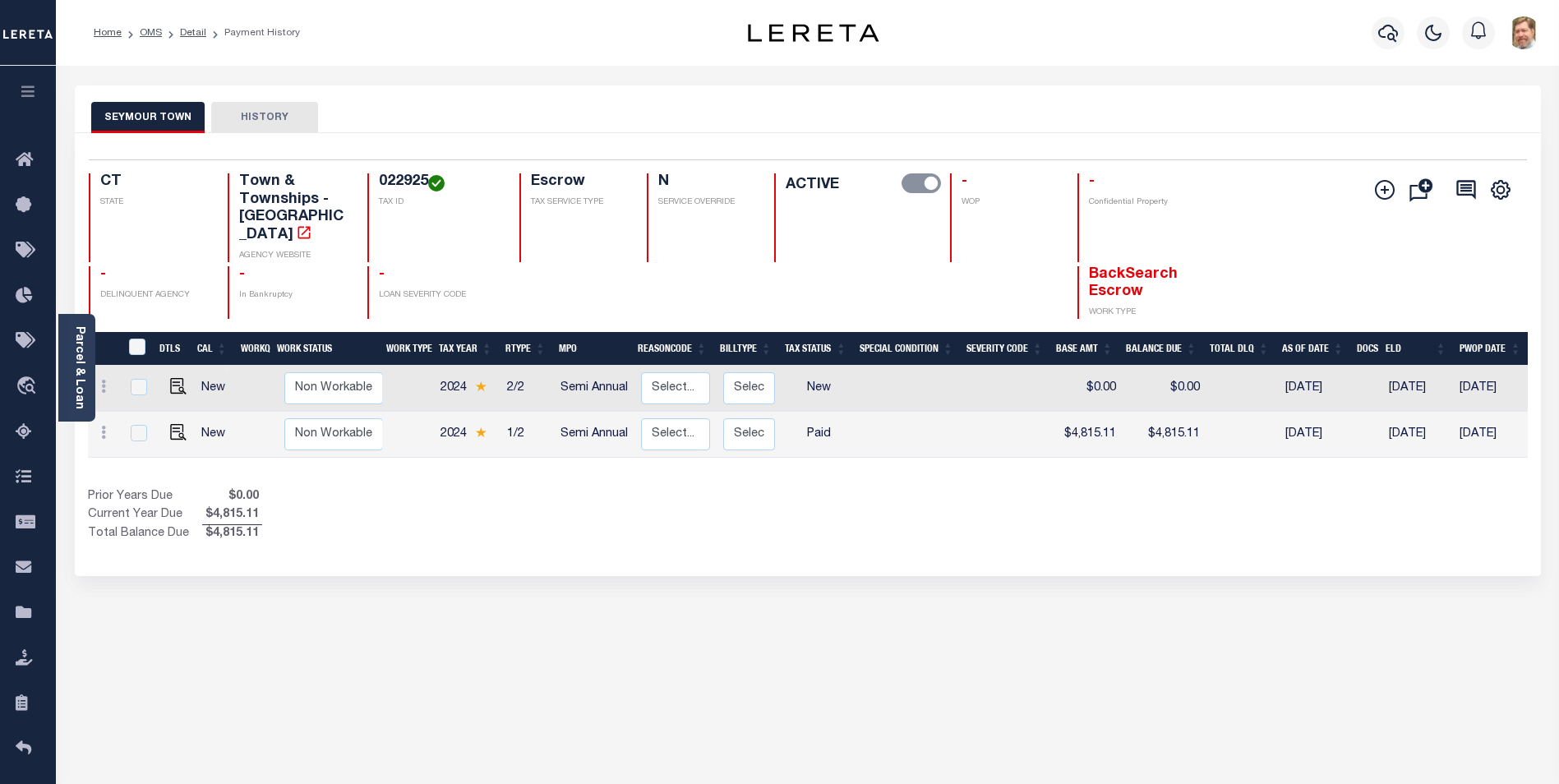
scroll to position [0, 222]
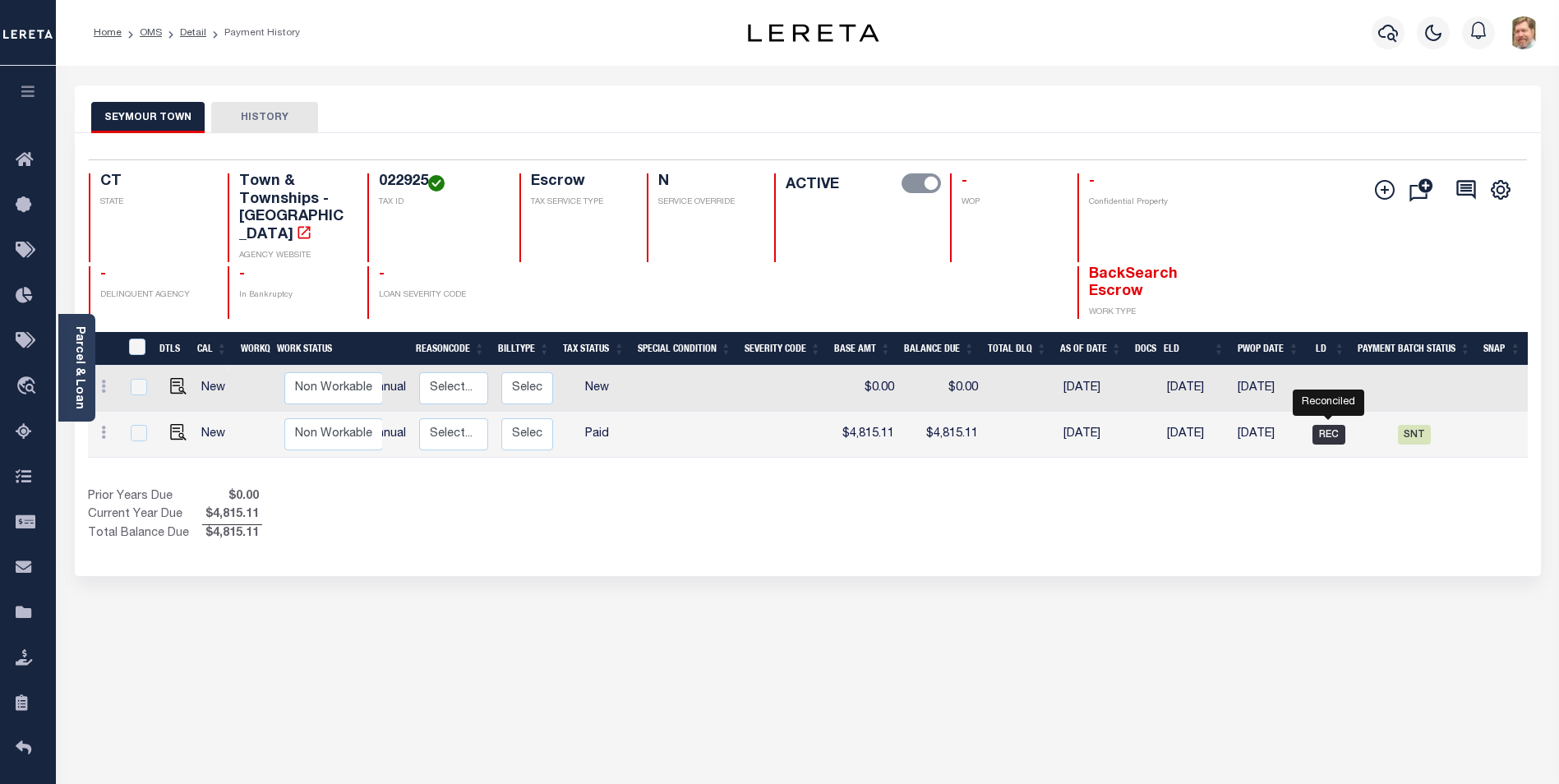
click at [1325, 425] on span "REC" at bounding box center [1329, 435] width 33 height 20
checkbox input "true"
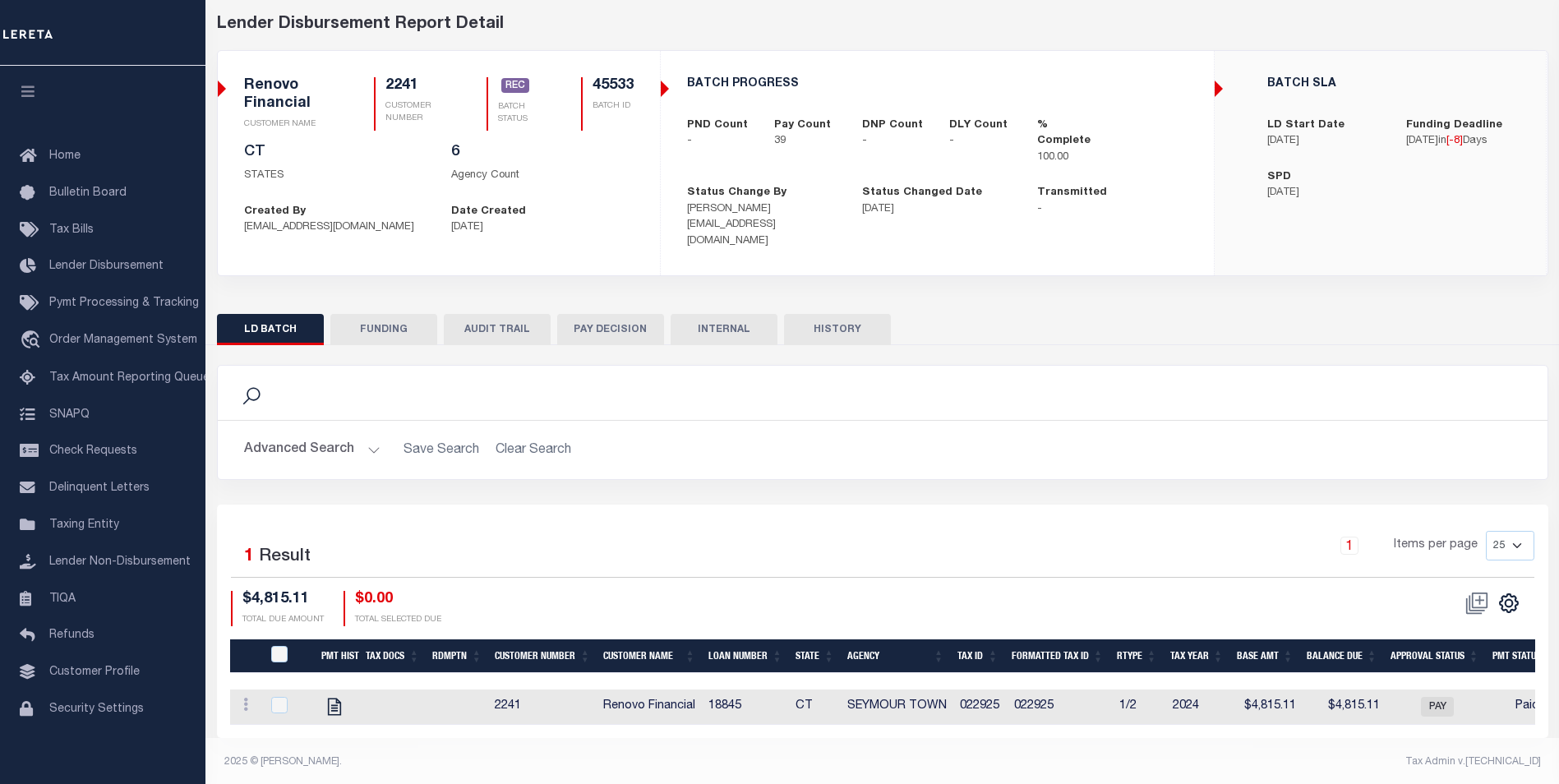
scroll to position [72, 0]
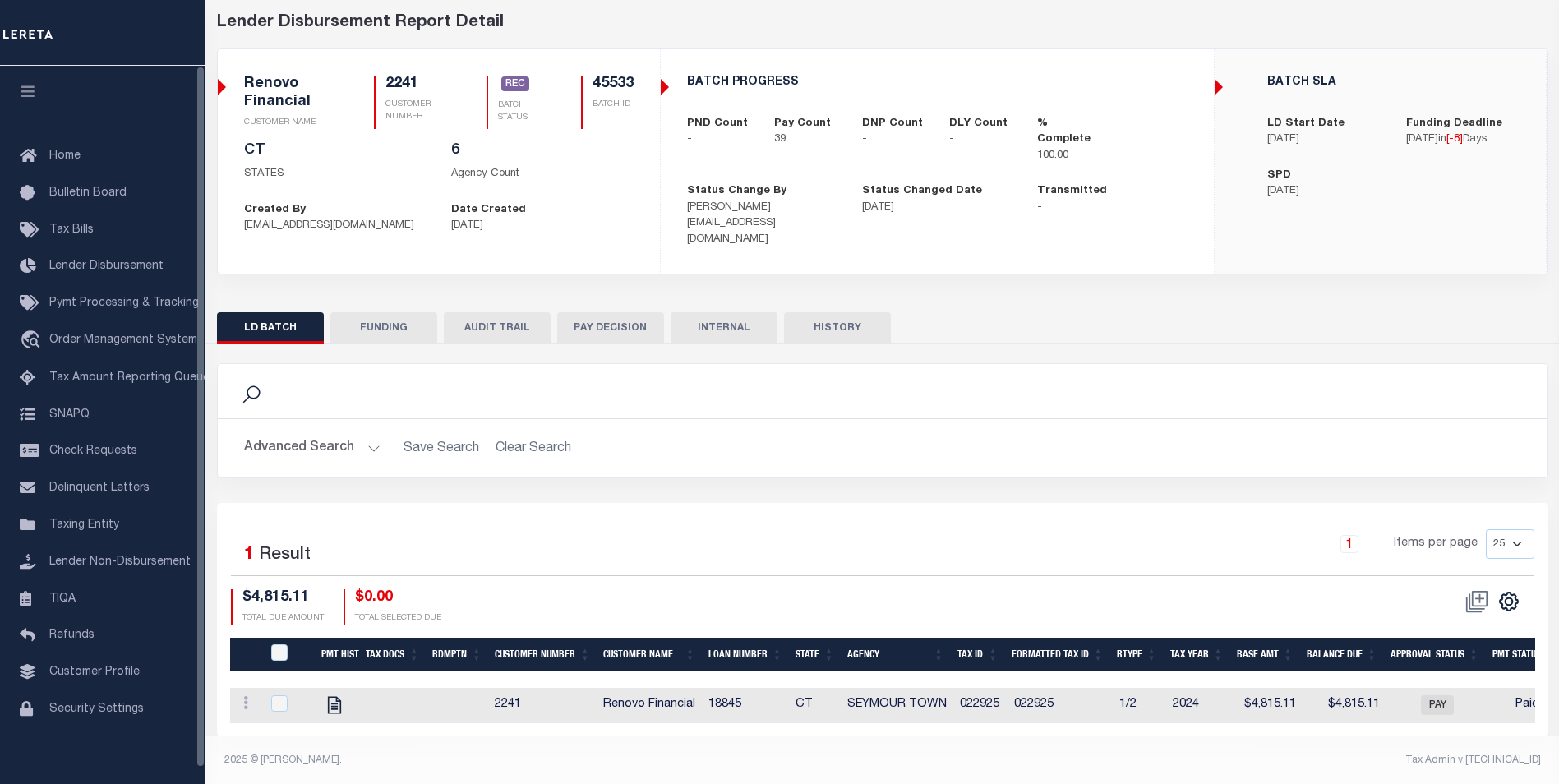
click at [485, 312] on button "AUDIT TRAIL" at bounding box center [497, 327] width 106 height 31
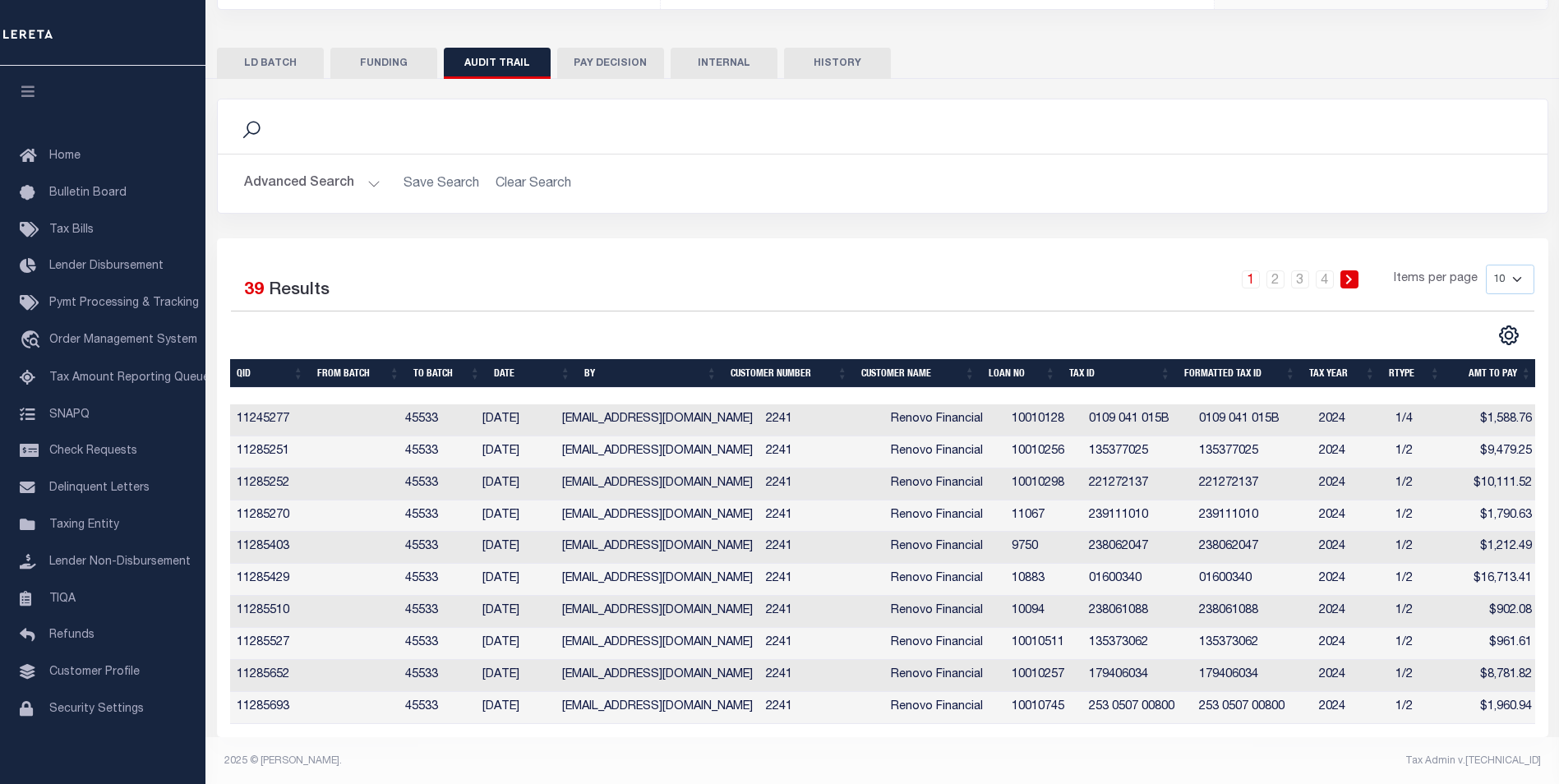
scroll to position [337, 0]
click at [824, 46] on button "HISTORY" at bounding box center [837, 62] width 106 height 31
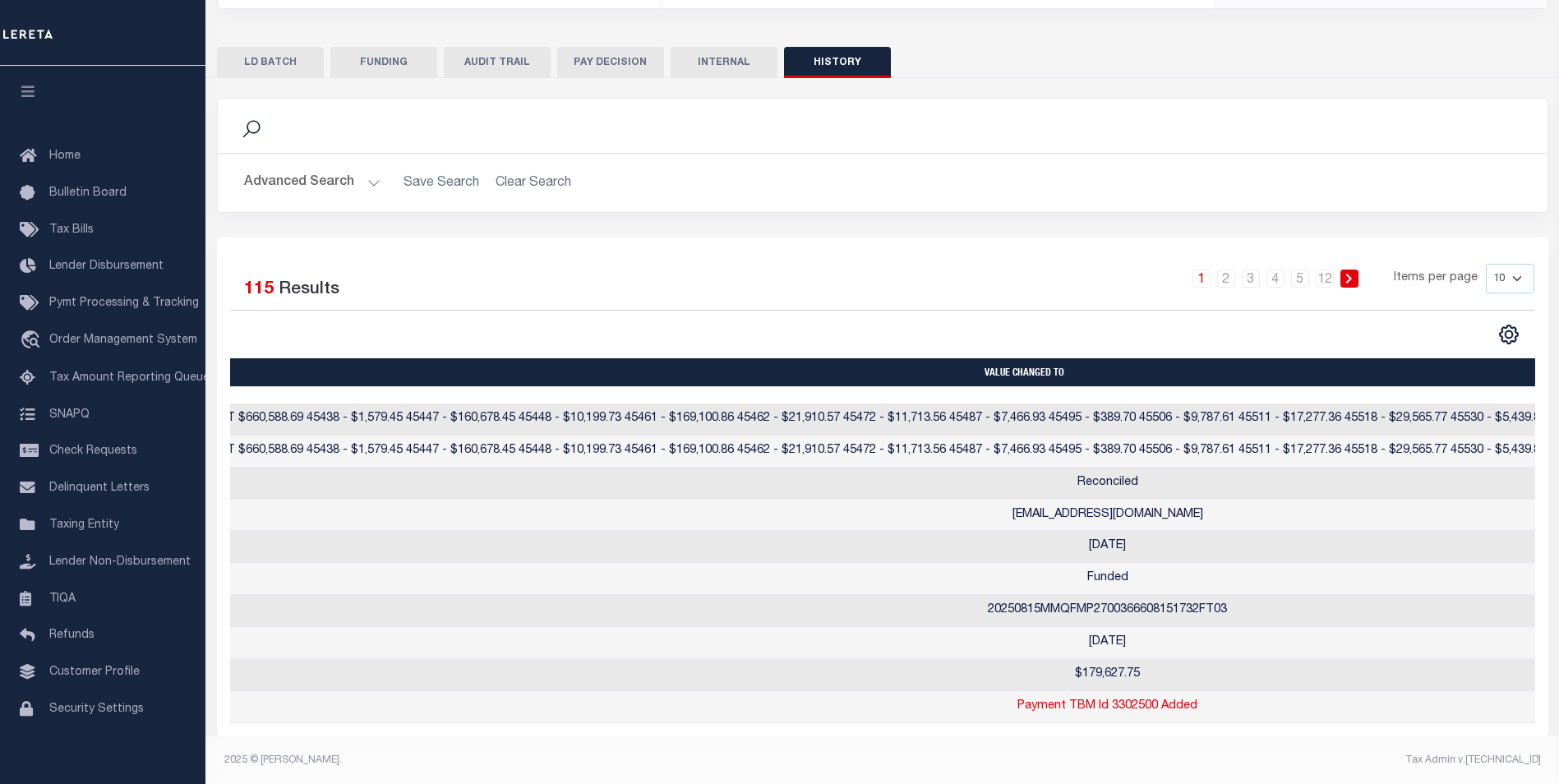
scroll to position [0, 756]
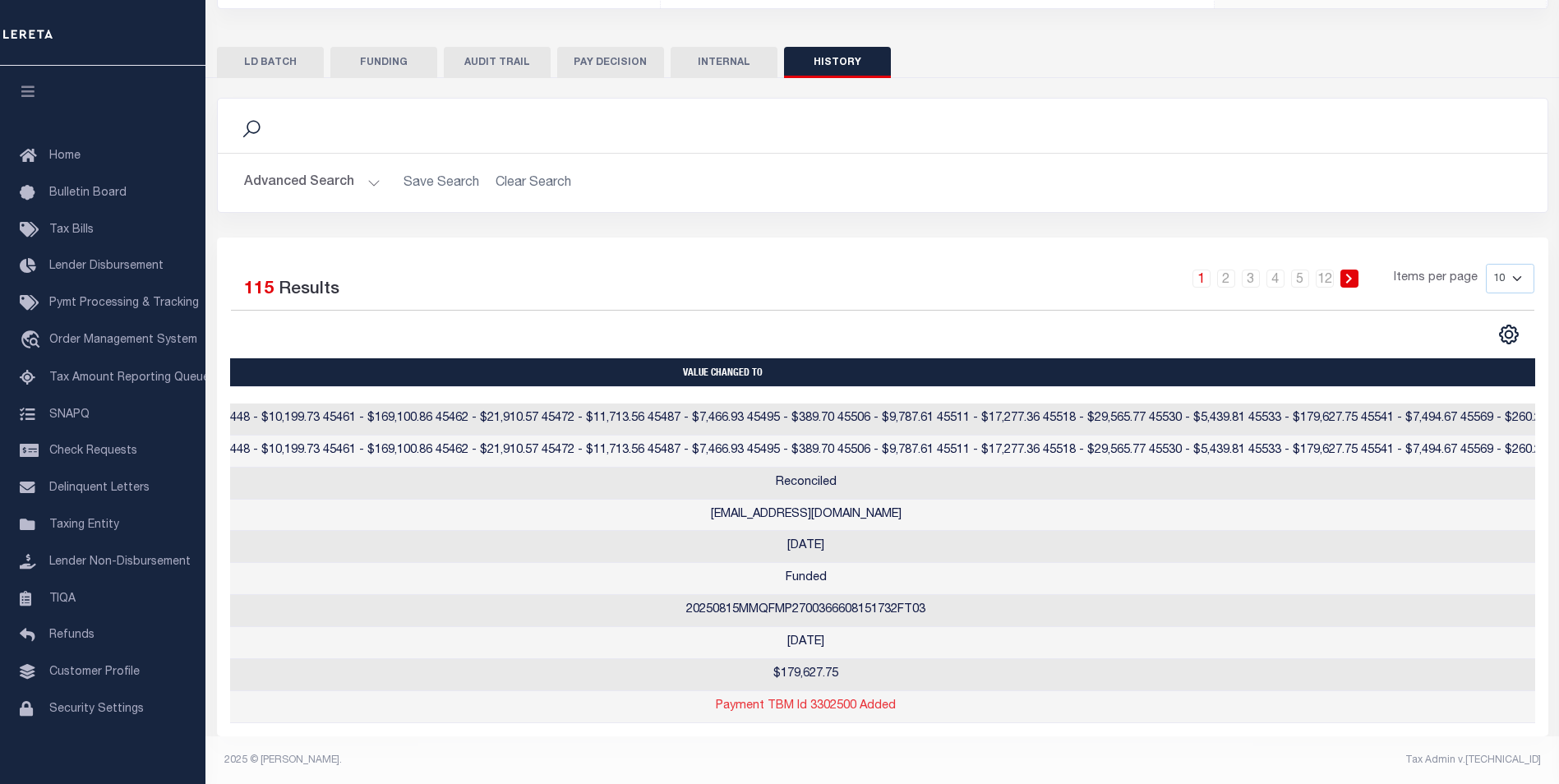
click at [792, 700] on link "Payment TBM Id 3302500 Added" at bounding box center [806, 706] width 180 height 12
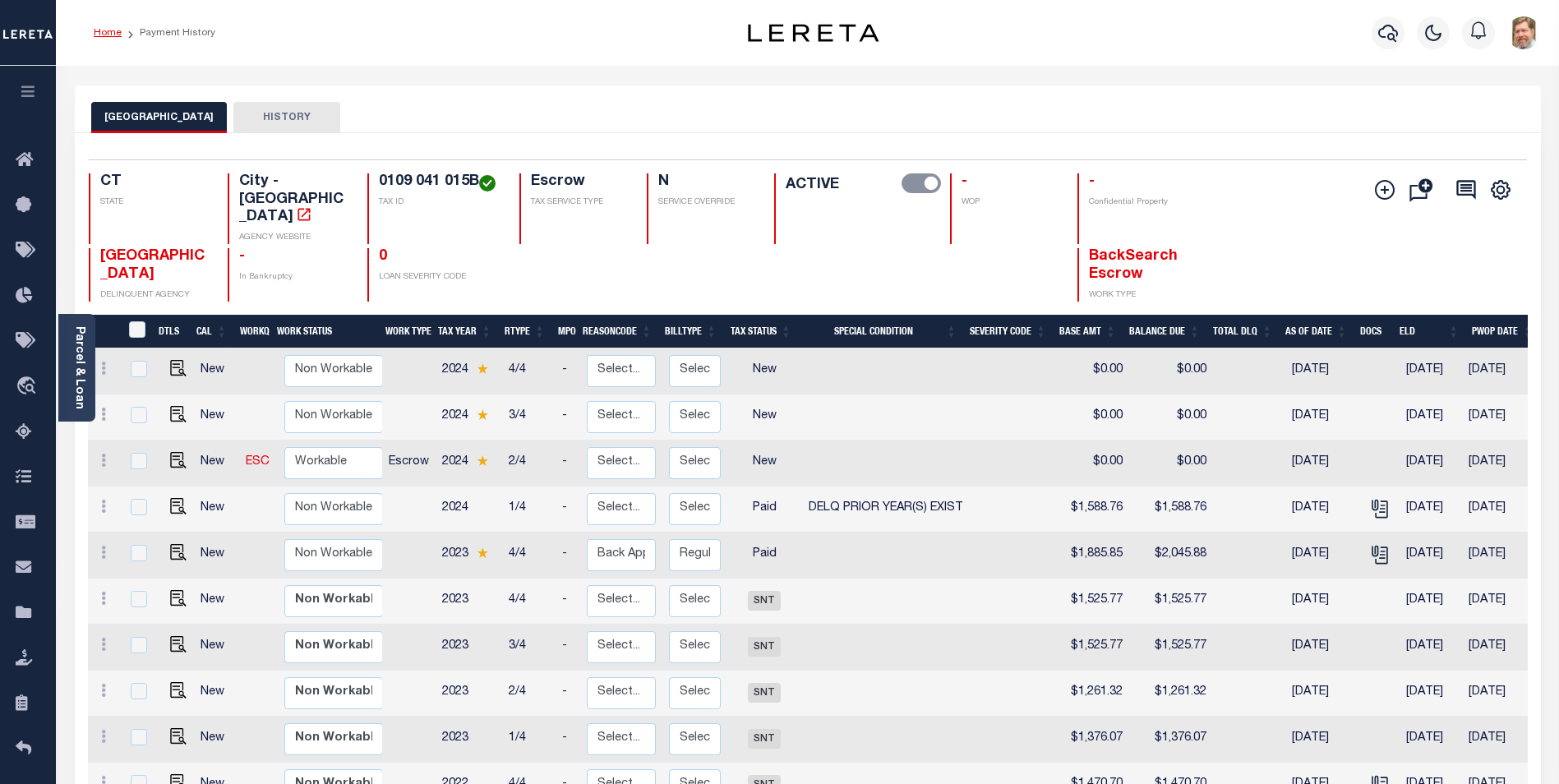
click at [110, 34] on link "Home" at bounding box center [107, 33] width 28 height 10
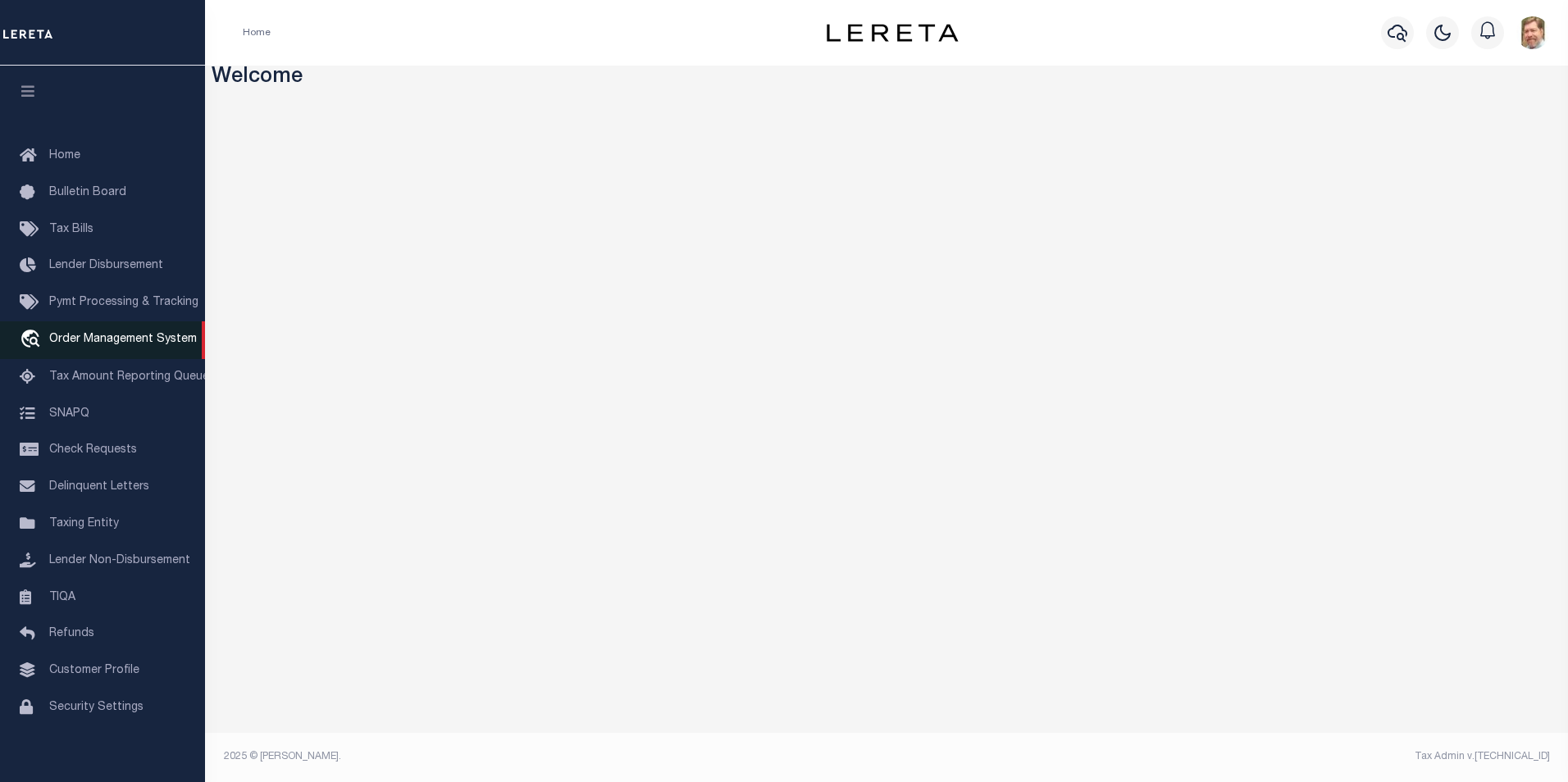
click at [109, 342] on span "Order Management System" at bounding box center [122, 339] width 148 height 12
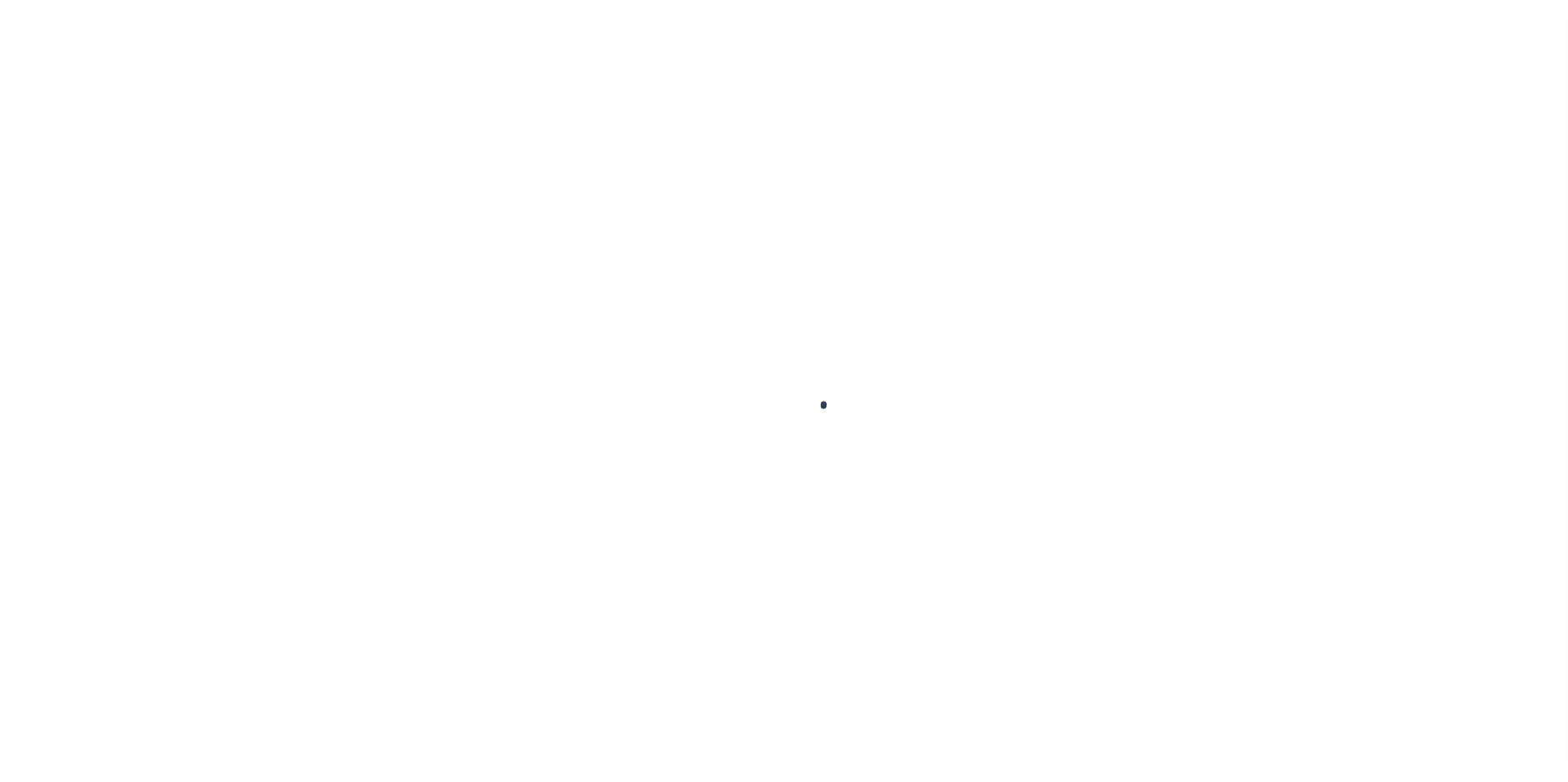
scroll to position [16, 0]
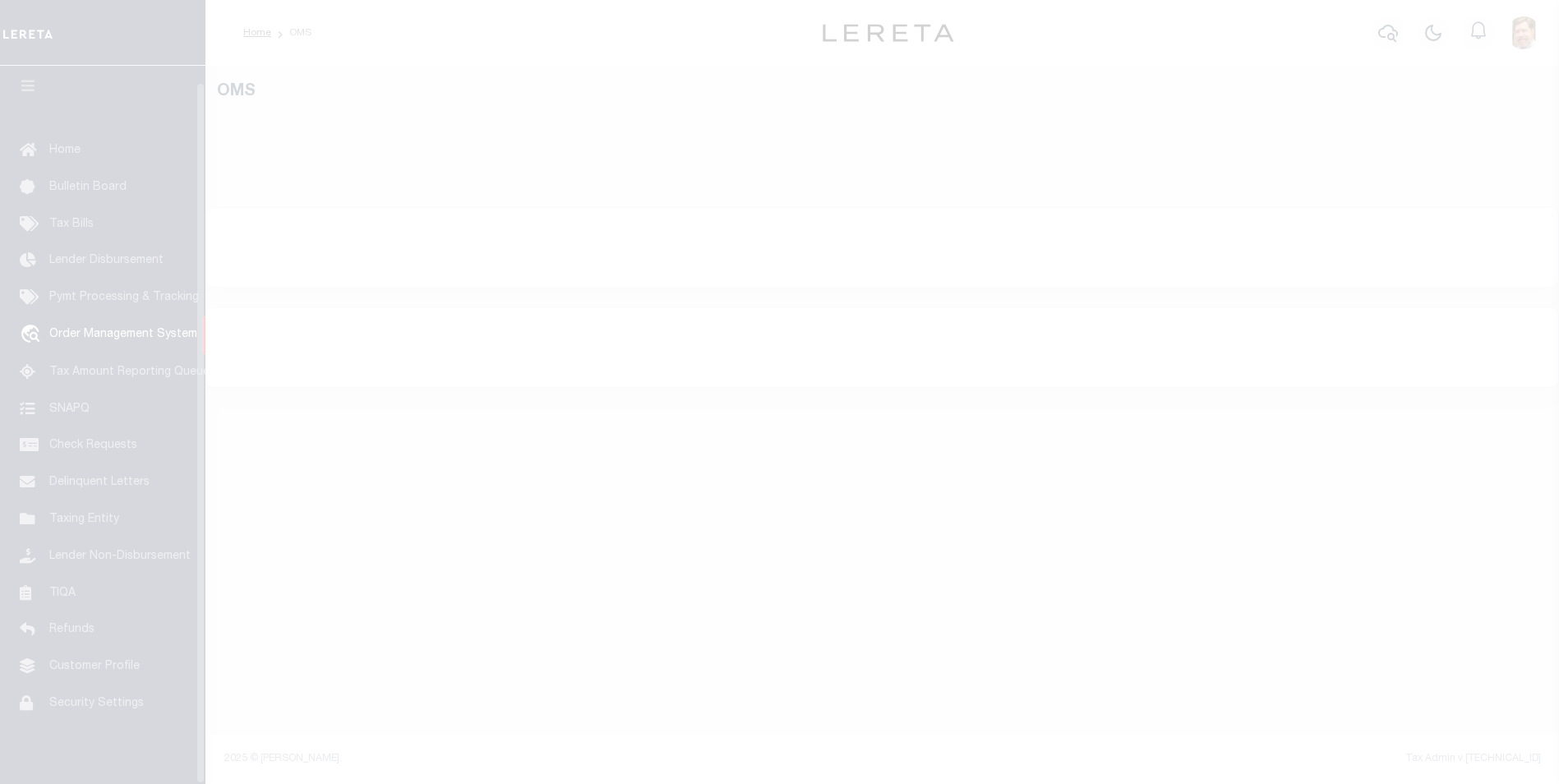
select select "200"
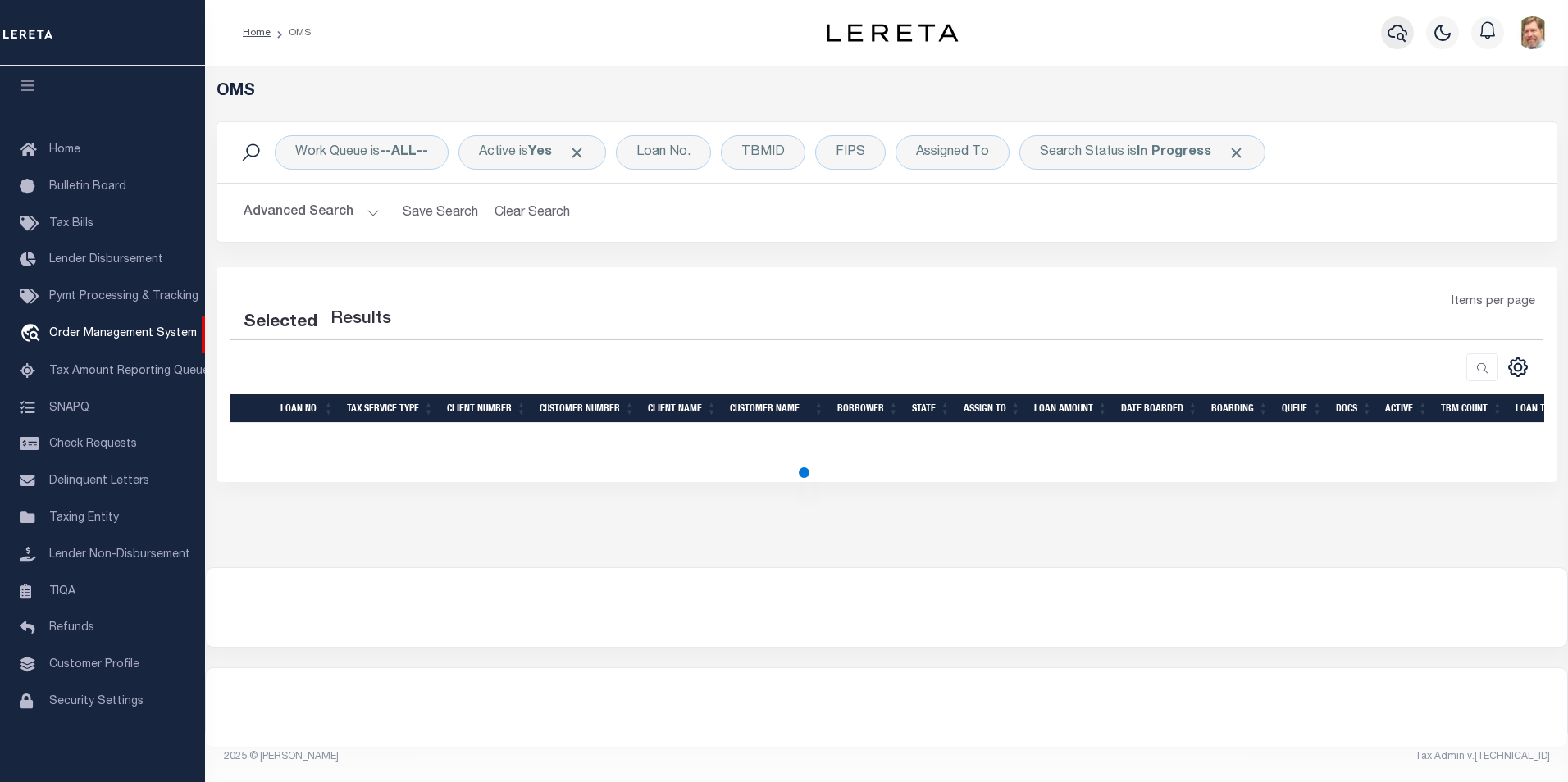
click at [1393, 32] on icon "button" at bounding box center [1397, 33] width 20 height 17
select select "200"
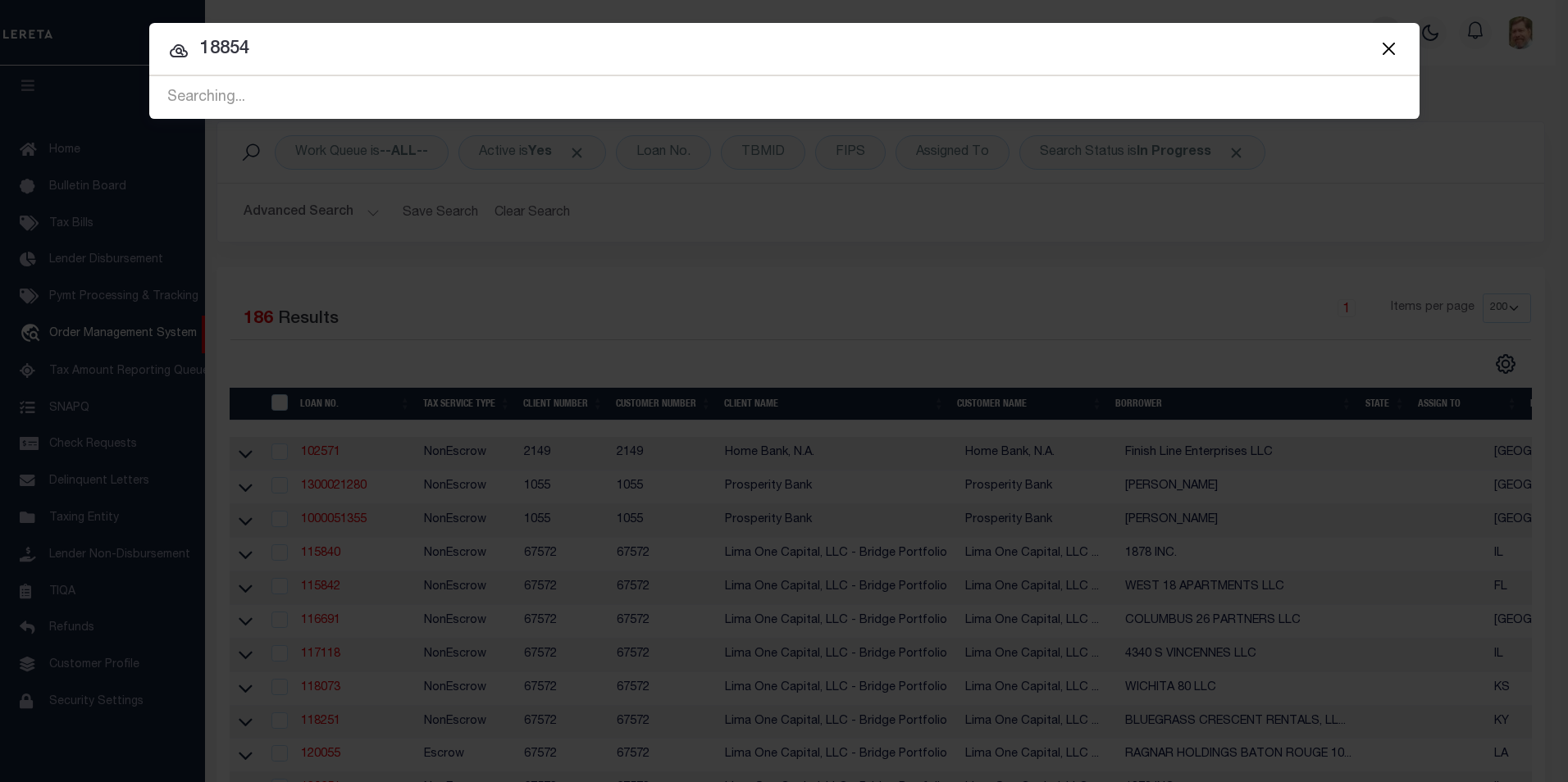
type input "18854"
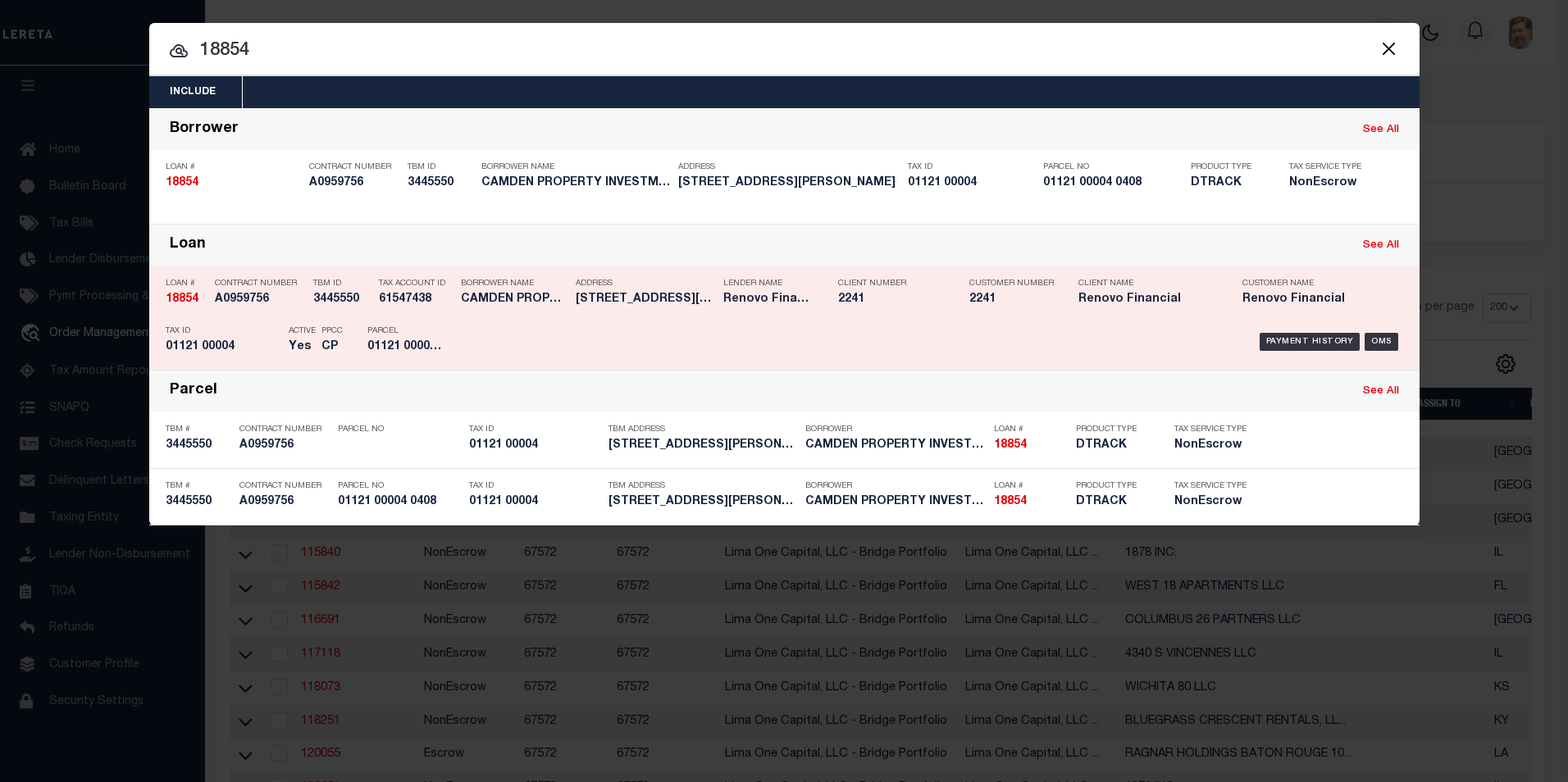
click at [189, 288] on p "Loan #" at bounding box center [186, 283] width 41 height 10
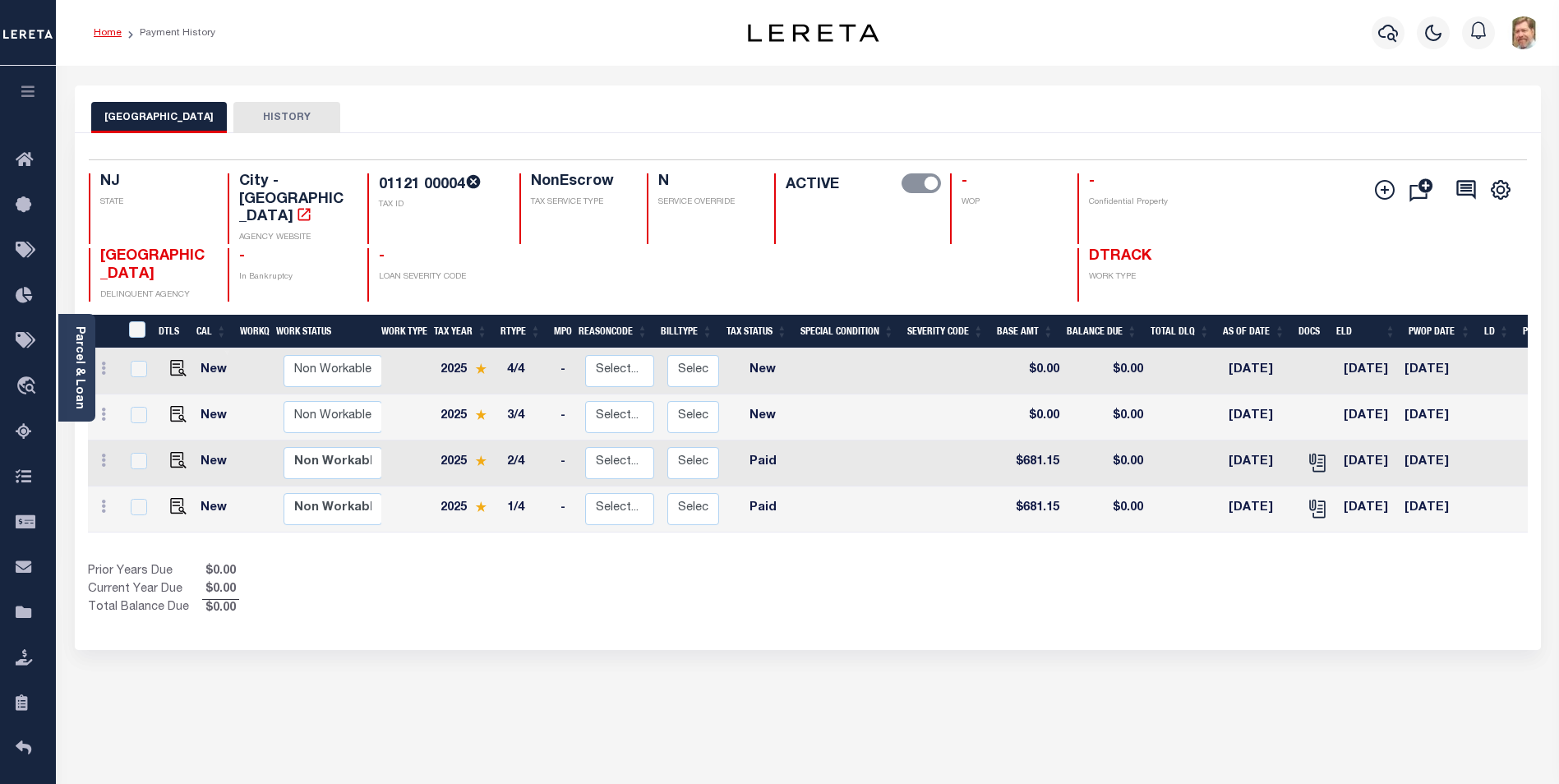
click at [102, 30] on link "Home" at bounding box center [107, 33] width 28 height 10
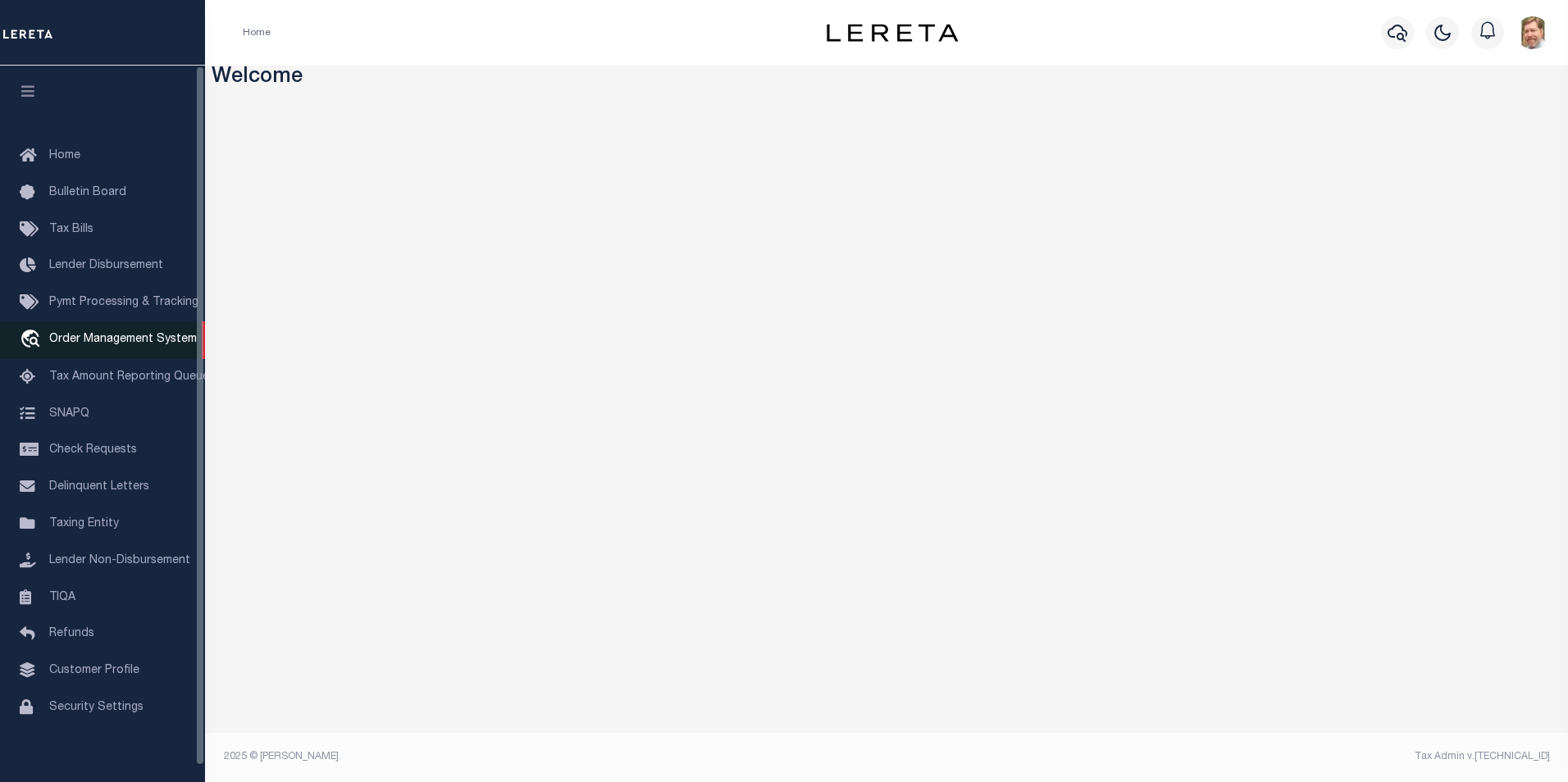
click at [126, 345] on span "Order Management System" at bounding box center [122, 339] width 148 height 12
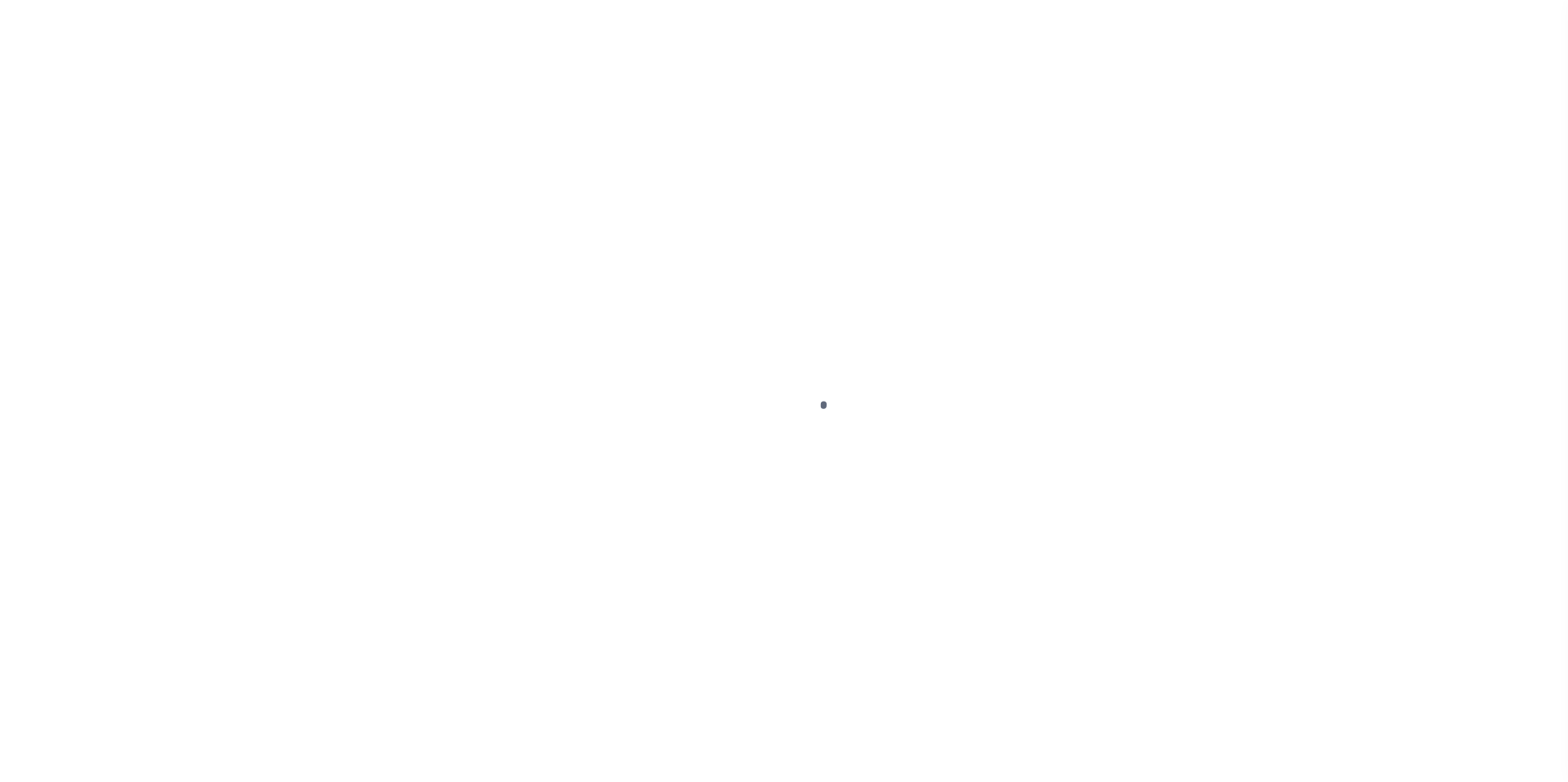
scroll to position [16, 0]
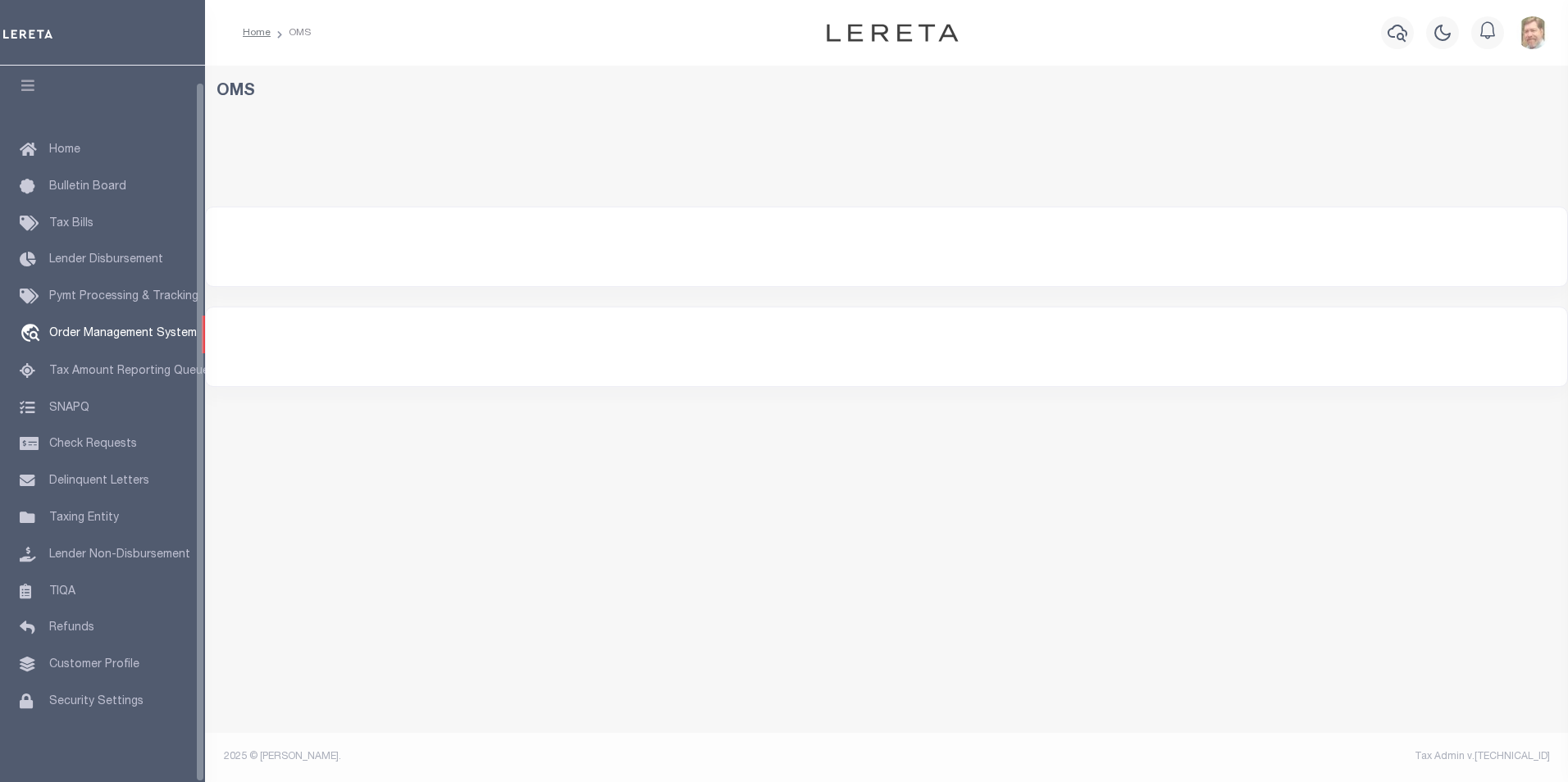
select select "200"
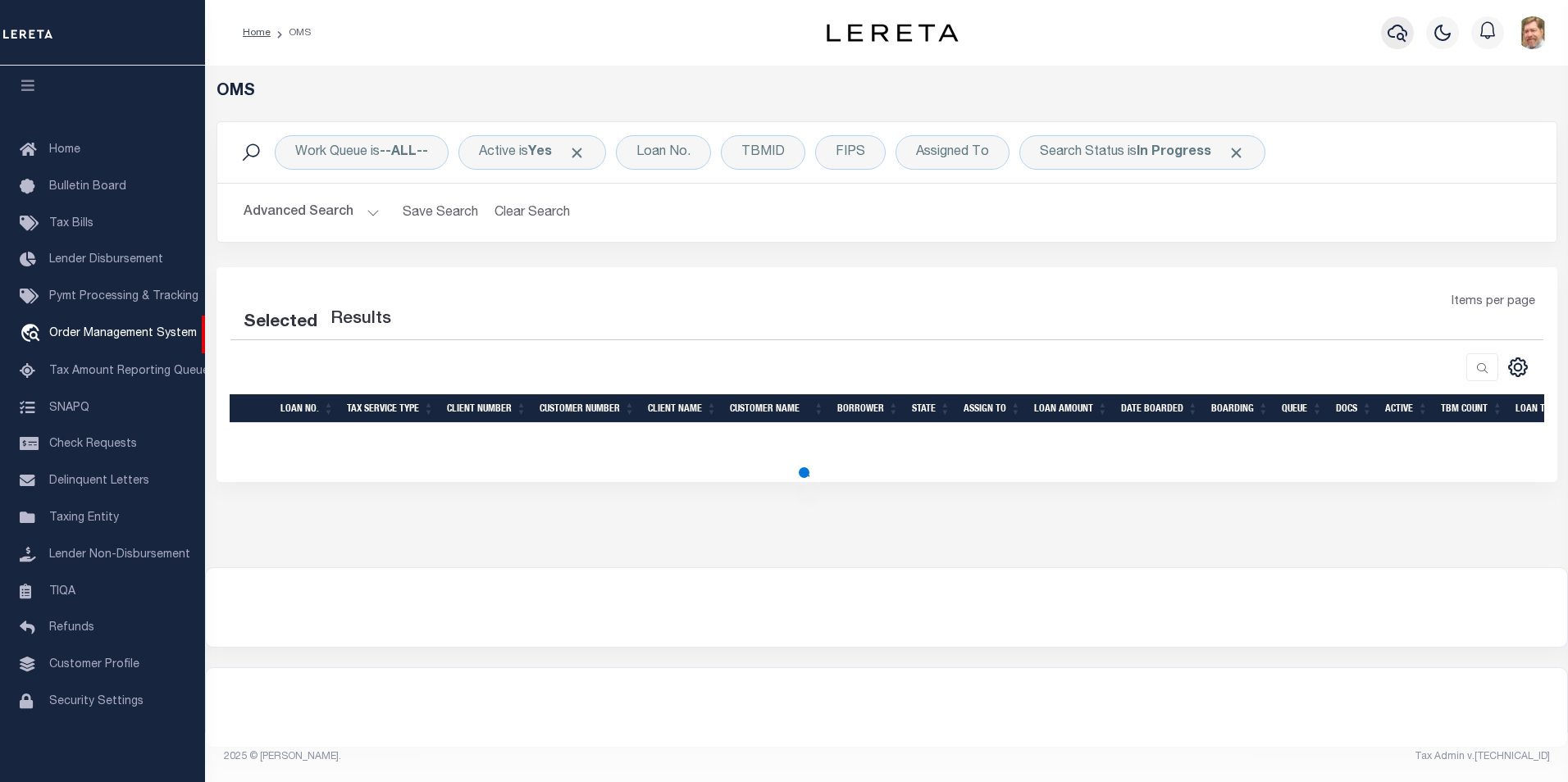
click at [1396, 38] on icon "button" at bounding box center [1397, 33] width 20 height 20
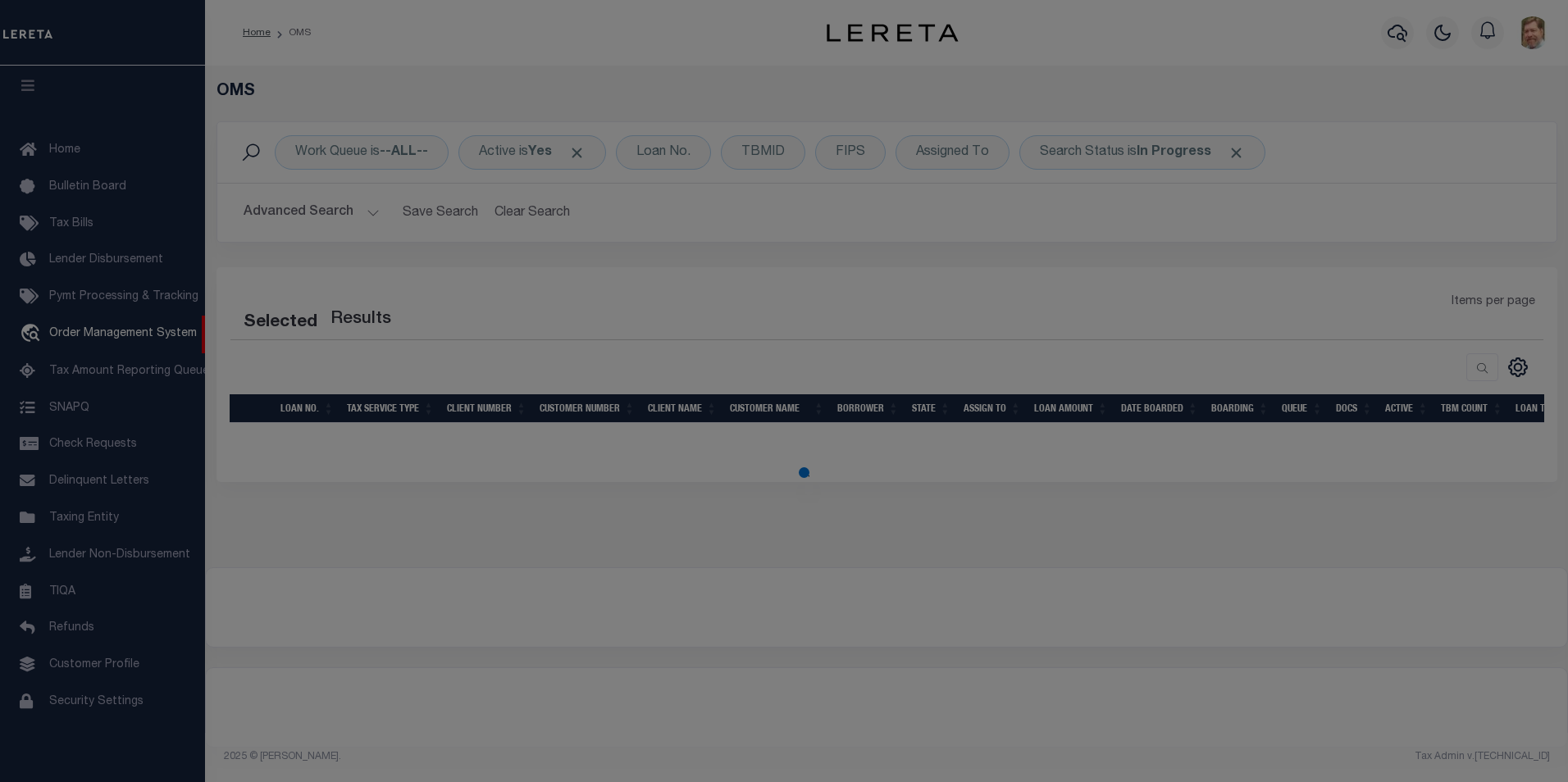
select select "200"
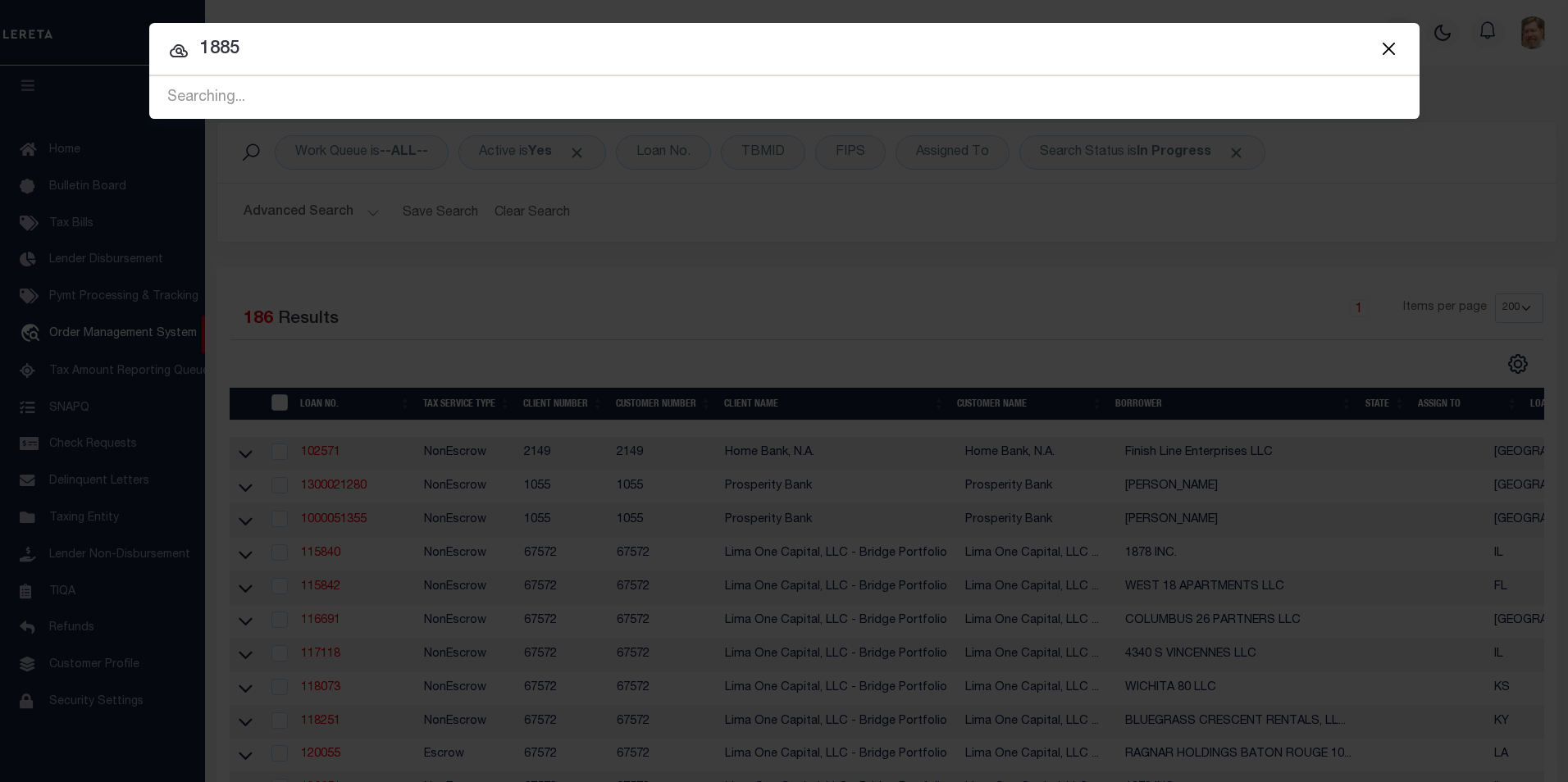
type input "18854"
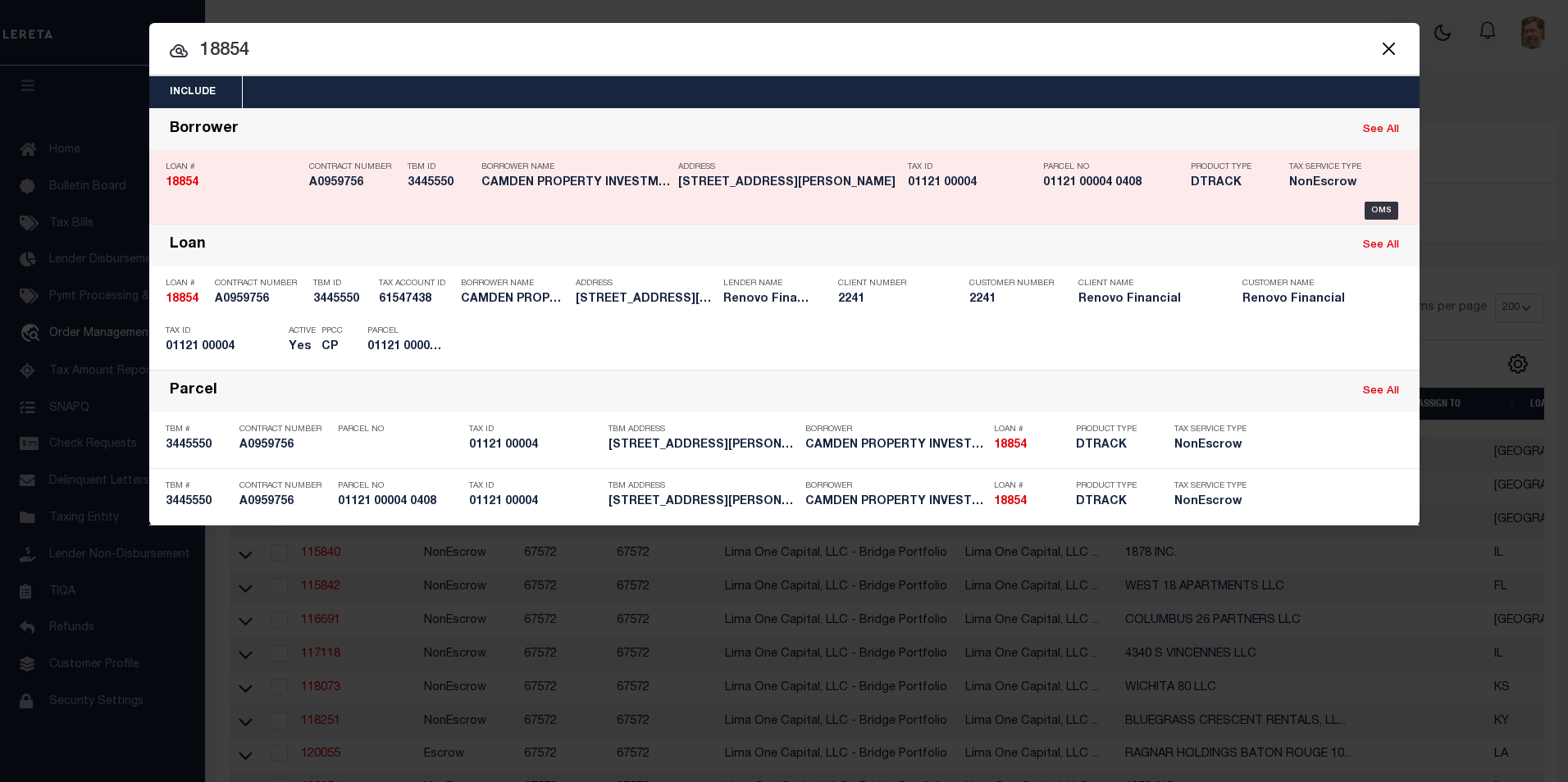
click at [179, 193] on div "Loan # 18854" at bounding box center [233, 178] width 135 height 47
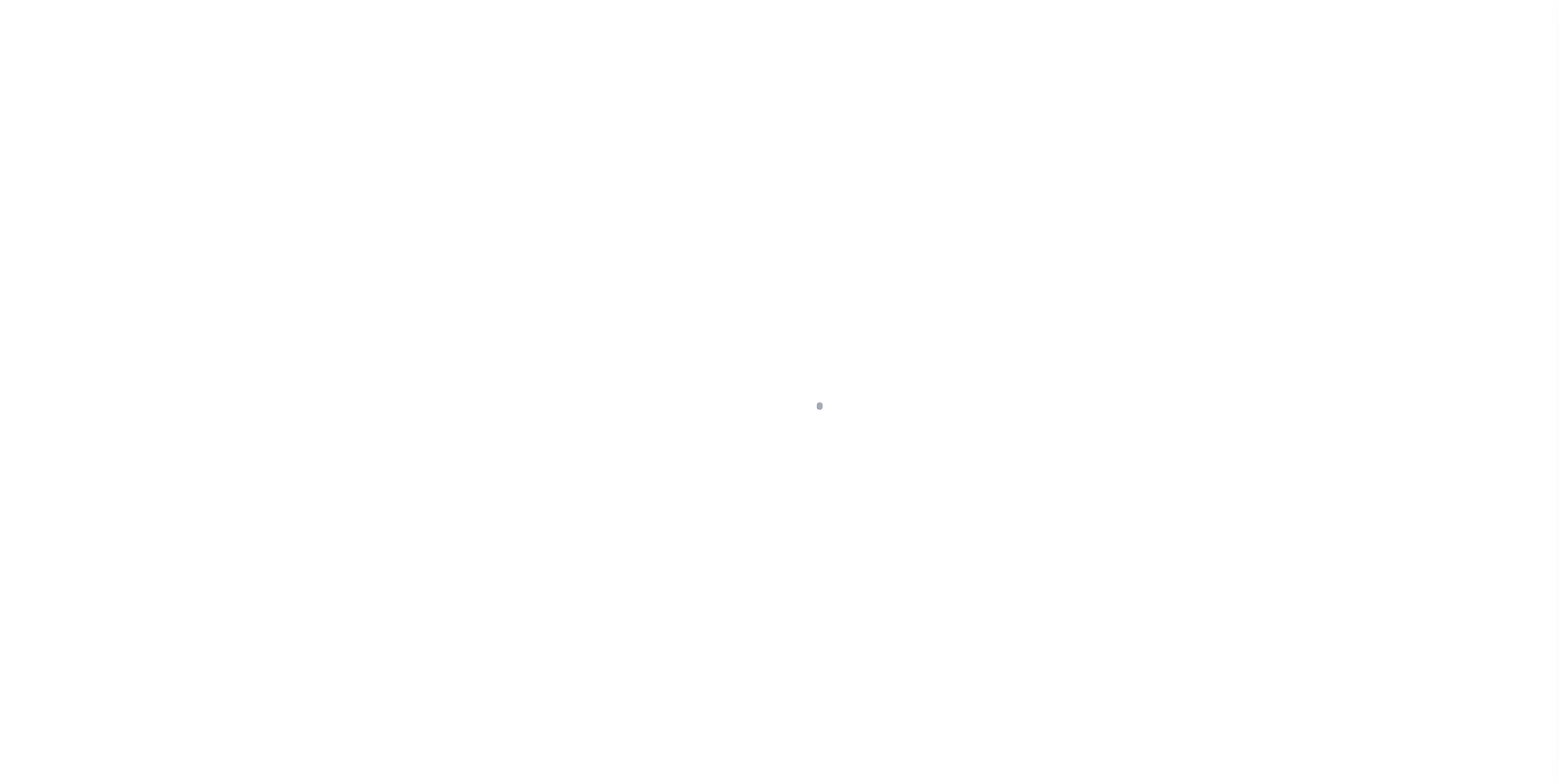
select select "10"
select select "NonEscrow"
type input "[STREET_ADDRESS][PERSON_NAME]"
select select
type input "[GEOGRAPHIC_DATA]"
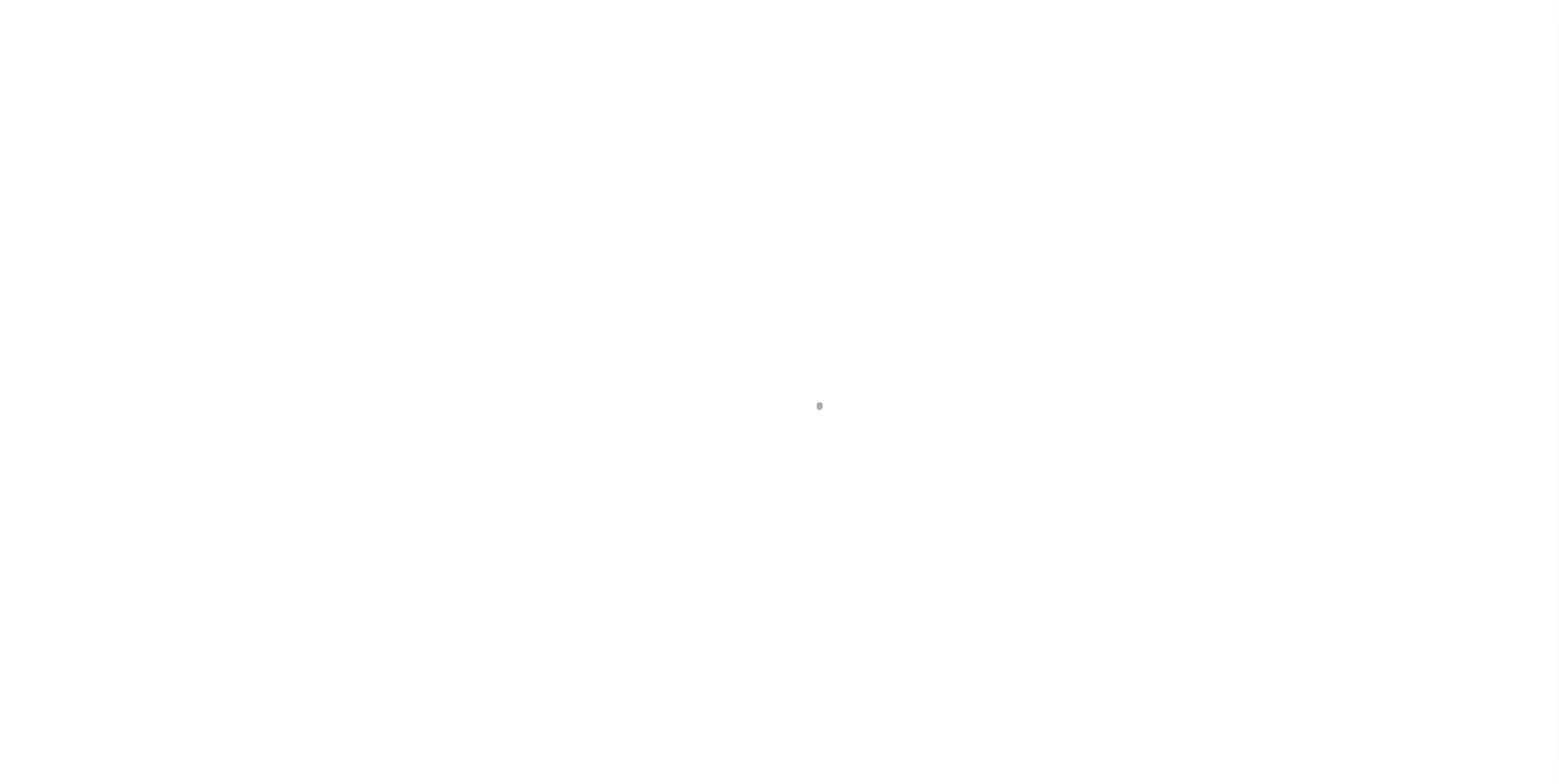
type input "a0kUS00000ATWmj"
type input "NJ"
select select
type textarea "LEGAL REQUIRED"
select select "14701"
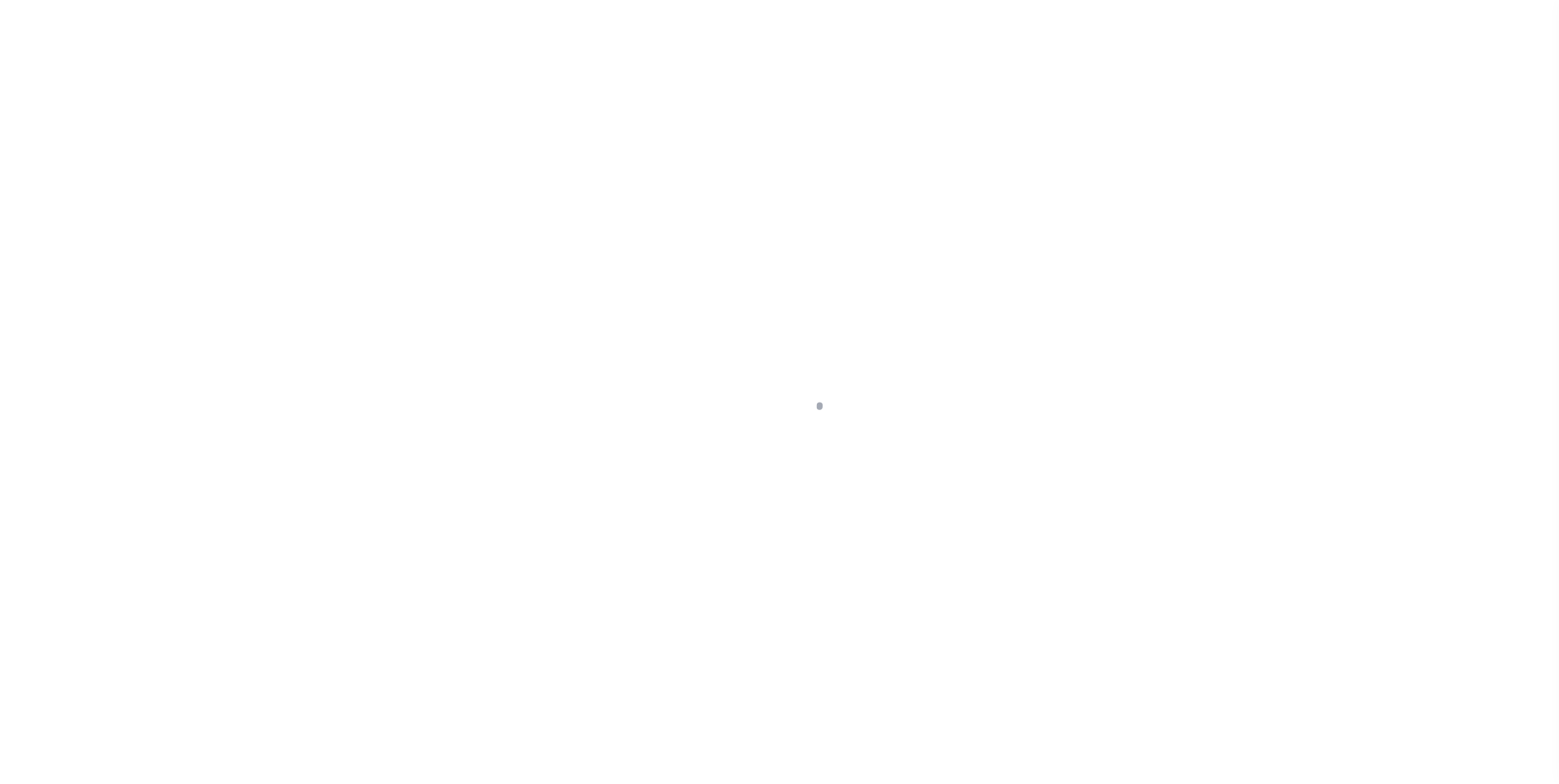
select select "25066"
